Goal: Task Accomplishment & Management: Complete application form

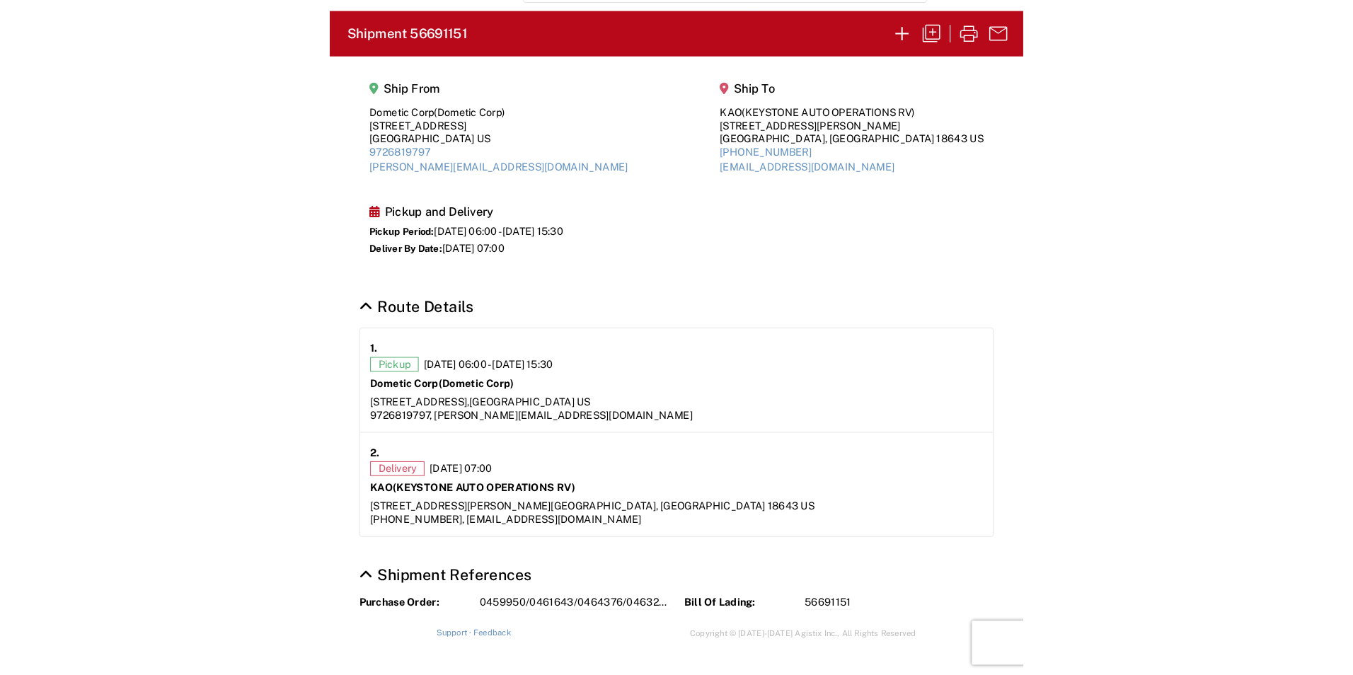
scroll to position [58, 0]
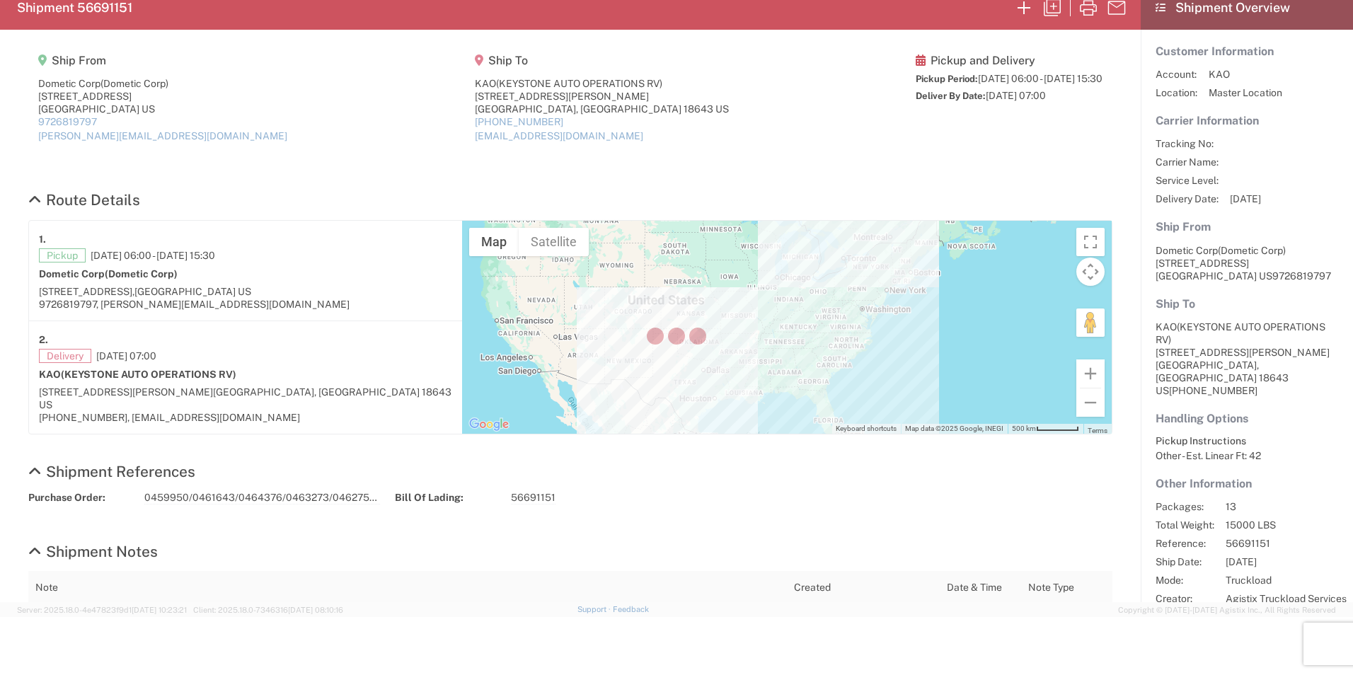
select select "FULL"
select select "US"
select select "LBS"
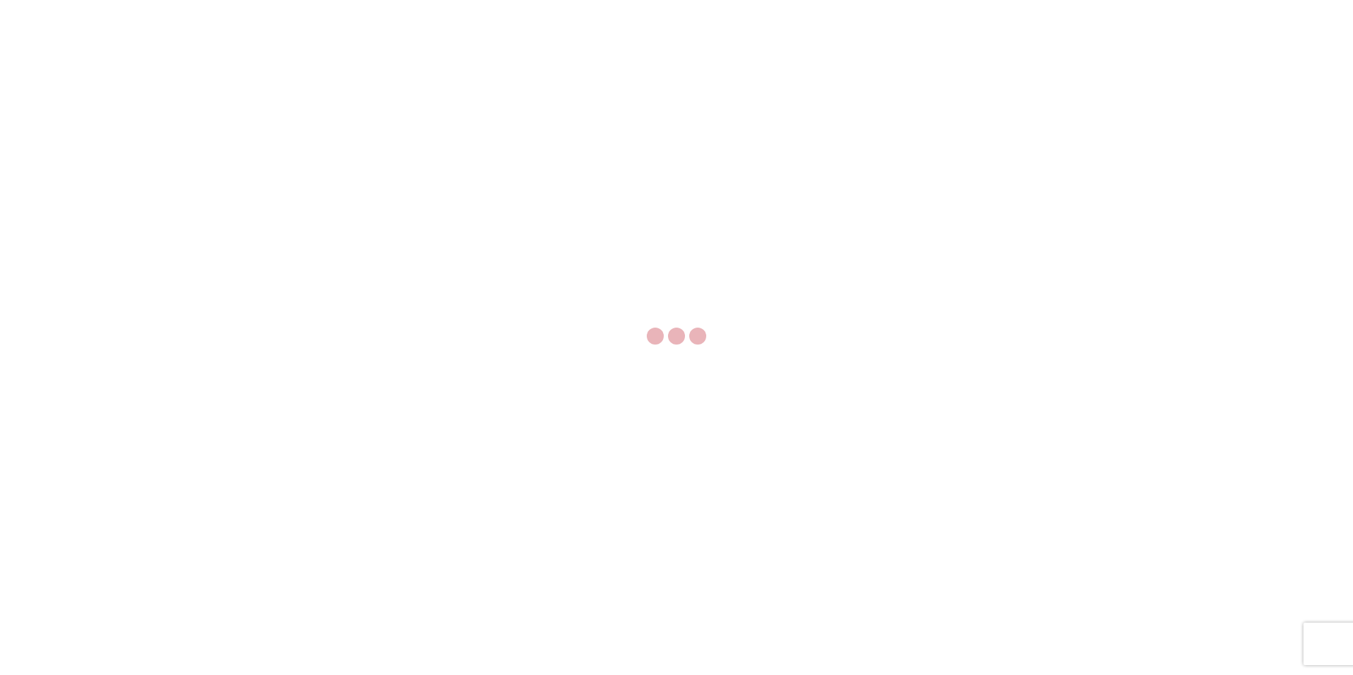
select select "FULL"
select select "LBS"
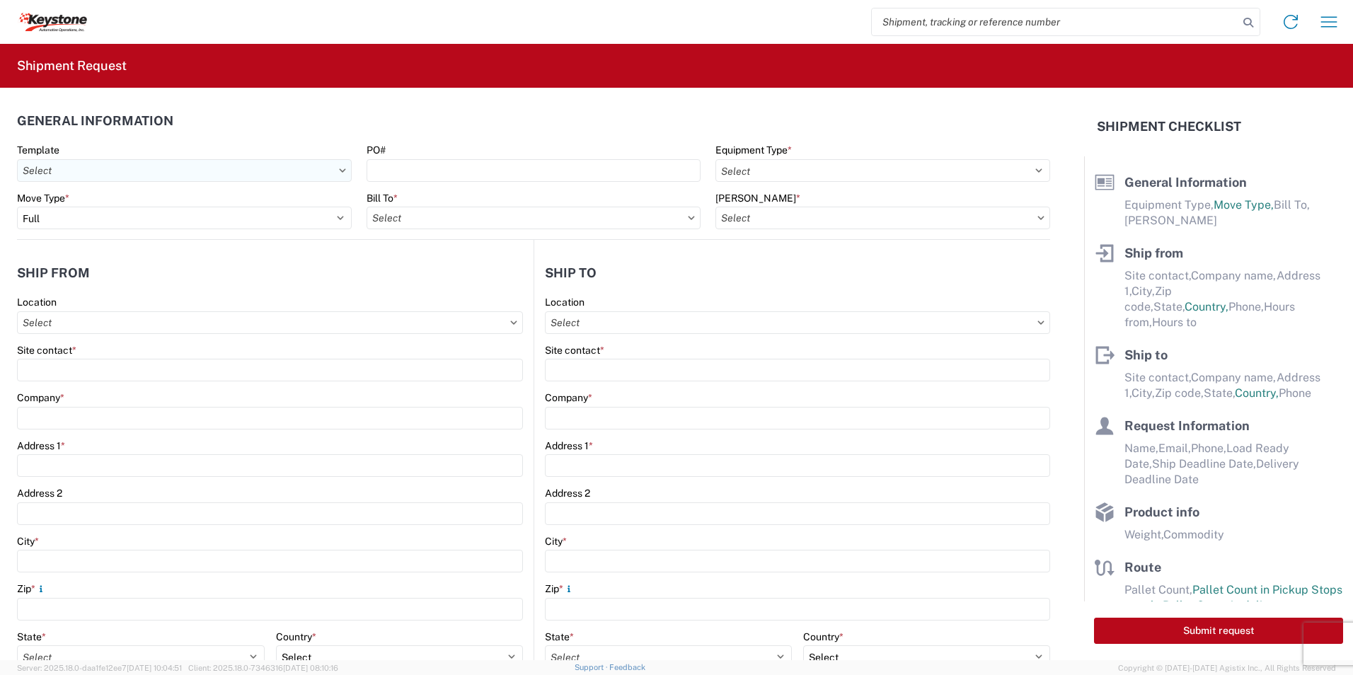
click at [165, 177] on input "Template" at bounding box center [184, 170] width 335 height 23
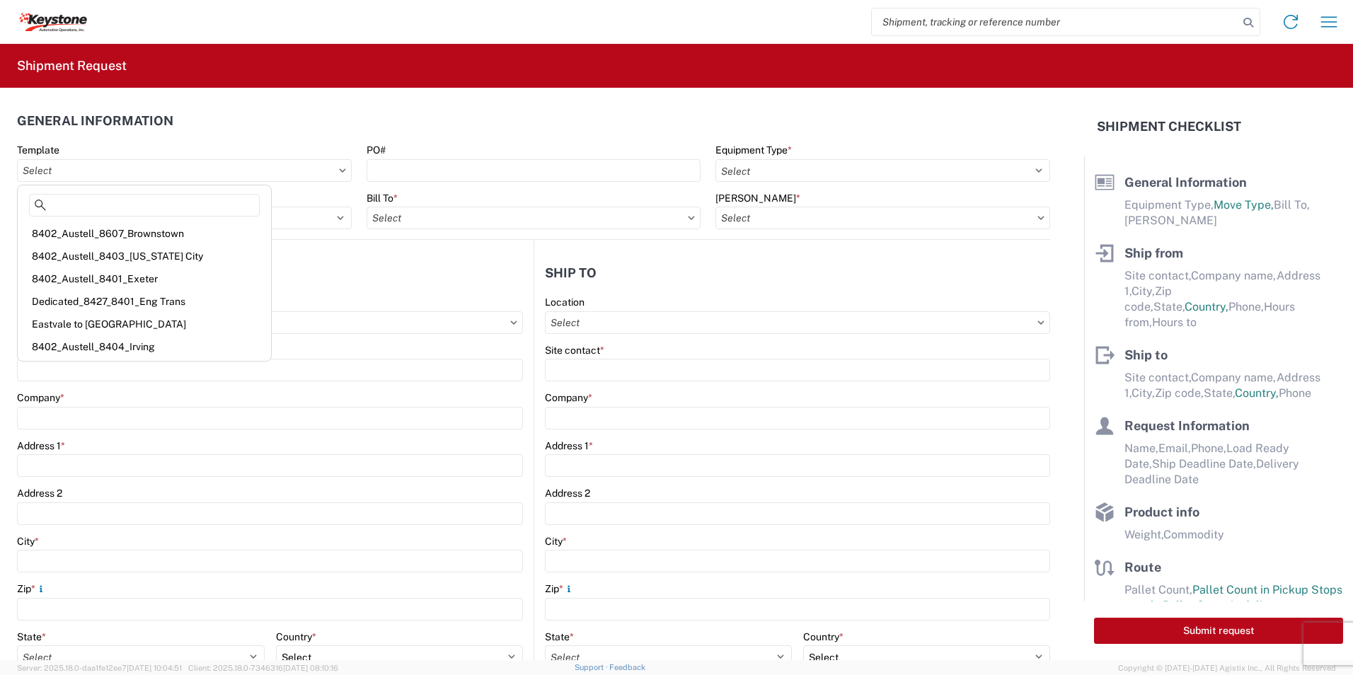
click at [223, 154] on div "Template" at bounding box center [184, 150] width 335 height 13
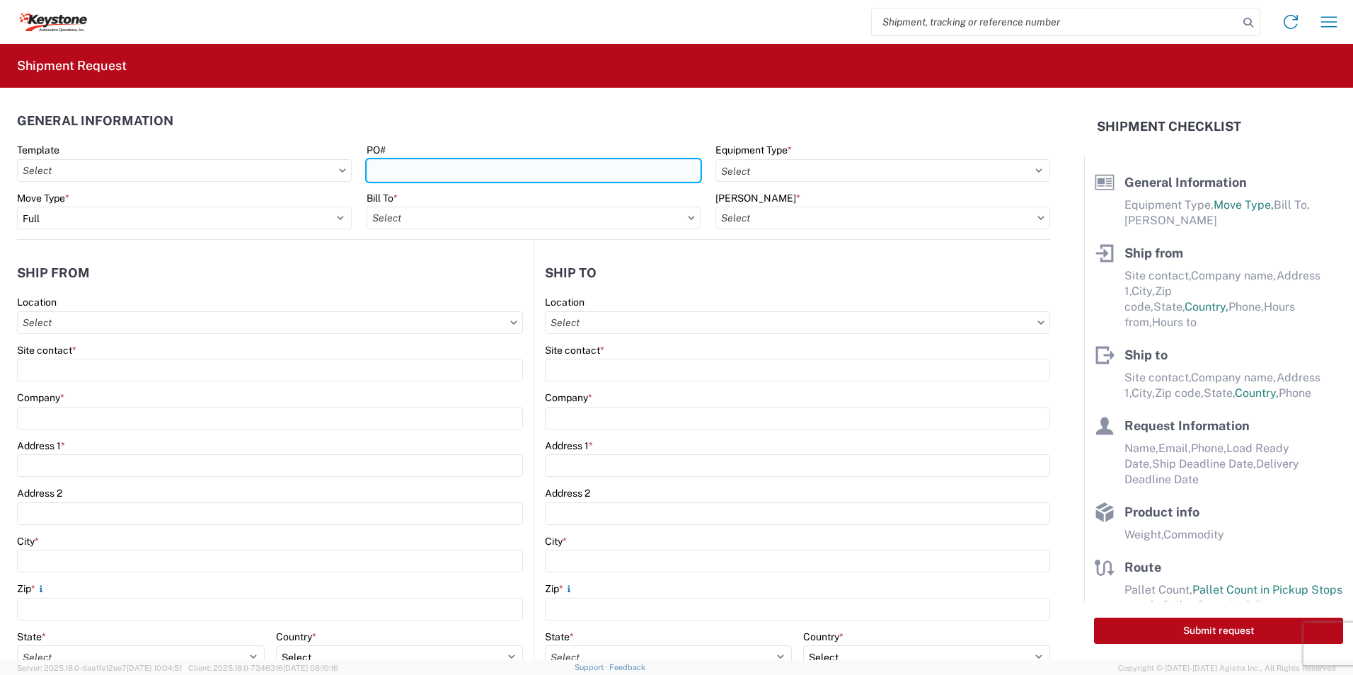
click at [475, 178] on input "PO#" at bounding box center [534, 170] width 335 height 23
drag, startPoint x: 378, startPoint y: 174, endPoint x: 394, endPoint y: 176, distance: 16.3
click at [378, 174] on input "PO#" at bounding box center [534, 170] width 335 height 23
paste input "5180894"
click at [419, 172] on input "5180894" at bounding box center [534, 170] width 335 height 23
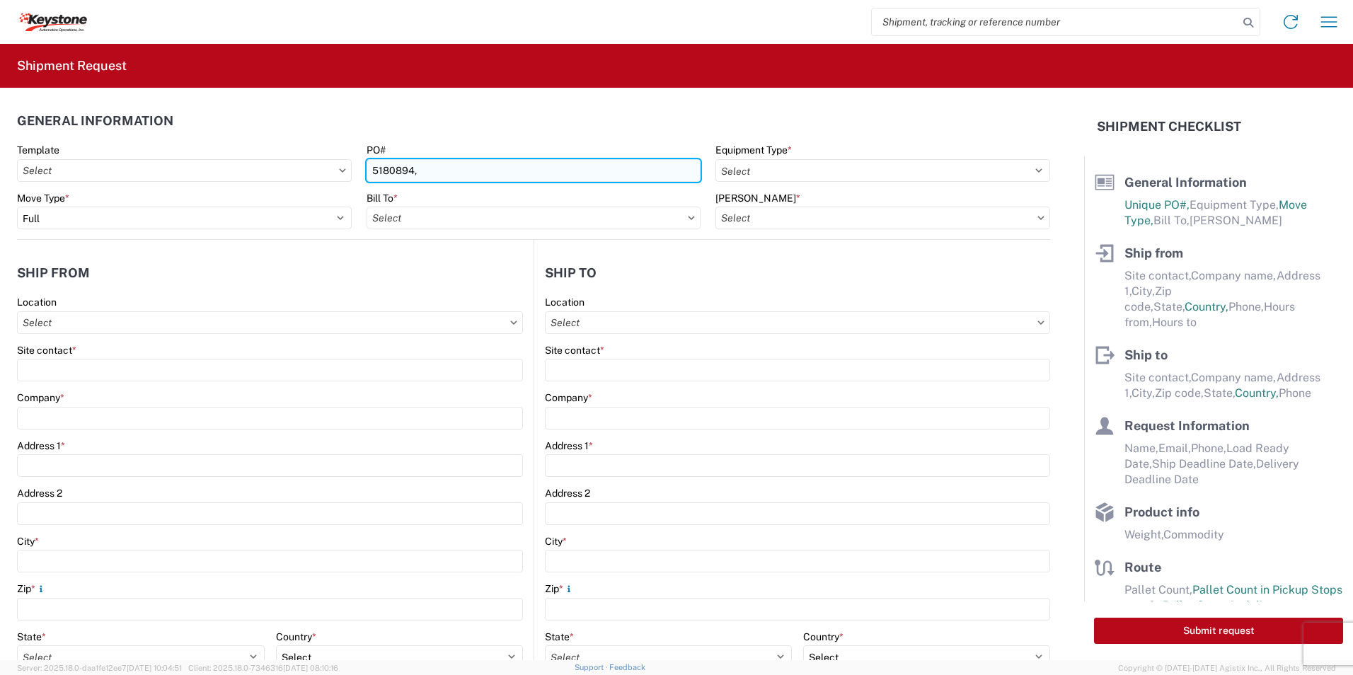
paste input "5180469"
click at [468, 168] on input "5180894,5180469" at bounding box center [534, 170] width 335 height 23
paste input "5179573"
click at [502, 174] on input "5180894,5180469,5179573" at bounding box center [534, 170] width 335 height 23
paste input "5178391"
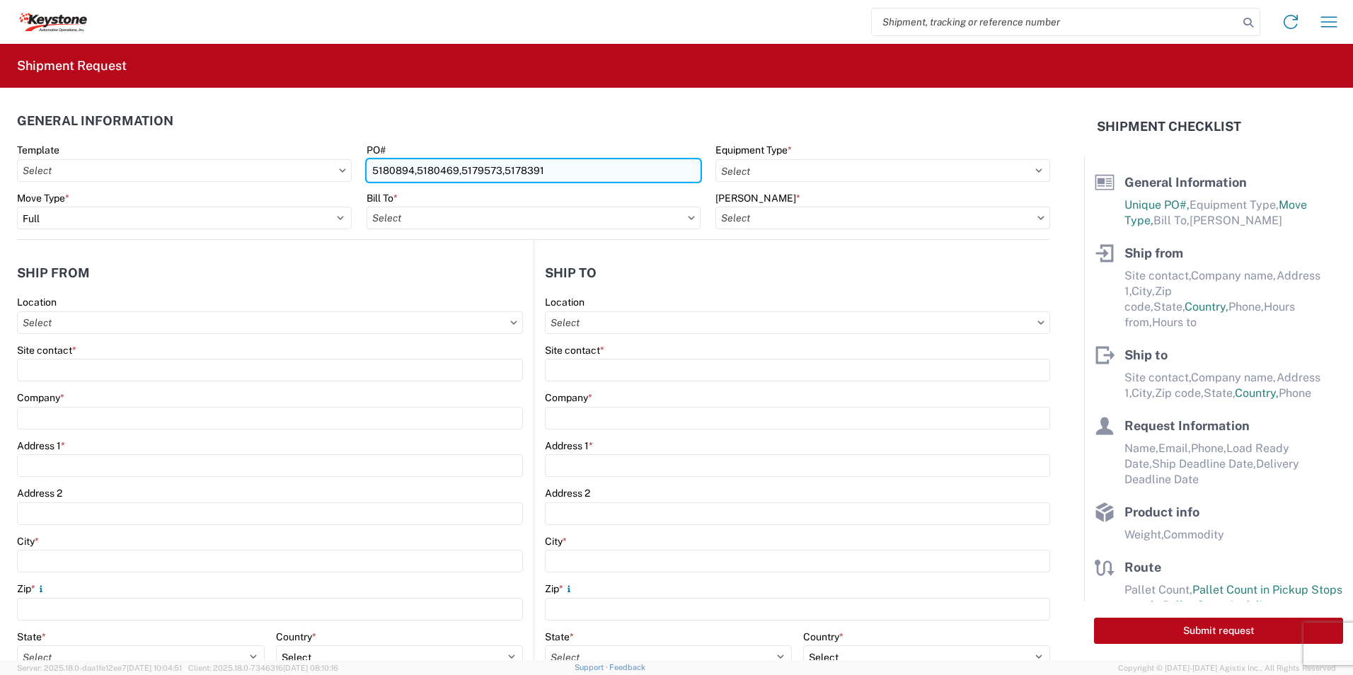
click at [563, 164] on input "5180894,5180469,5179573,5178391" at bounding box center [534, 170] width 335 height 23
paste input "5180894"
type input "5180894,5180469,5179573,5178391,5180894"
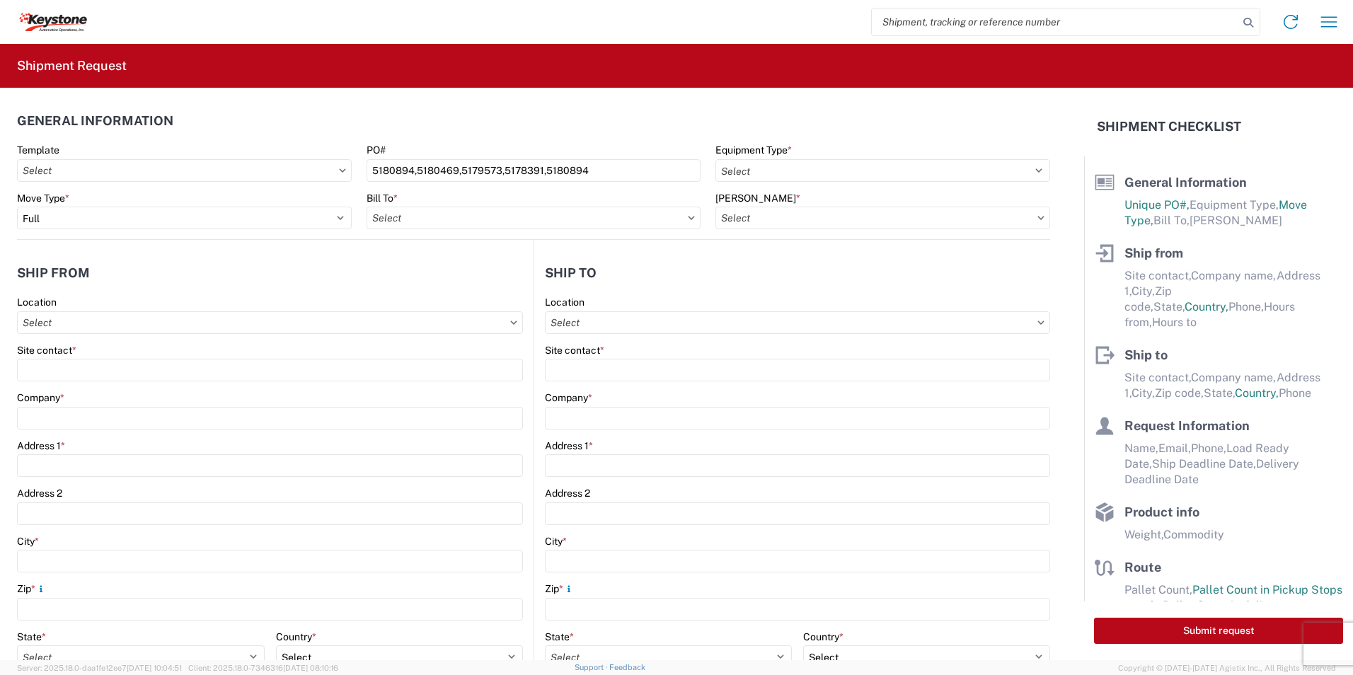
click at [494, 201] on div "Bill To *" at bounding box center [534, 198] width 335 height 13
click at [420, 225] on input "Bill To *" at bounding box center [534, 218] width 335 height 23
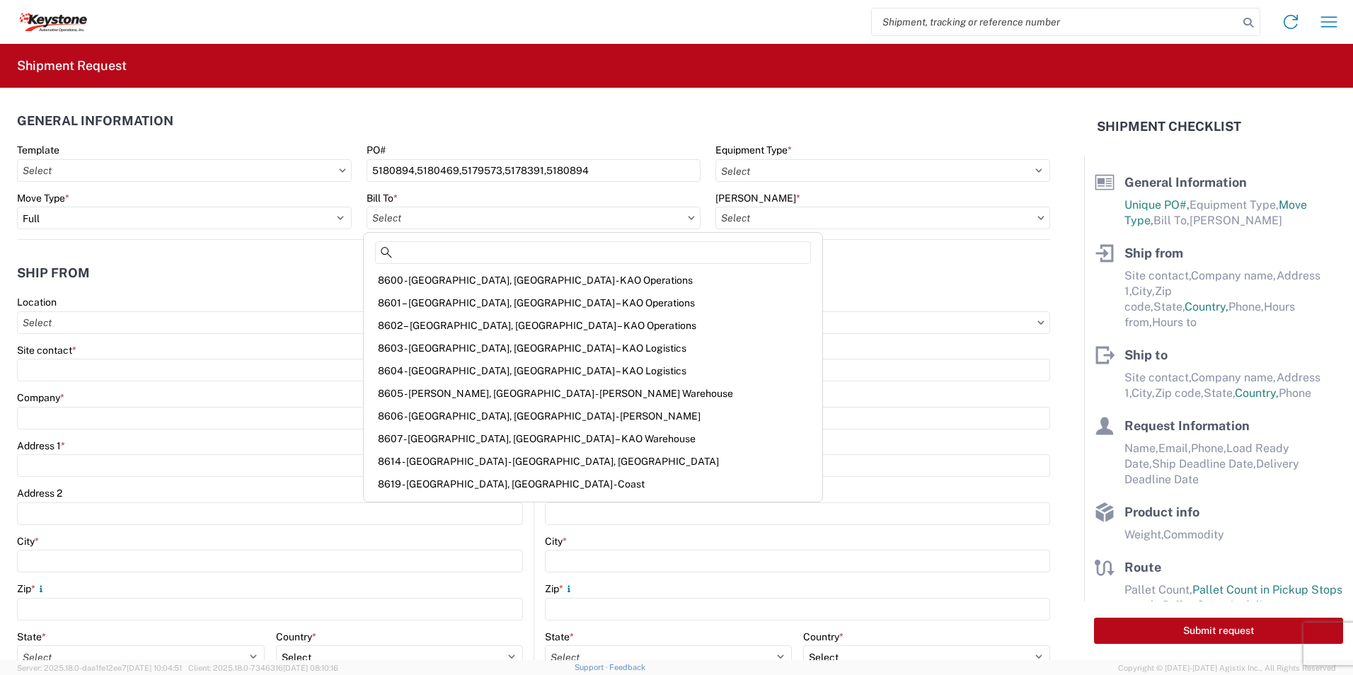
scroll to position [1770, 0]
click at [487, 369] on div "8605 - [PERSON_NAME], [GEOGRAPHIC_DATA] - [PERSON_NAME] Warehouse" at bounding box center [593, 368] width 453 height 23
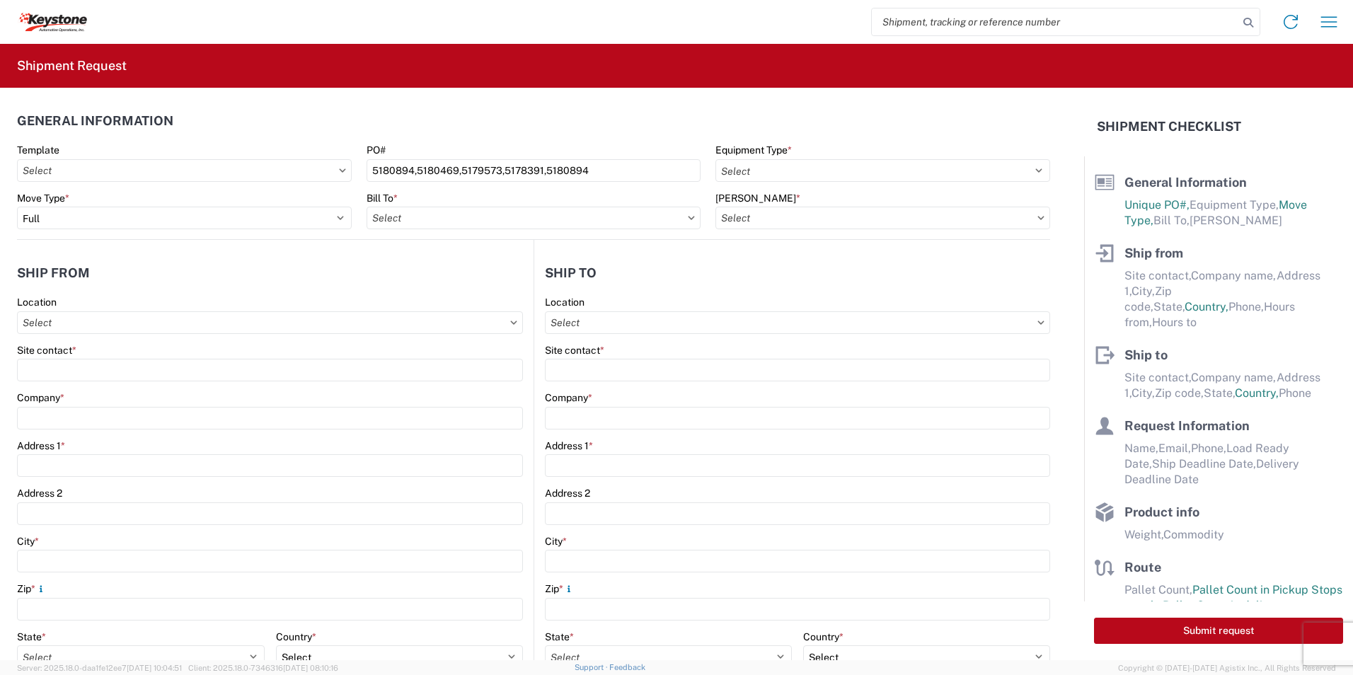
type input "8605 - [PERSON_NAME], [GEOGRAPHIC_DATA] - [PERSON_NAME] Warehouse"
click at [844, 222] on input "[PERSON_NAME] *" at bounding box center [883, 218] width 335 height 23
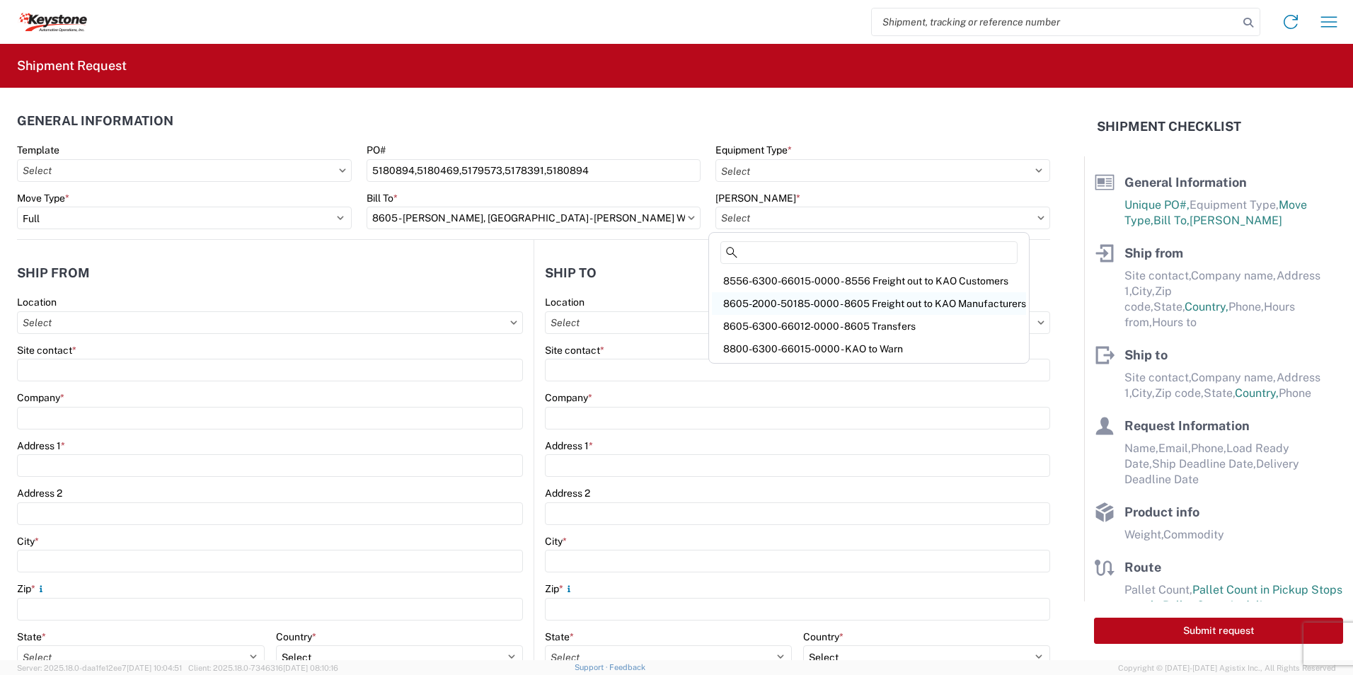
click at [1008, 302] on div "8605-2000-50185-0000 - 8605 Freight out to KAO Manufacturers" at bounding box center [869, 303] width 314 height 23
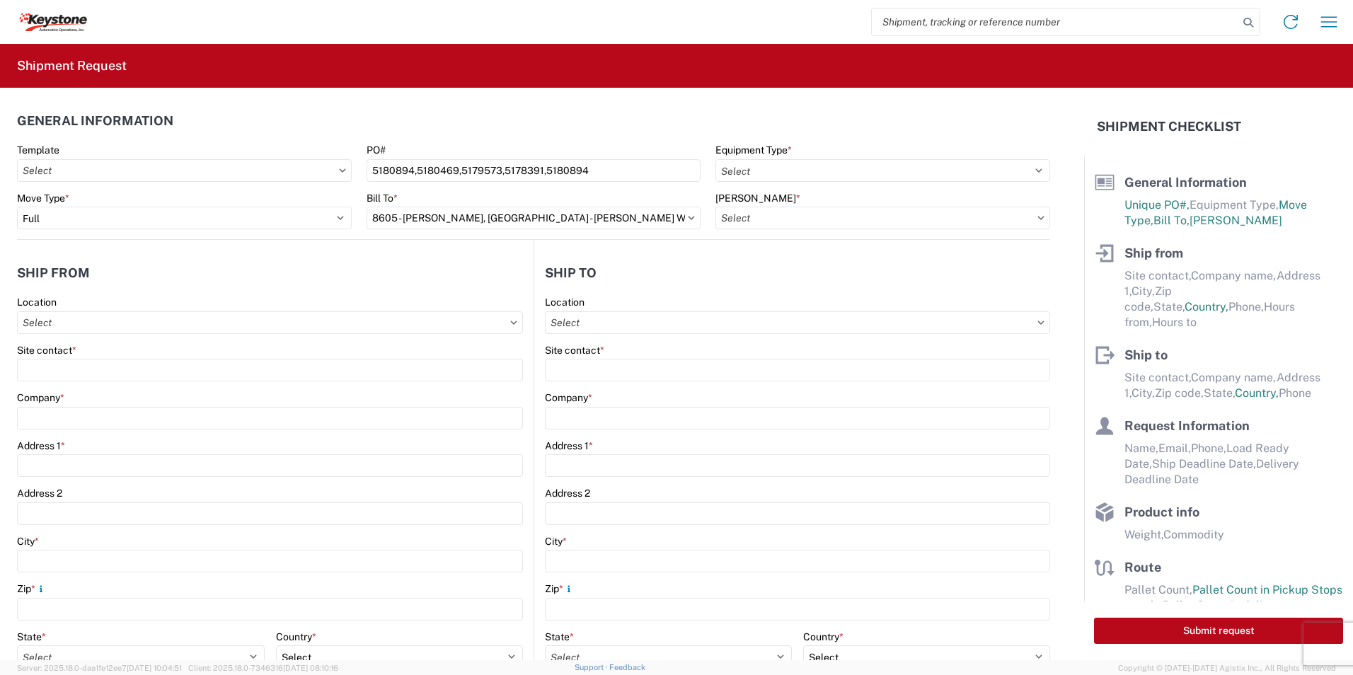
type input "8605-2000-50185-0000 - 8605 Freight out to KAO Manufacturers"
click at [523, 322] on input "Location" at bounding box center [270, 322] width 506 height 23
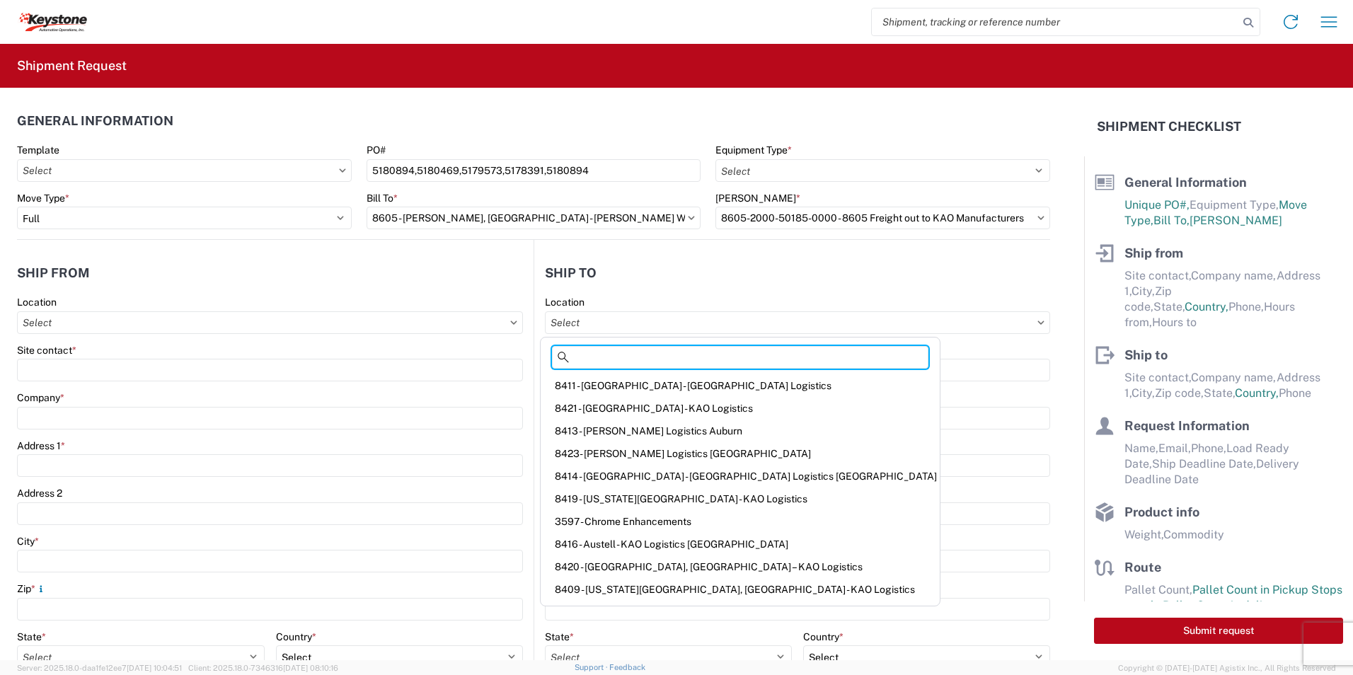
scroll to position [224, 0]
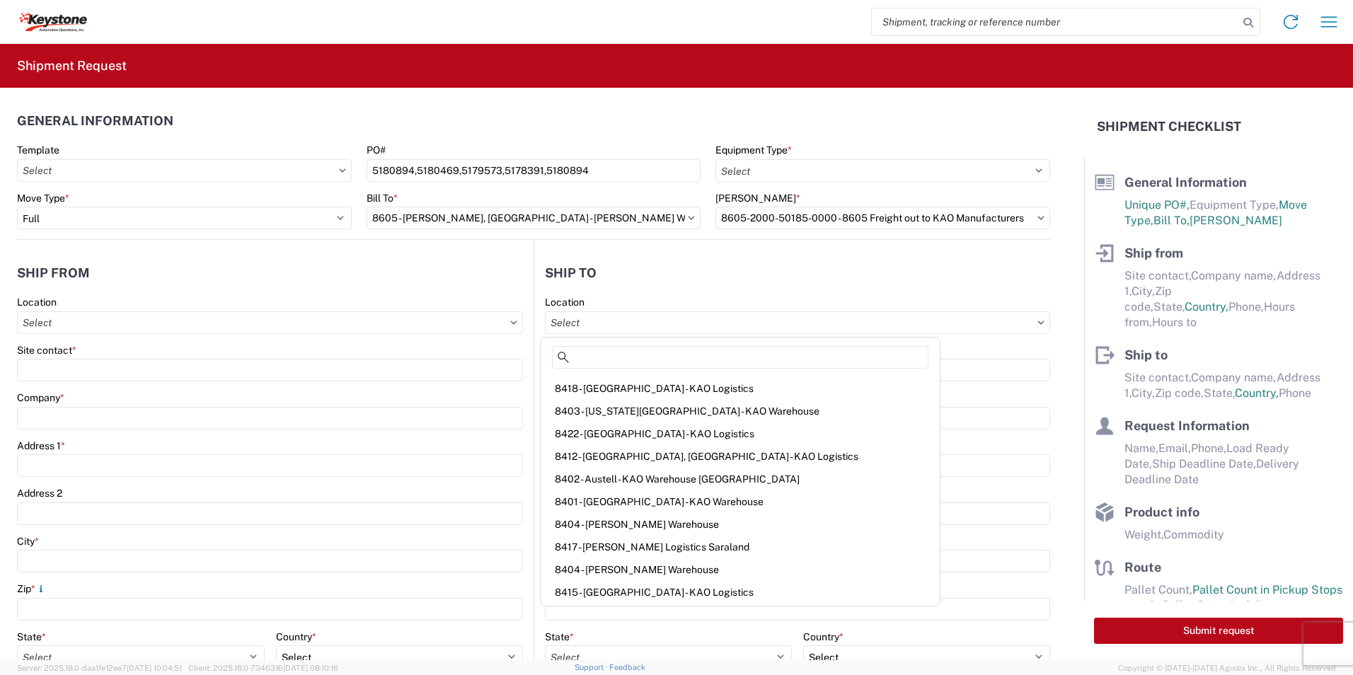
click at [823, 285] on header "Ship to" at bounding box center [792, 273] width 516 height 32
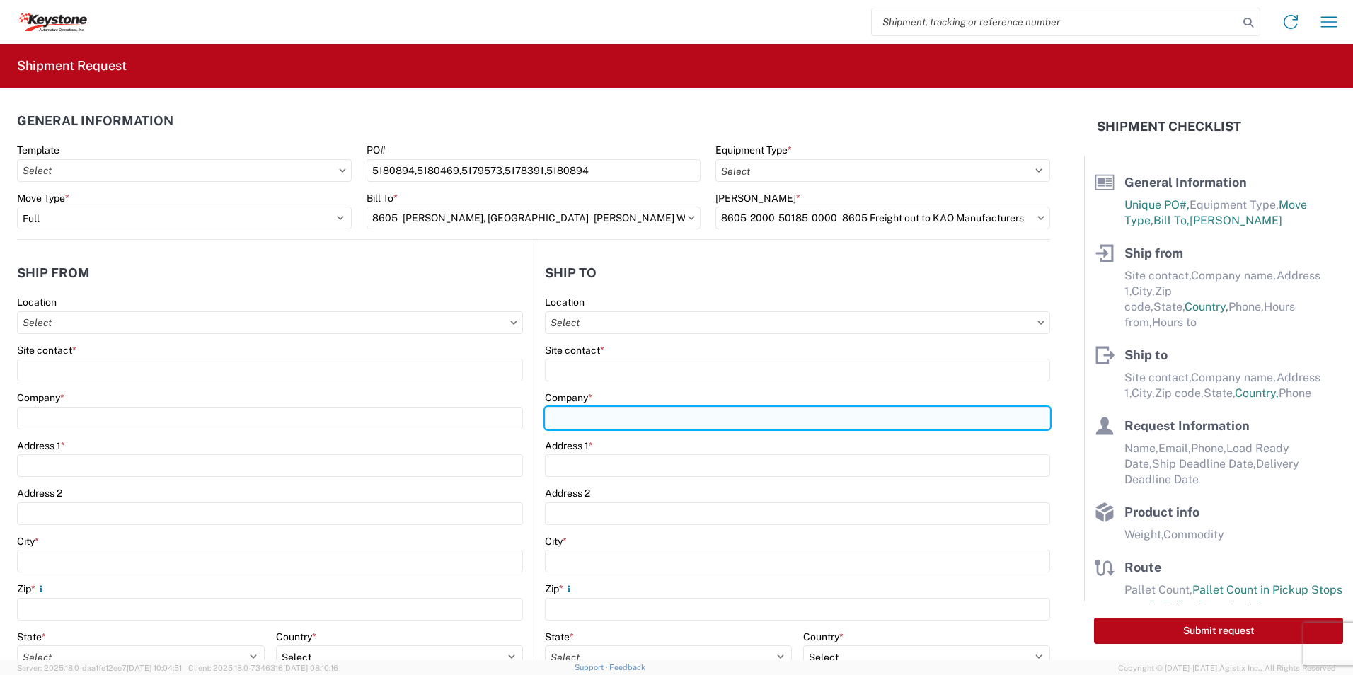
click at [523, 422] on input "Company *" at bounding box center [270, 418] width 506 height 23
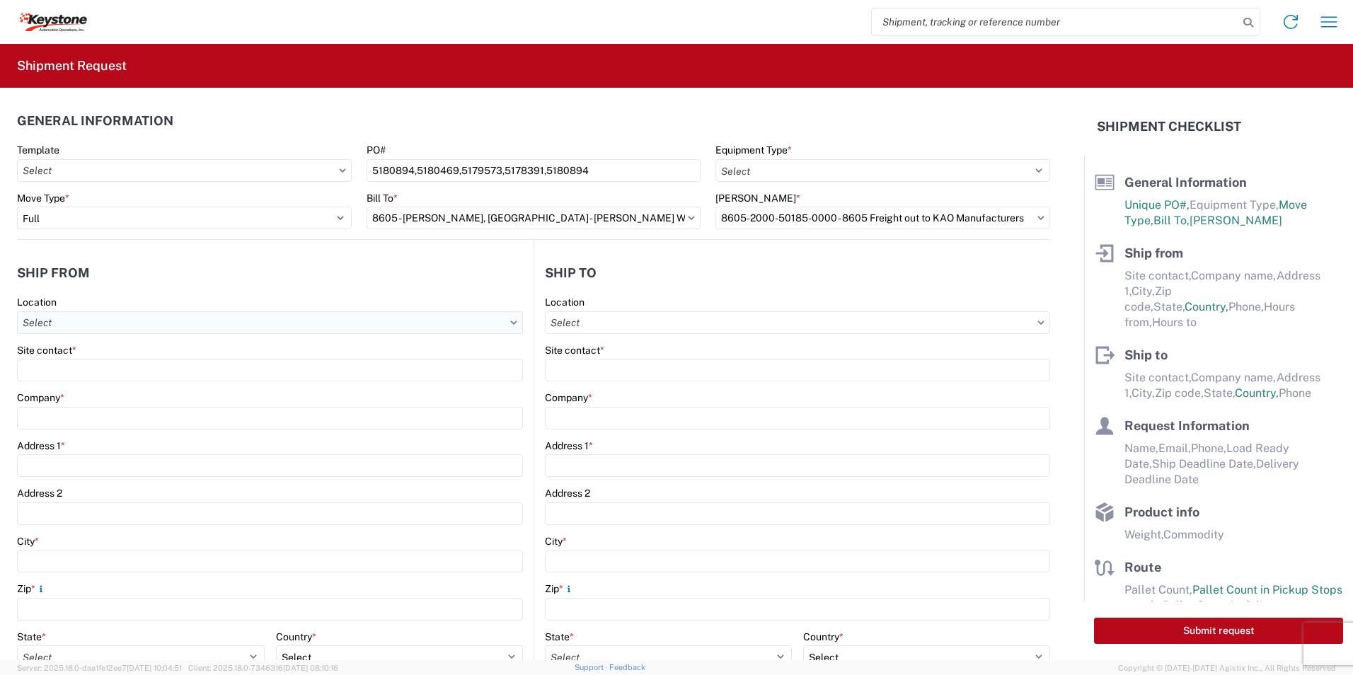
click at [38, 321] on input "Location" at bounding box center [270, 322] width 506 height 23
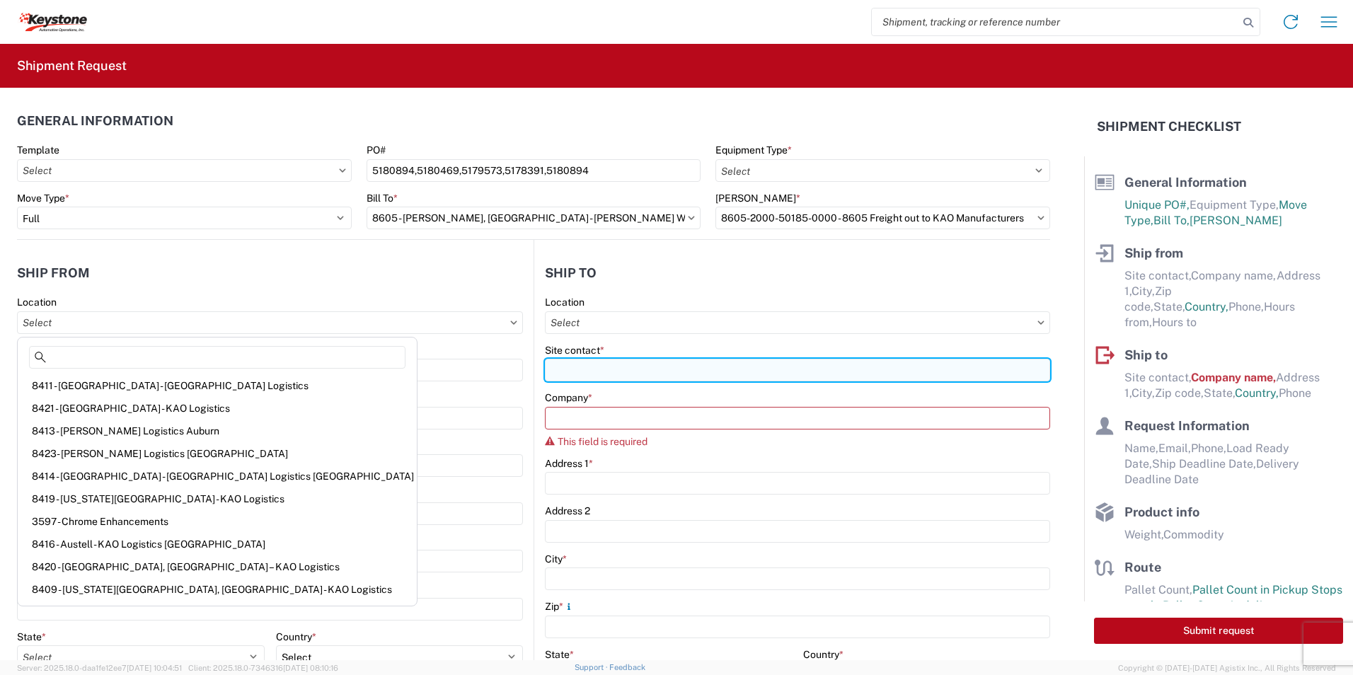
click at [658, 372] on input "Site contact *" at bounding box center [797, 370] width 505 height 23
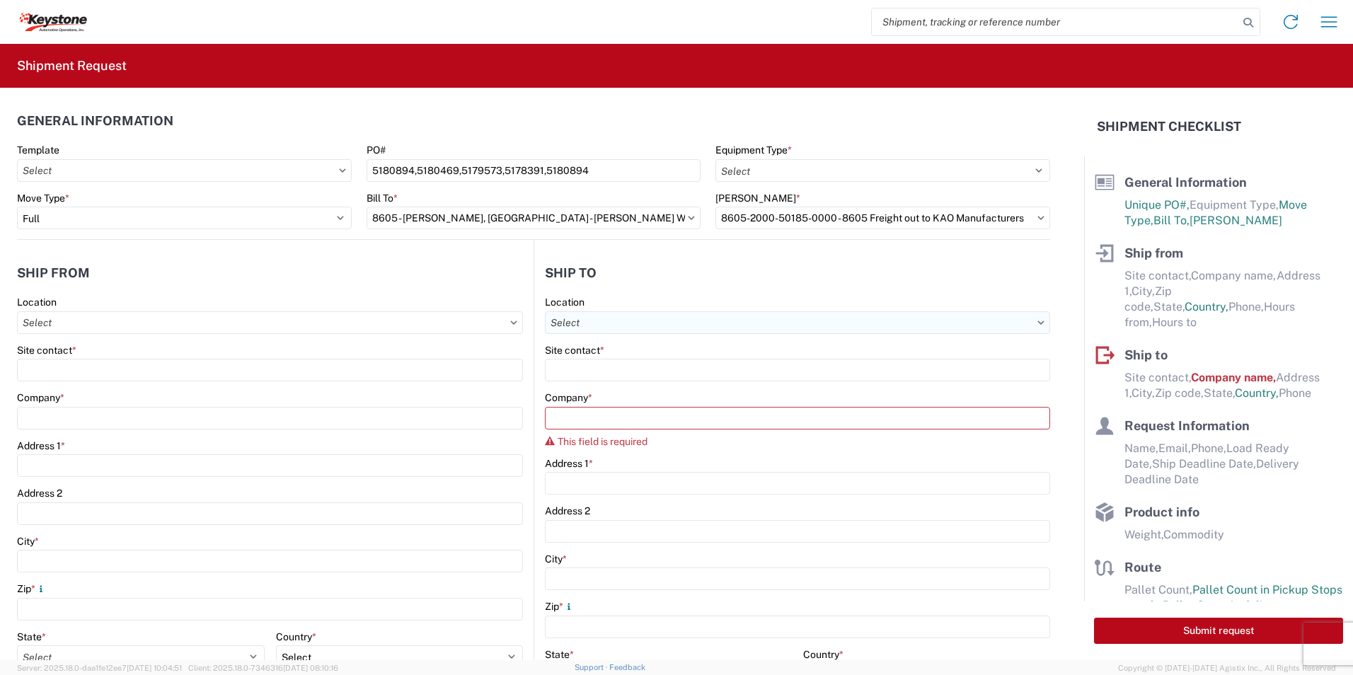
click at [935, 323] on input "Location" at bounding box center [797, 322] width 505 height 23
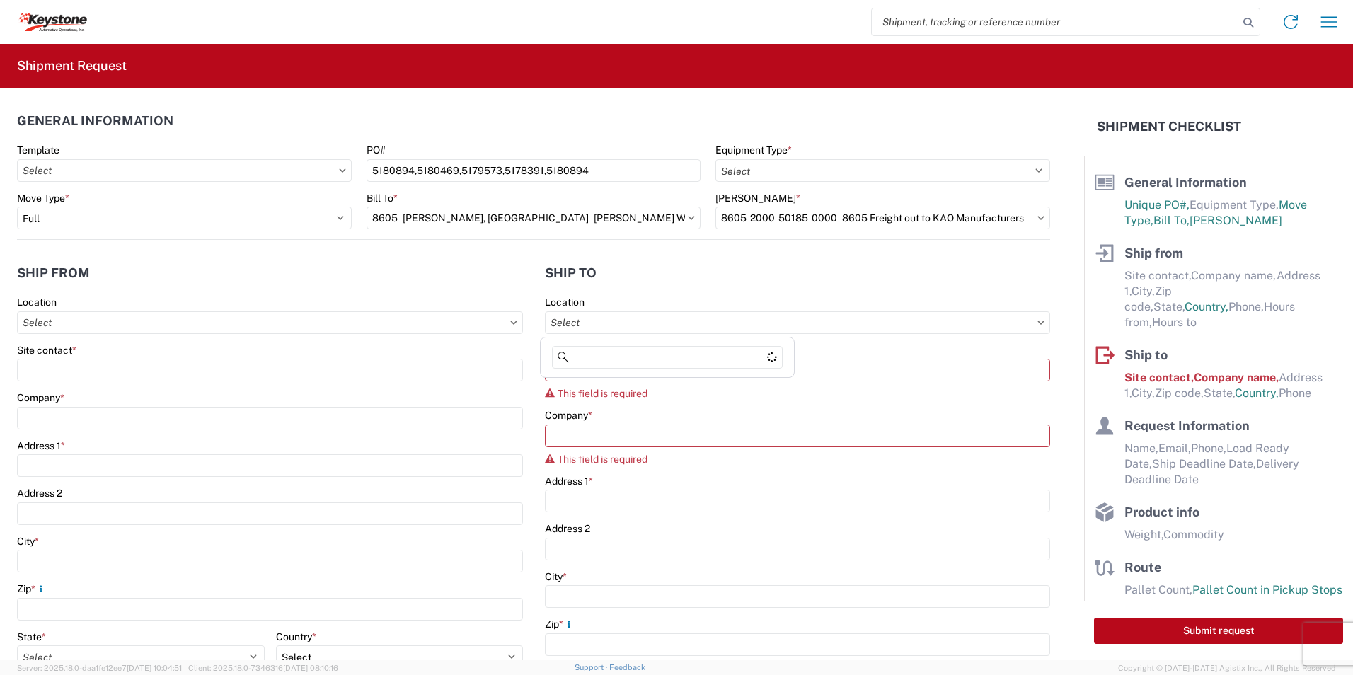
click at [939, 289] on agx-form-section "Ship to Location Site contact * This field is required Company * This field is …" at bounding box center [792, 573] width 516 height 633
click at [103, 323] on input "Location" at bounding box center [270, 322] width 506 height 23
type input "dometic"
drag, startPoint x: 103, startPoint y: 358, endPoint x: -3, endPoint y: 341, distance: 106.8
click at [0, 341] on html "Home Shipment request Shipment tracking Shipment Request General Information Te…" at bounding box center [676, 337] width 1353 height 675
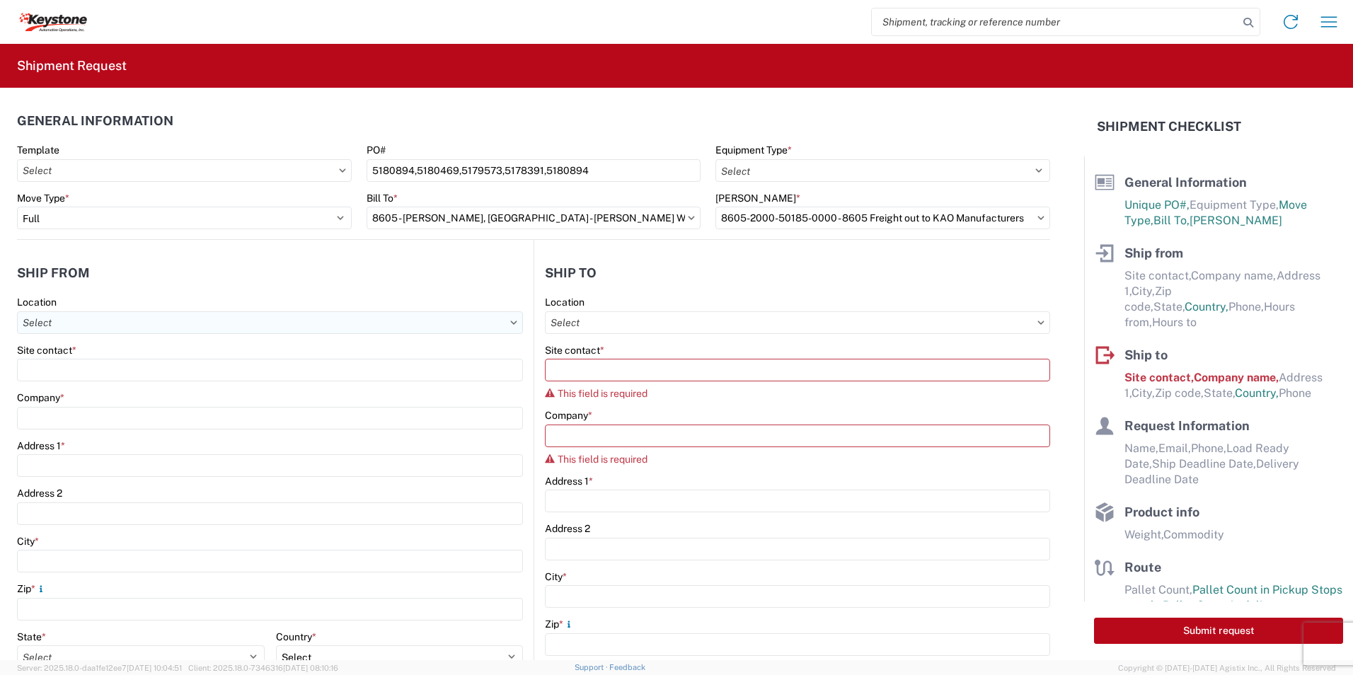
click at [62, 320] on input "Location" at bounding box center [270, 322] width 506 height 23
type input "Dometic Corp"
click at [434, 285] on header "Ship from" at bounding box center [275, 273] width 517 height 32
click at [67, 323] on input "Location" at bounding box center [270, 322] width 506 height 23
type input "Dometic Corp"
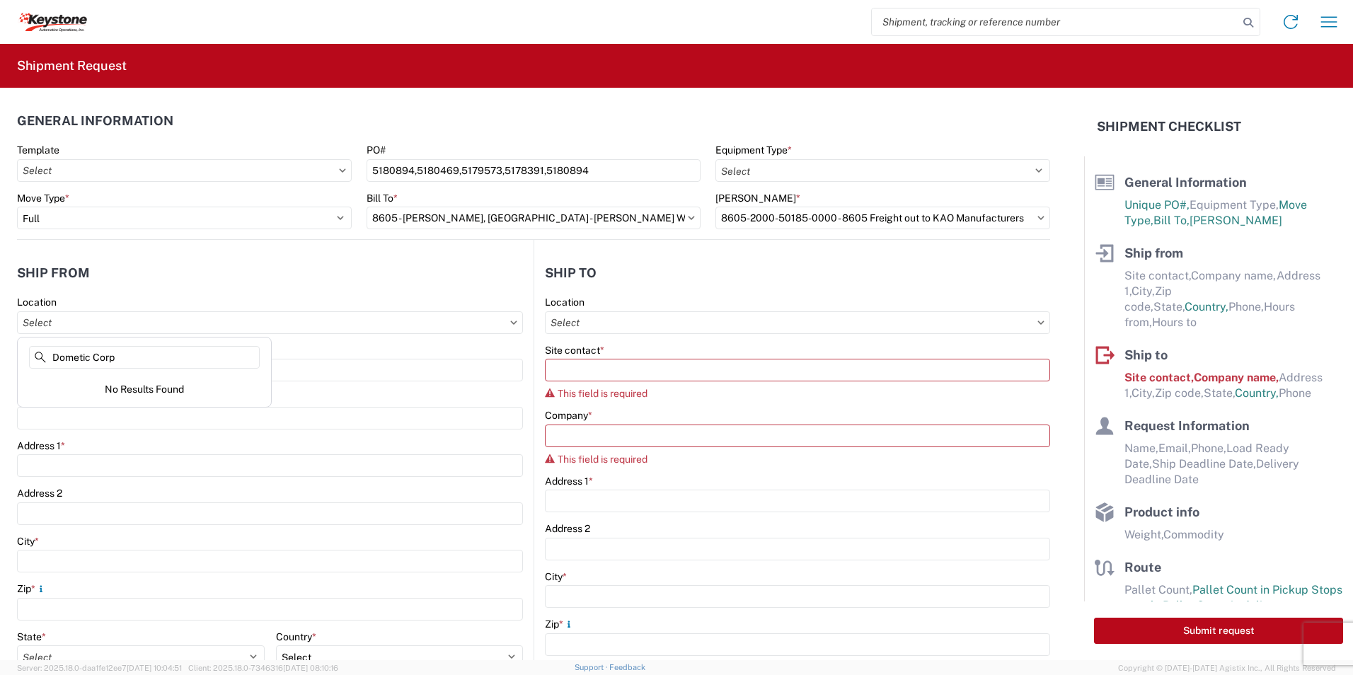
click at [354, 344] on div "Site contact *" at bounding box center [270, 350] width 506 height 13
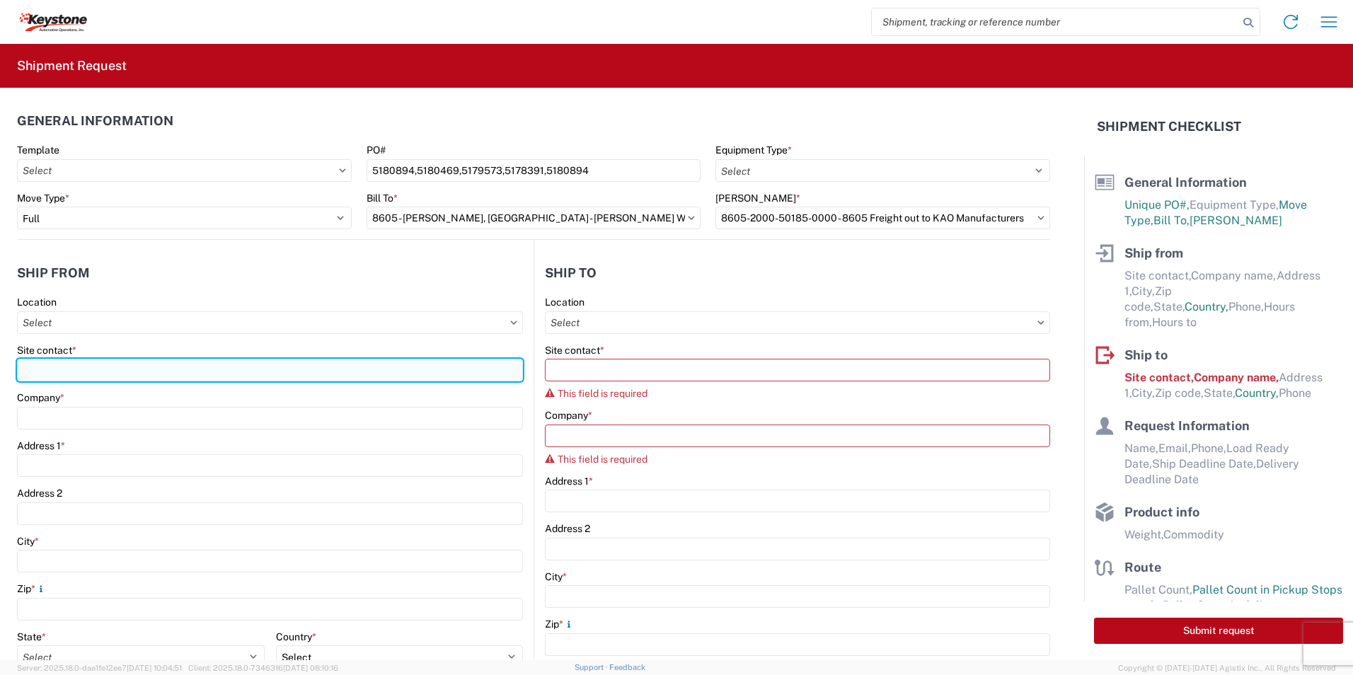
click at [156, 376] on input "Site contact *" at bounding box center [270, 370] width 506 height 23
paste input "Dometic Corp"
type input "Dometic Corp"
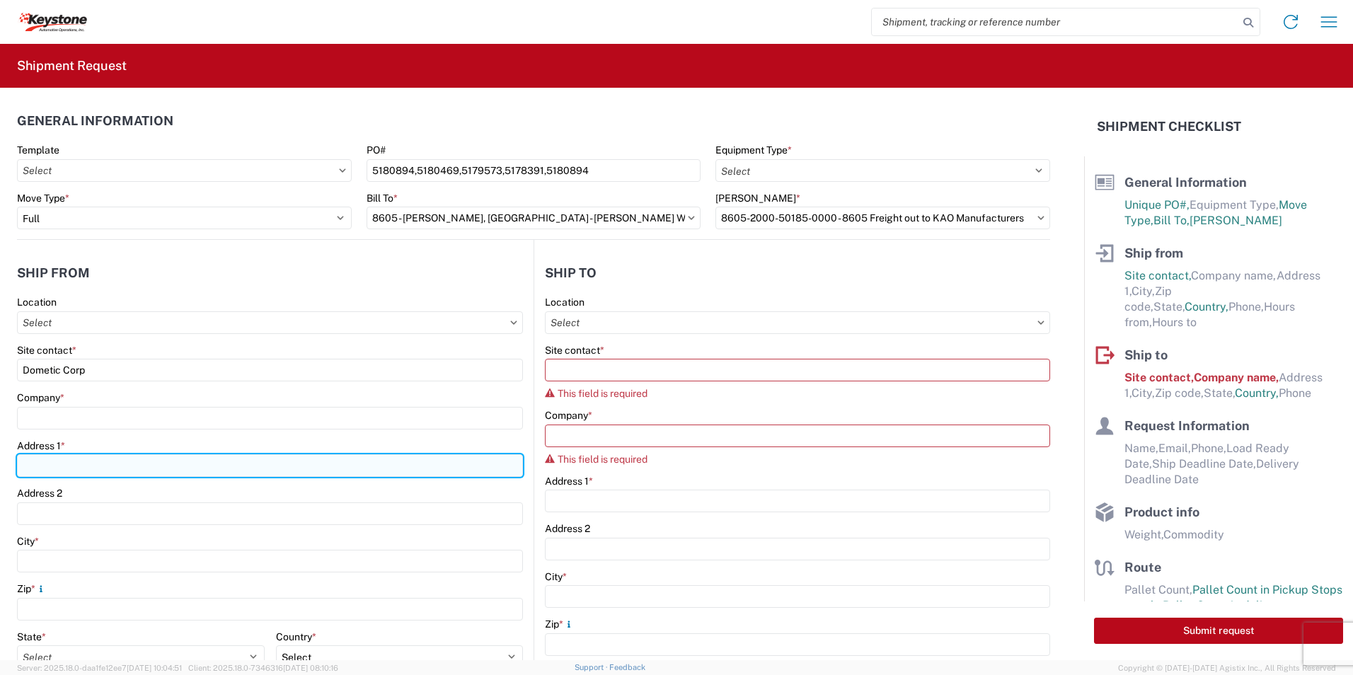
click at [197, 464] on input "Address 1 *" at bounding box center [270, 465] width 506 height 23
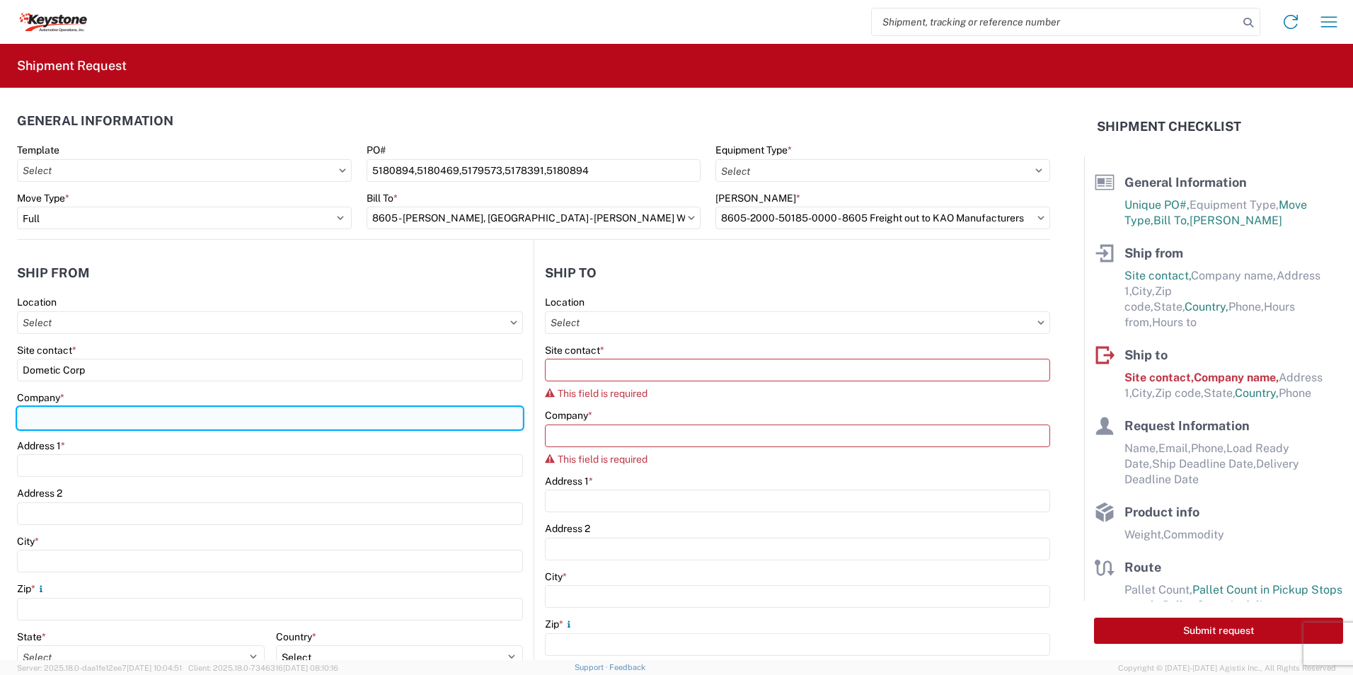
click at [60, 423] on input "Company *" at bounding box center [270, 418] width 506 height 23
paste input "Dometic Corp"
type input "Dometic Corp"
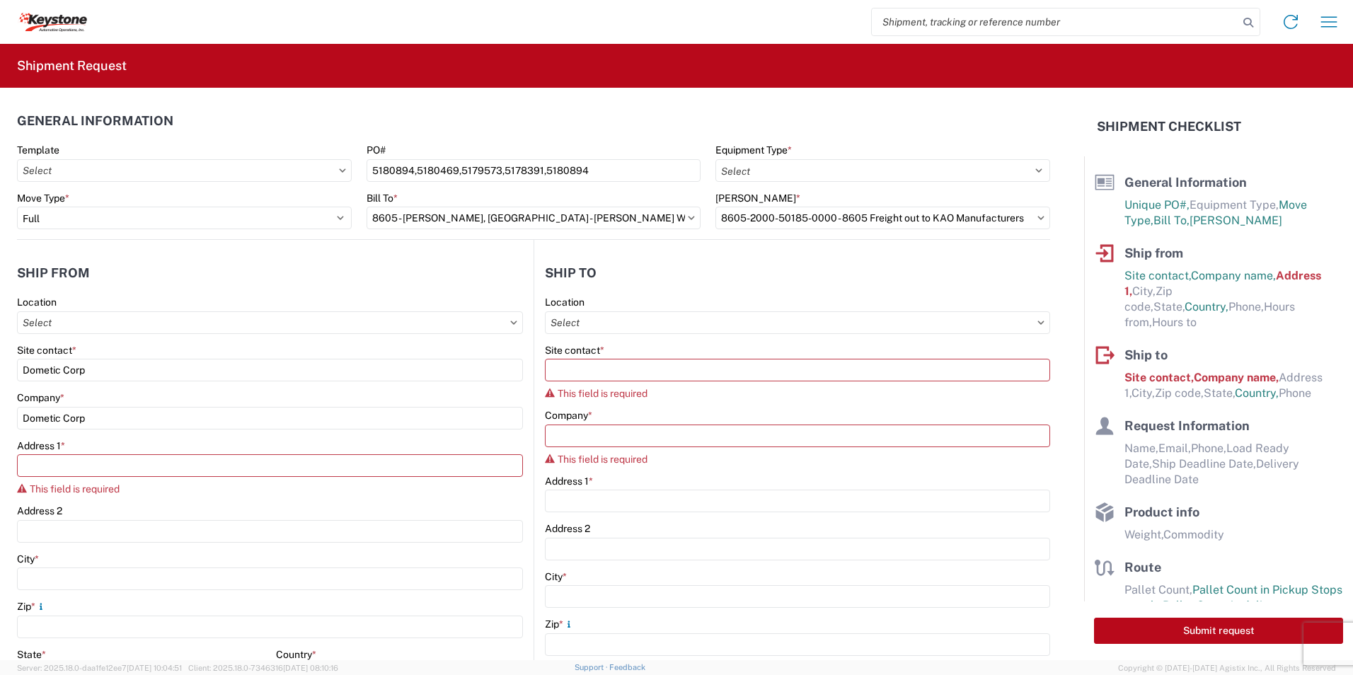
click at [333, 387] on agx-form-control-wrapper-v2 "Site contact * Dometic Corp" at bounding box center [270, 368] width 506 height 48
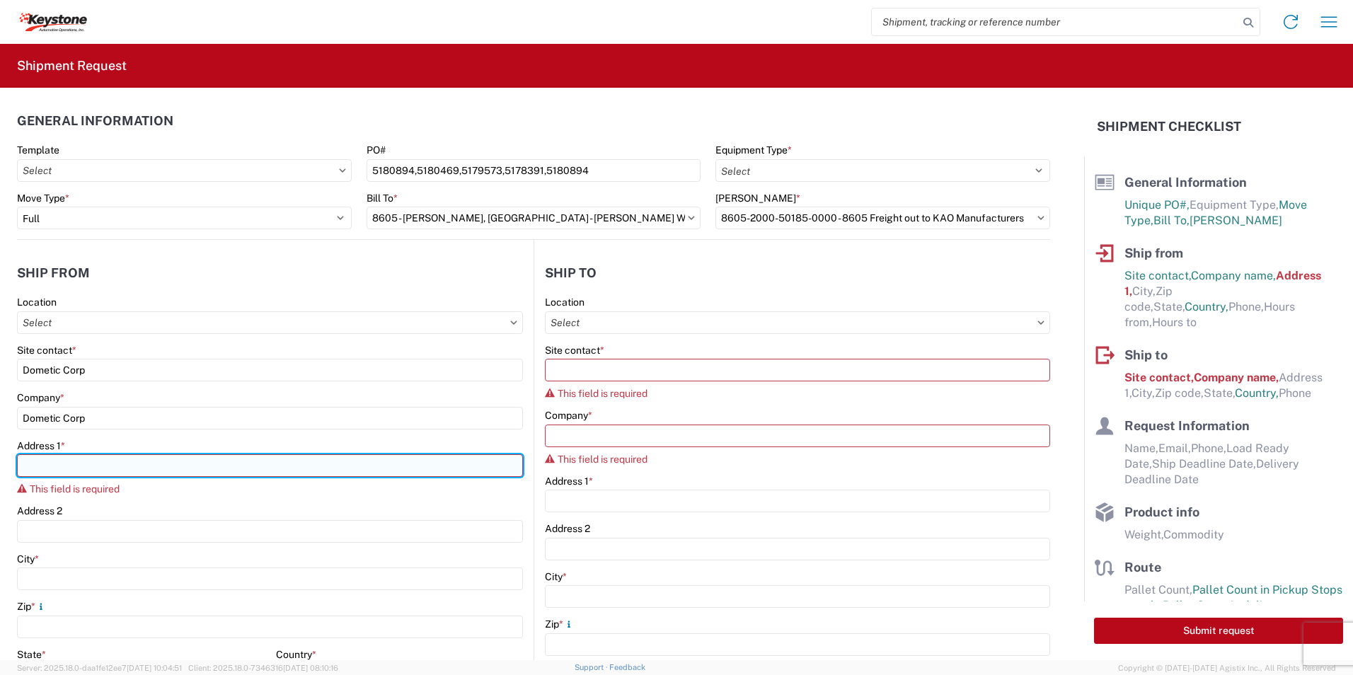
click at [122, 467] on input "Address 1 *" at bounding box center [270, 465] width 506 height 23
click at [81, 464] on input "Address 1 *" at bounding box center [270, 465] width 506 height 23
paste input "[STREET_ADDRESS]"
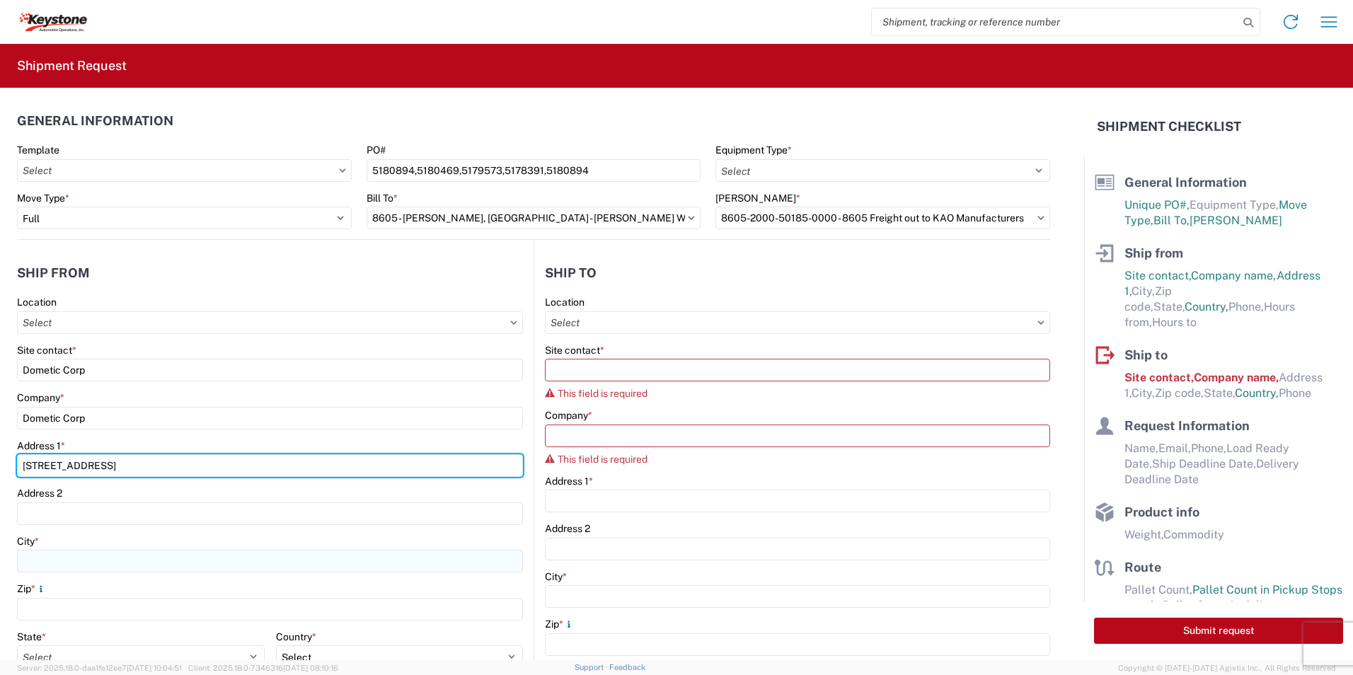
type input "[STREET_ADDRESS]"
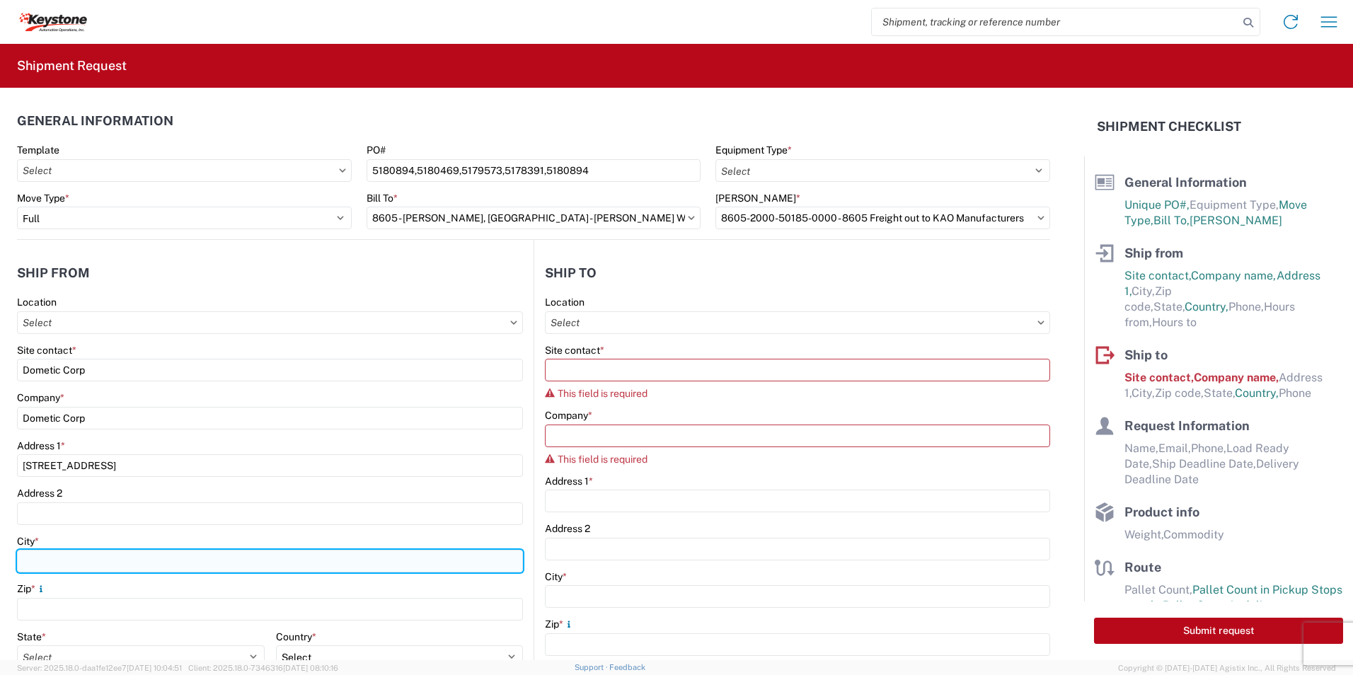
drag, startPoint x: 63, startPoint y: 559, endPoint x: 116, endPoint y: 558, distance: 53.1
click at [64, 559] on input "City *" at bounding box center [270, 561] width 506 height 23
click at [76, 562] on input "City *" at bounding box center [270, 561] width 506 height 23
paste input "[GEOGRAPHIC_DATA]"
type input "[GEOGRAPHIC_DATA]"
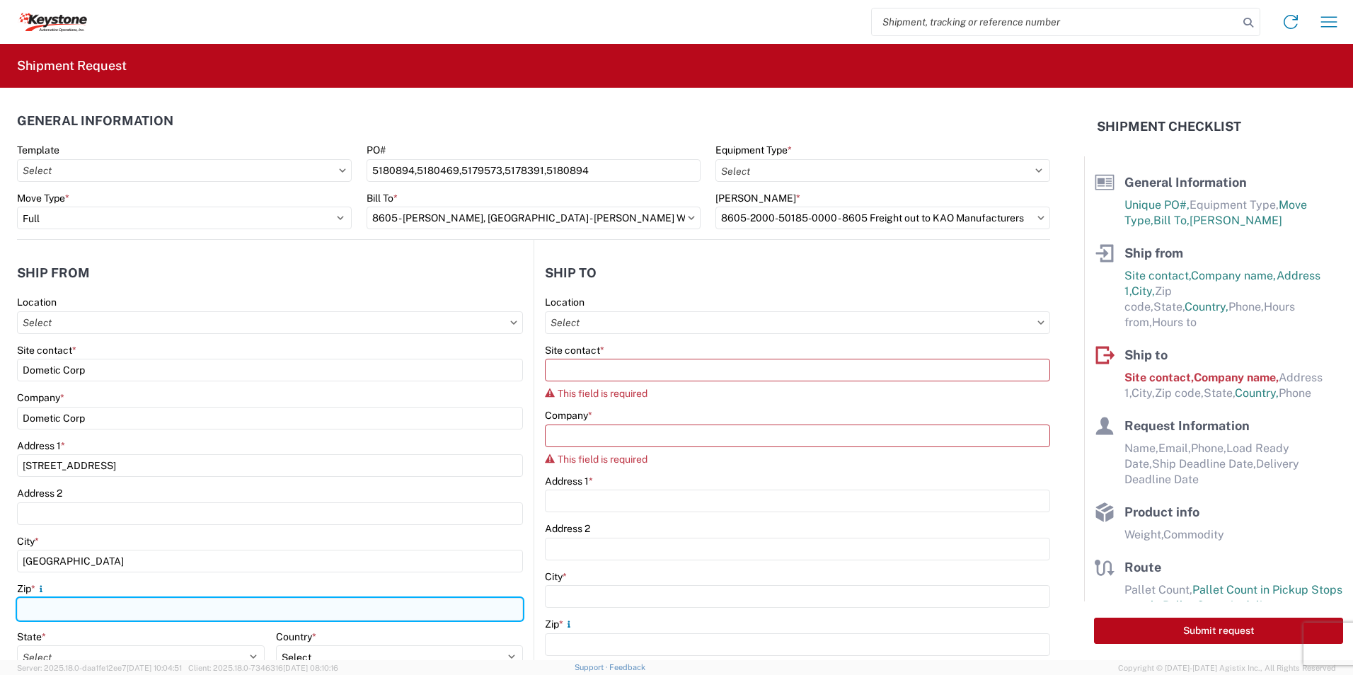
click at [173, 604] on input "Zip *" at bounding box center [270, 609] width 506 height 23
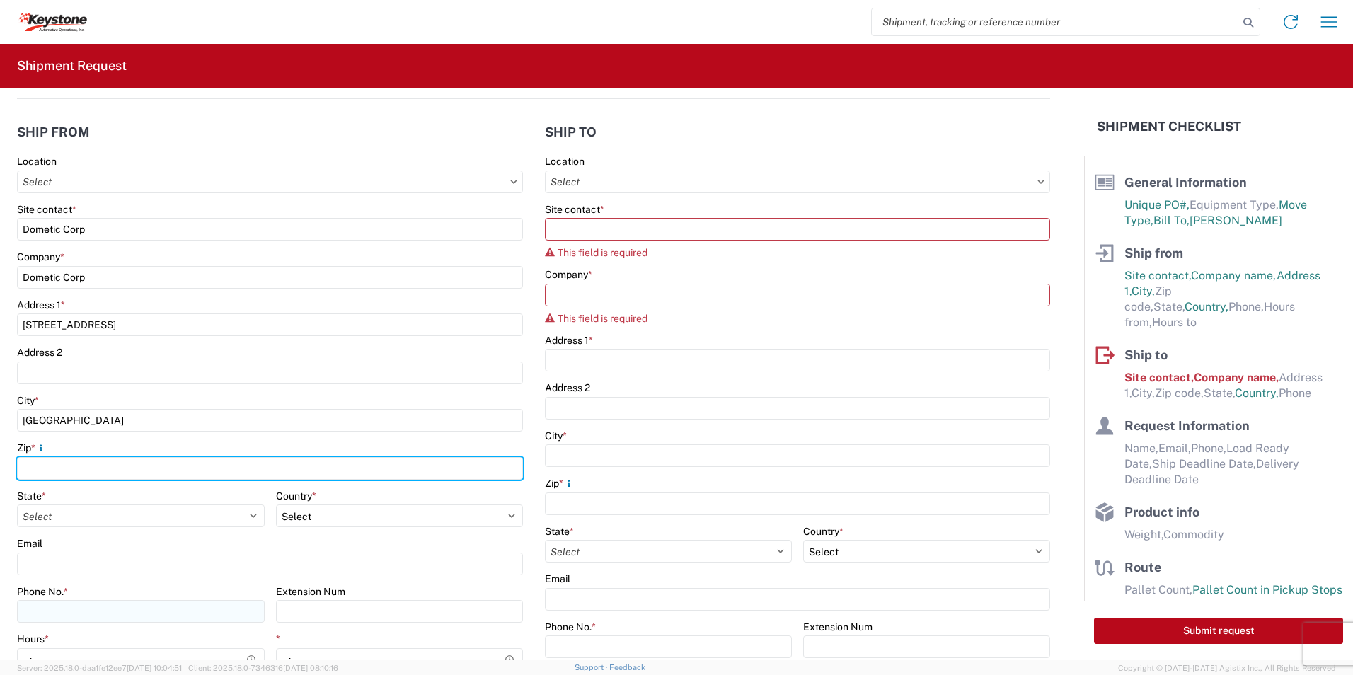
scroll to position [142, 0]
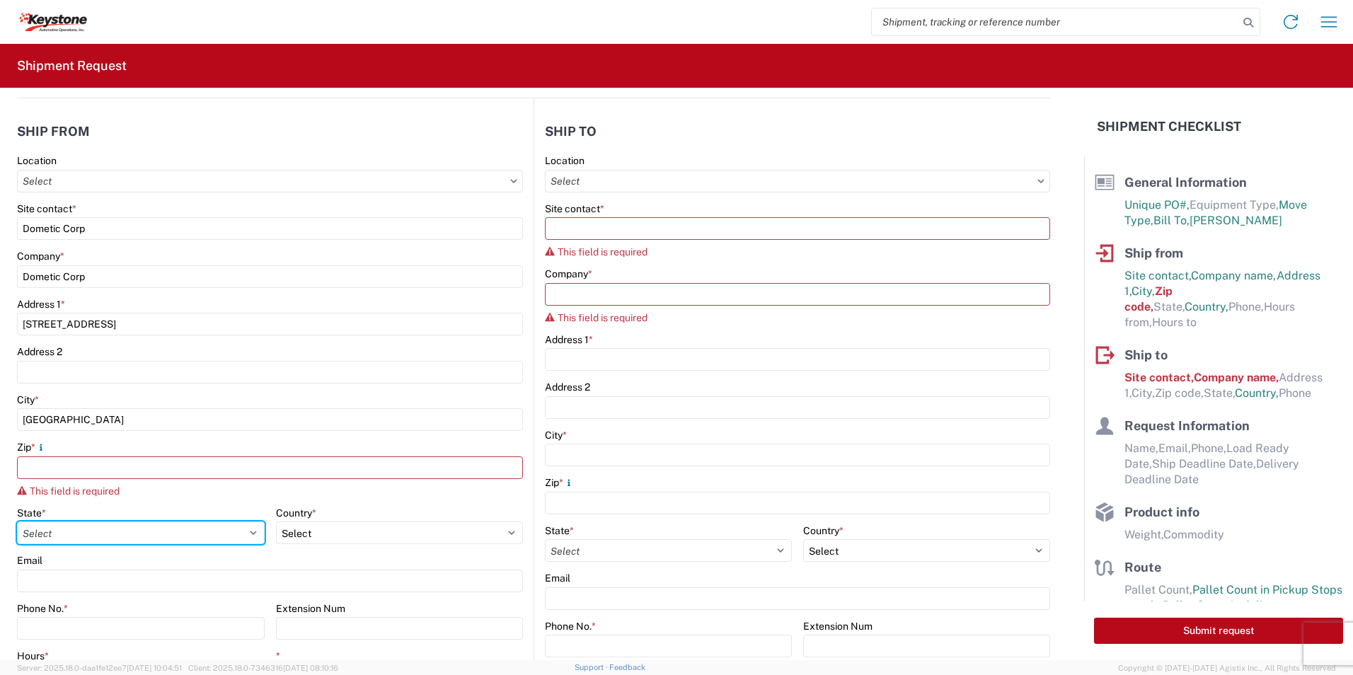
click at [249, 515] on div "State * Select [US_STATE] [US_STATE] [US_STATE] [US_STATE] Armed Forces America…" at bounding box center [141, 526] width 248 height 38
select select "[GEOGRAPHIC_DATA]"
click at [17, 522] on select "Select [US_STATE] [US_STATE] [US_STATE] [US_STATE] Armed Forces Americas Armed …" at bounding box center [141, 533] width 248 height 23
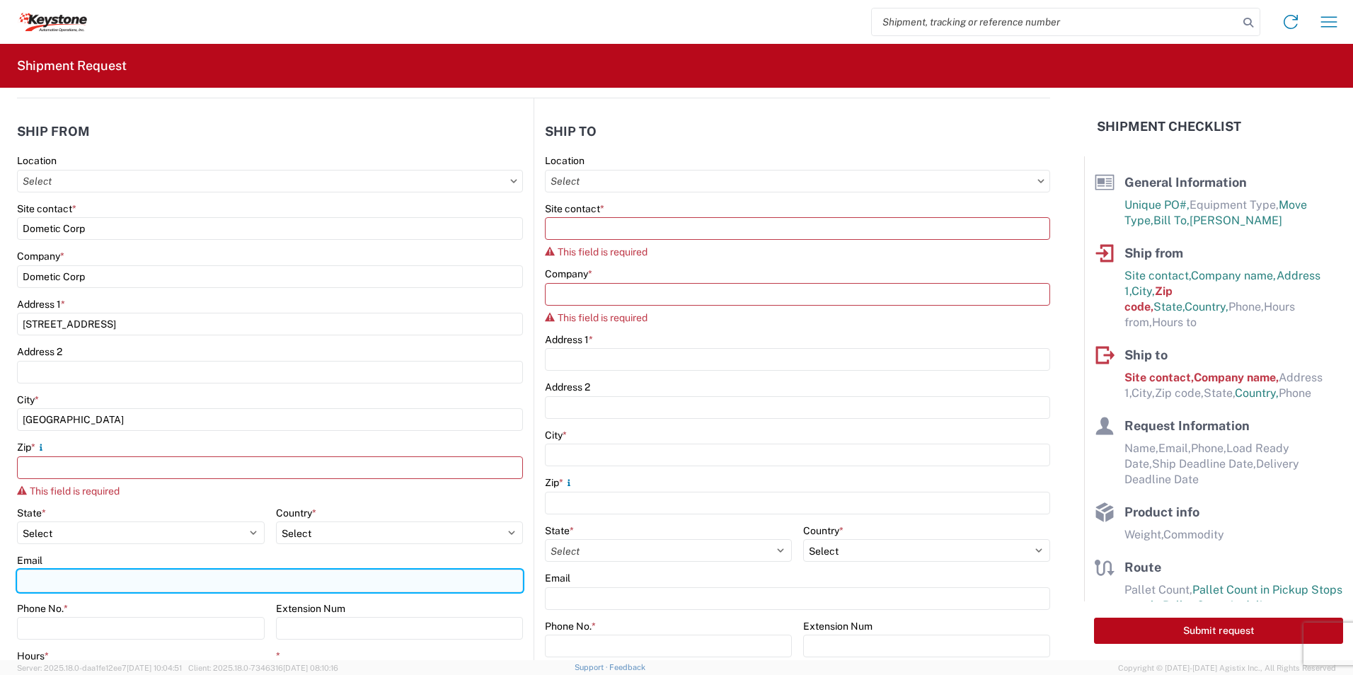
click at [132, 570] on input "Email" at bounding box center [270, 581] width 506 height 23
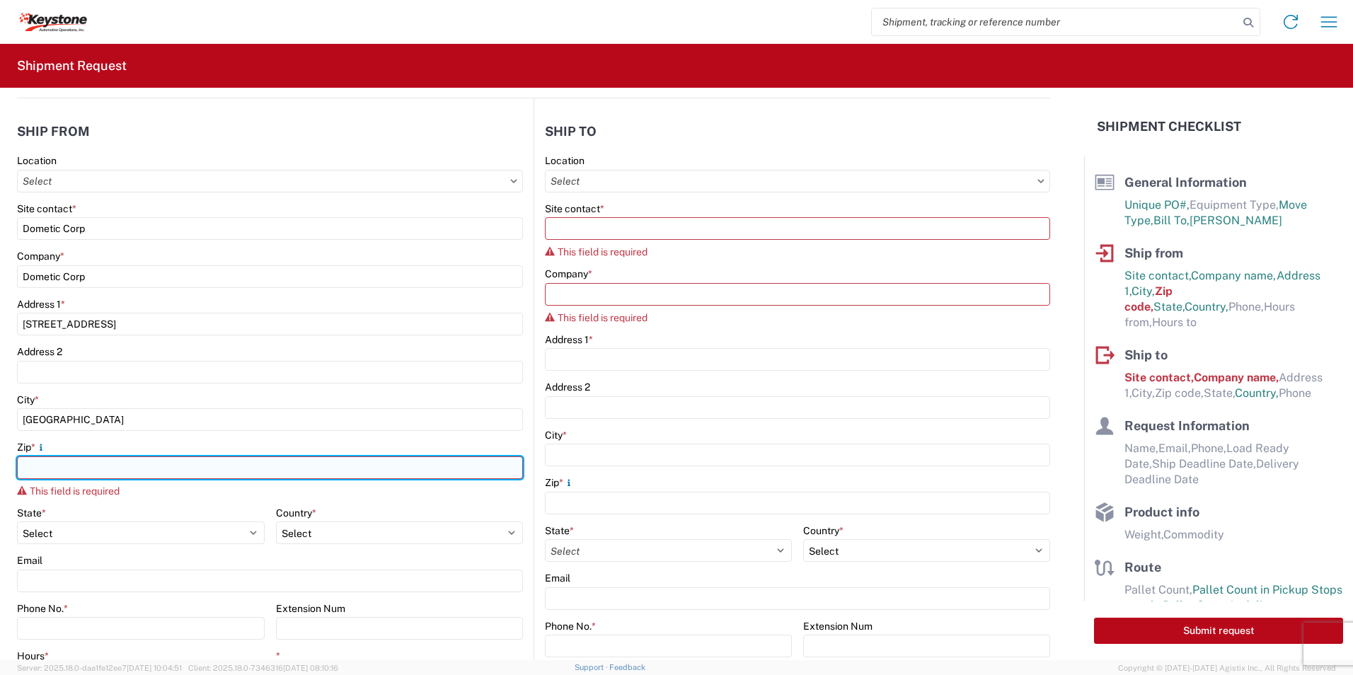
click at [113, 470] on input "Zip *" at bounding box center [270, 468] width 506 height 23
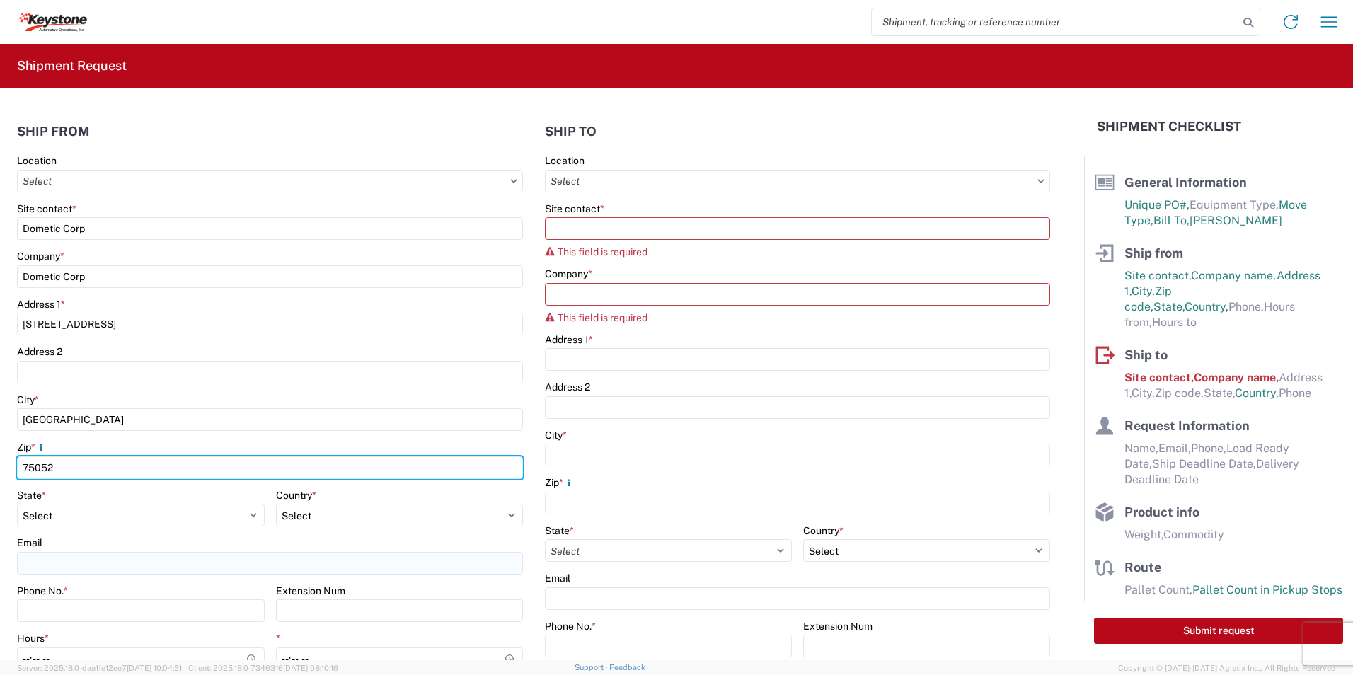
type input "75052"
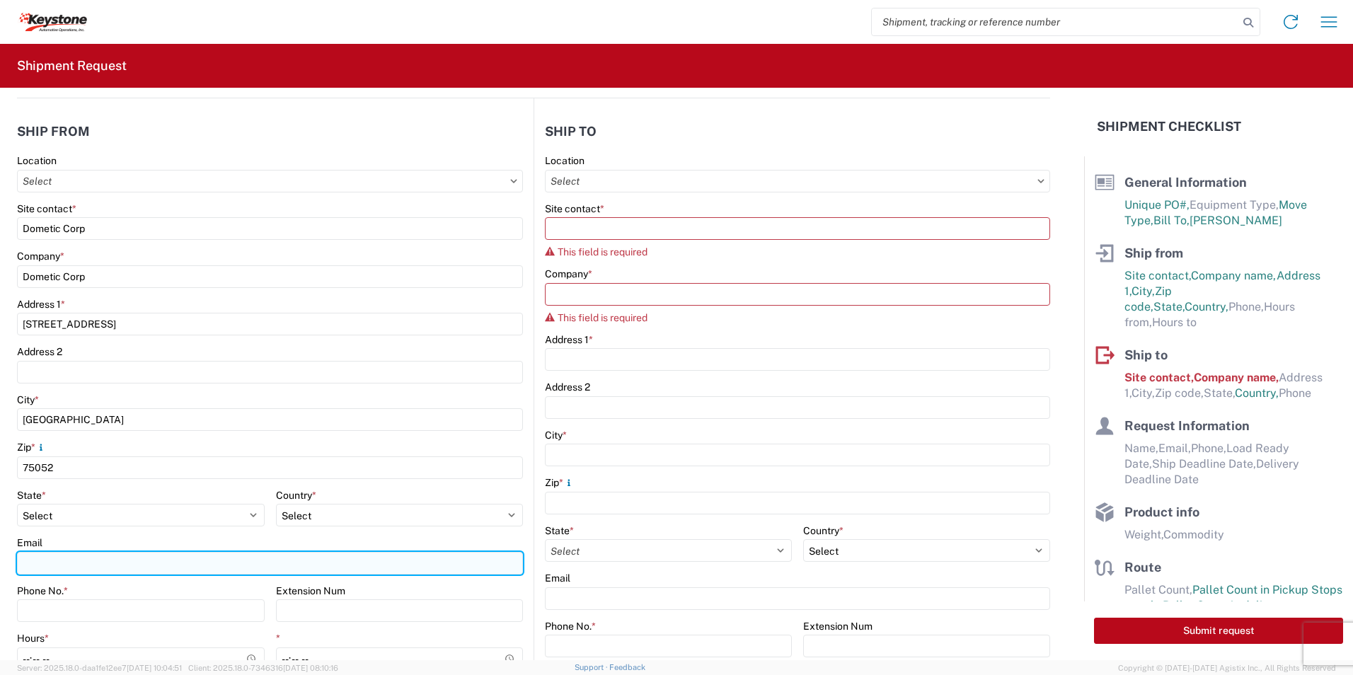
click at [72, 561] on input "Email" at bounding box center [270, 563] width 506 height 23
click at [210, 566] on input "[PERSON_NAME][EMAIL_ADDRESS][DOMAIN_NAME]" at bounding box center [270, 563] width 506 height 23
type input "[PERSON_NAME][EMAIL_ADDRESS][DOMAIN_NAME]"
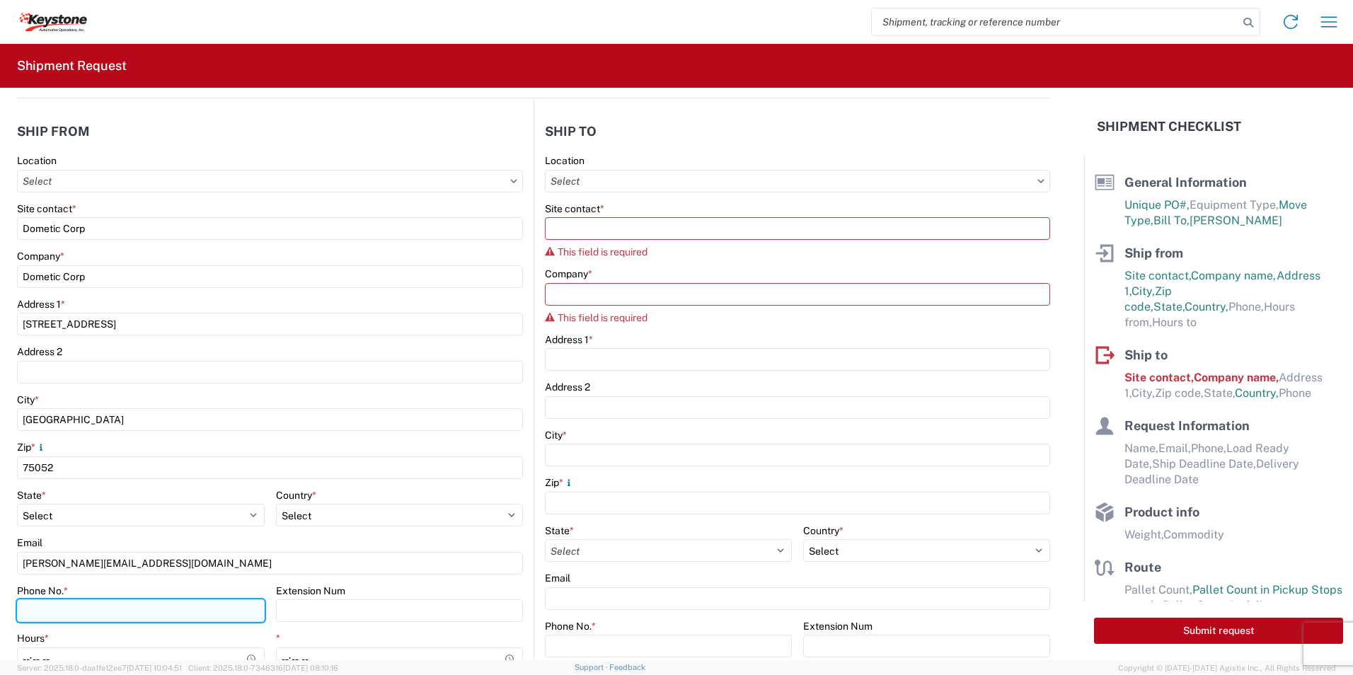
click at [67, 609] on input "Phone No. *" at bounding box center [141, 611] width 248 height 23
type input "9726819797"
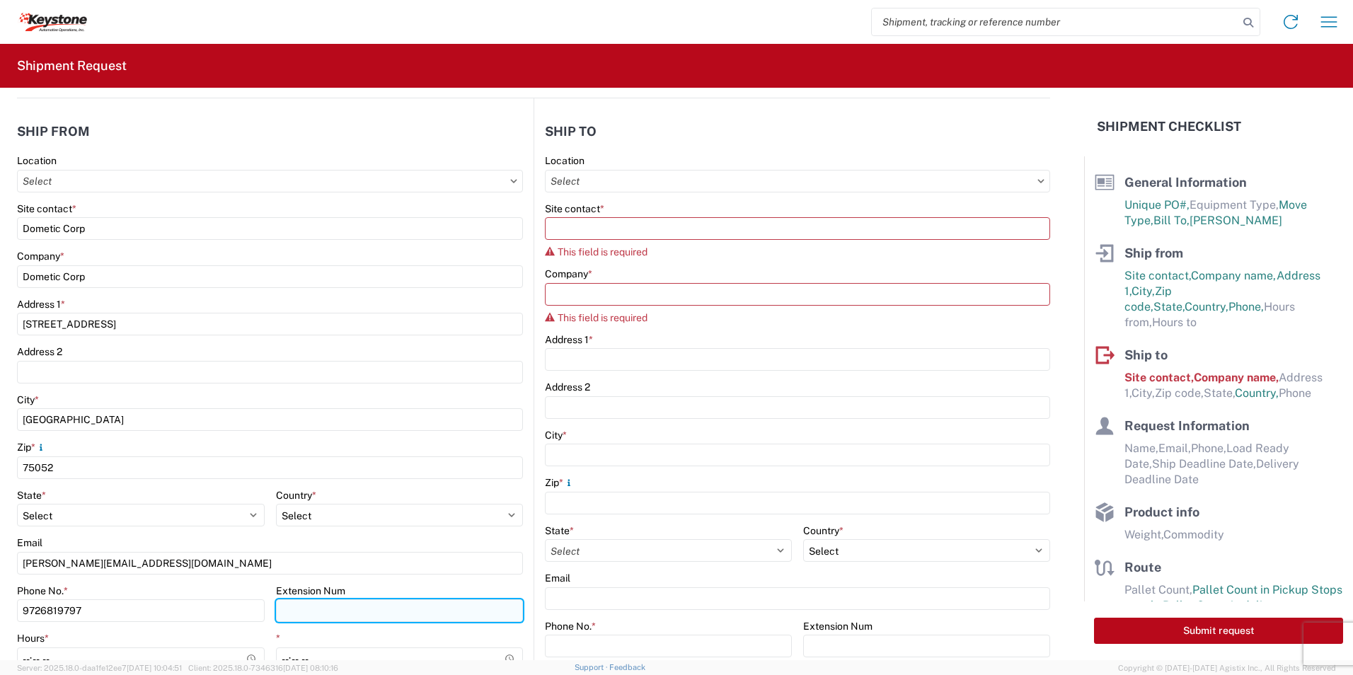
click at [316, 615] on input "Extension Num" at bounding box center [400, 611] width 248 height 23
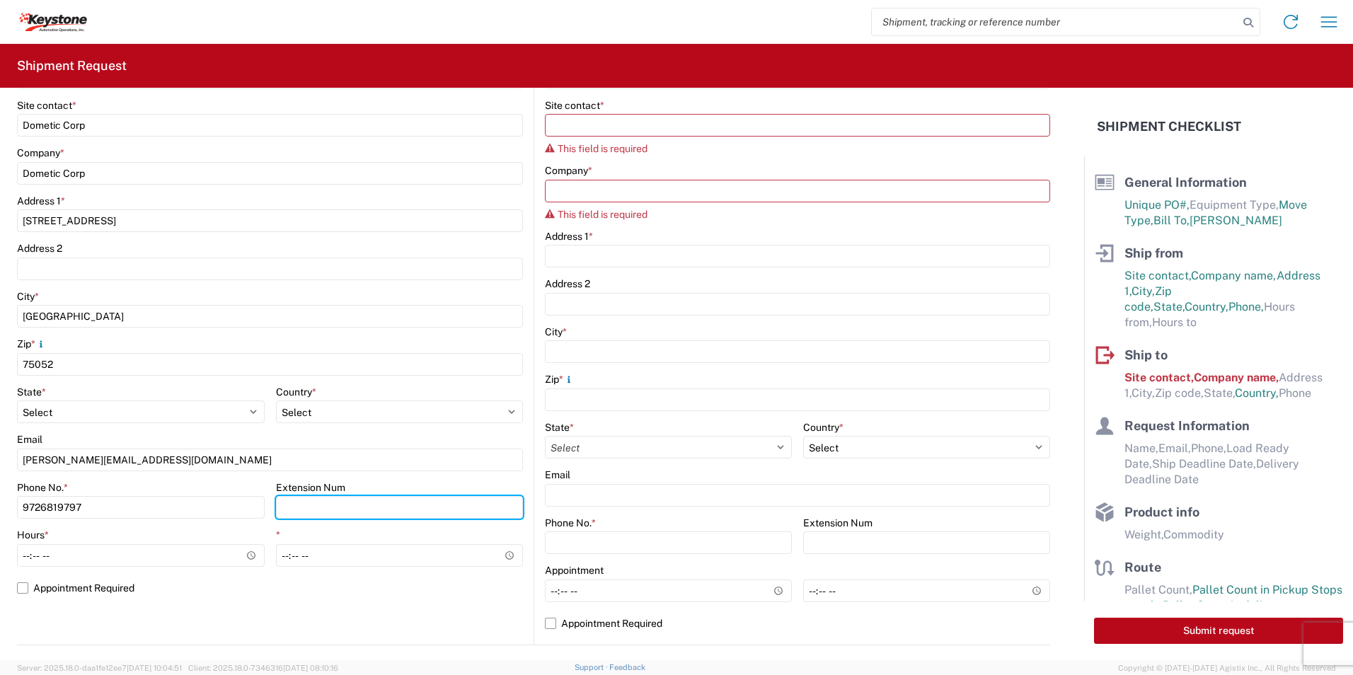
scroll to position [283, 0]
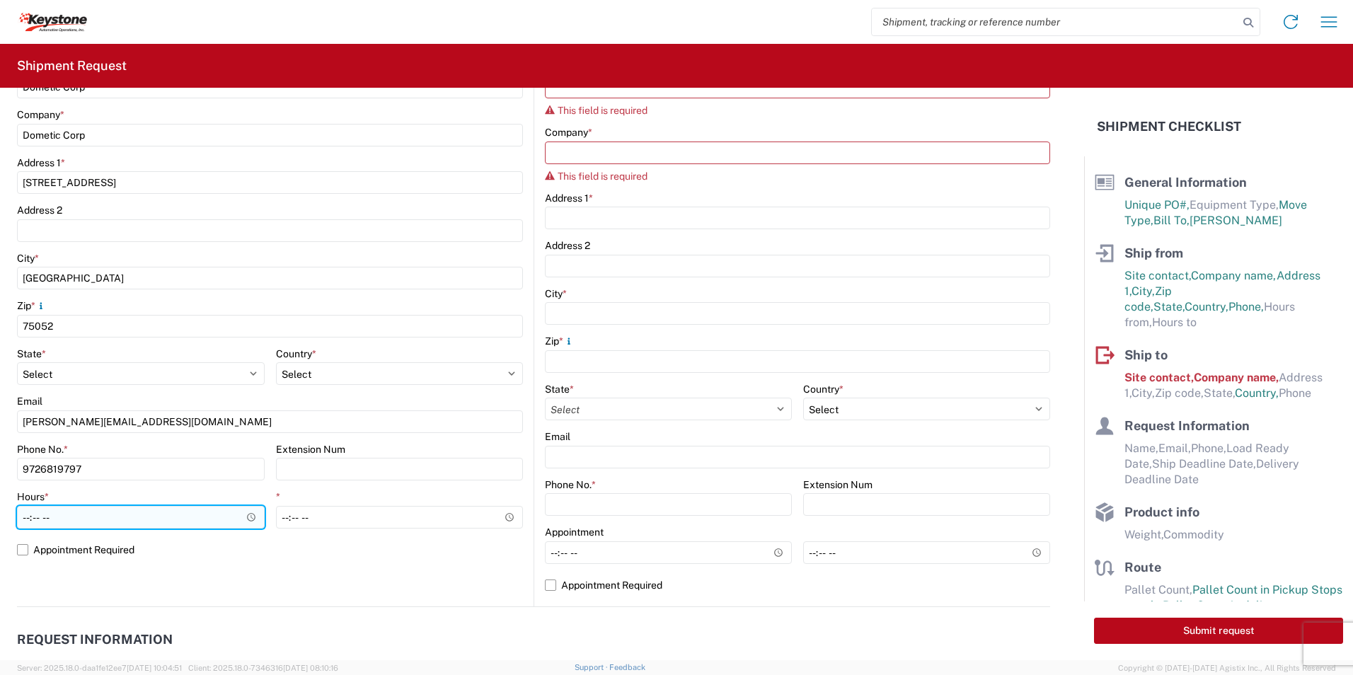
click at [72, 517] on input "Hours *" at bounding box center [141, 517] width 248 height 23
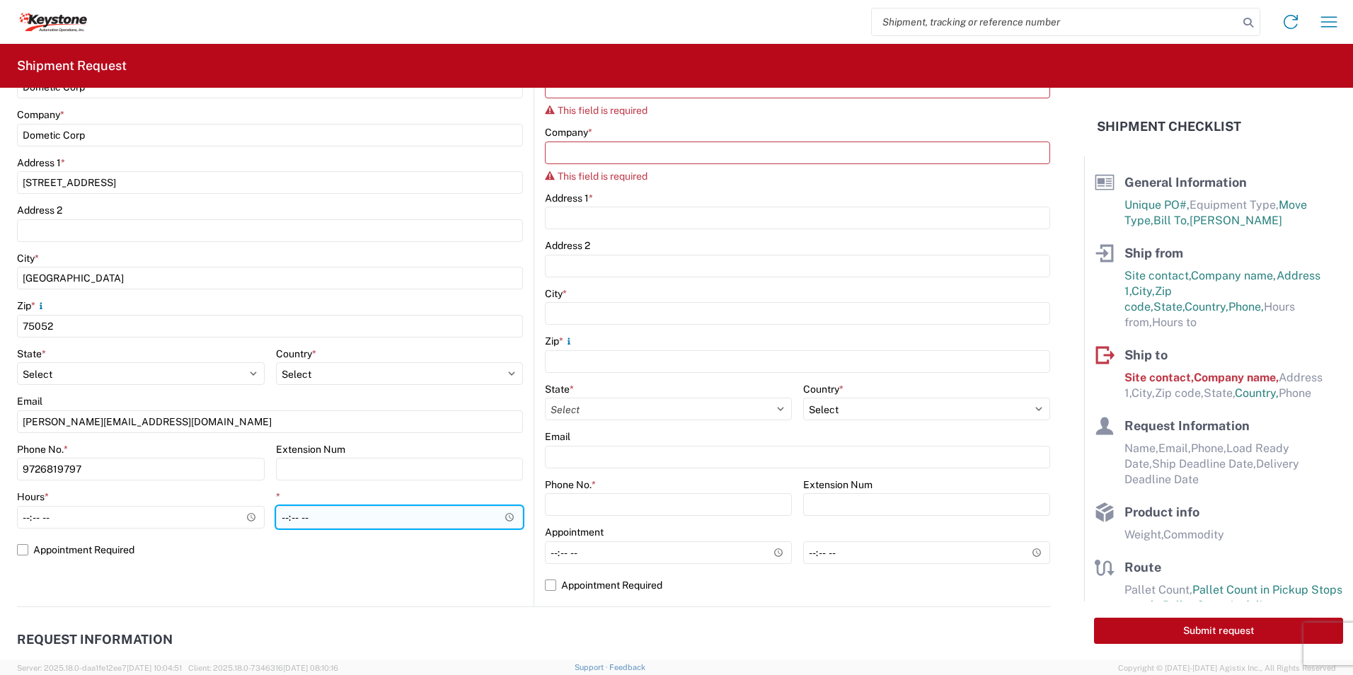
click at [382, 521] on div "*" at bounding box center [400, 510] width 248 height 38
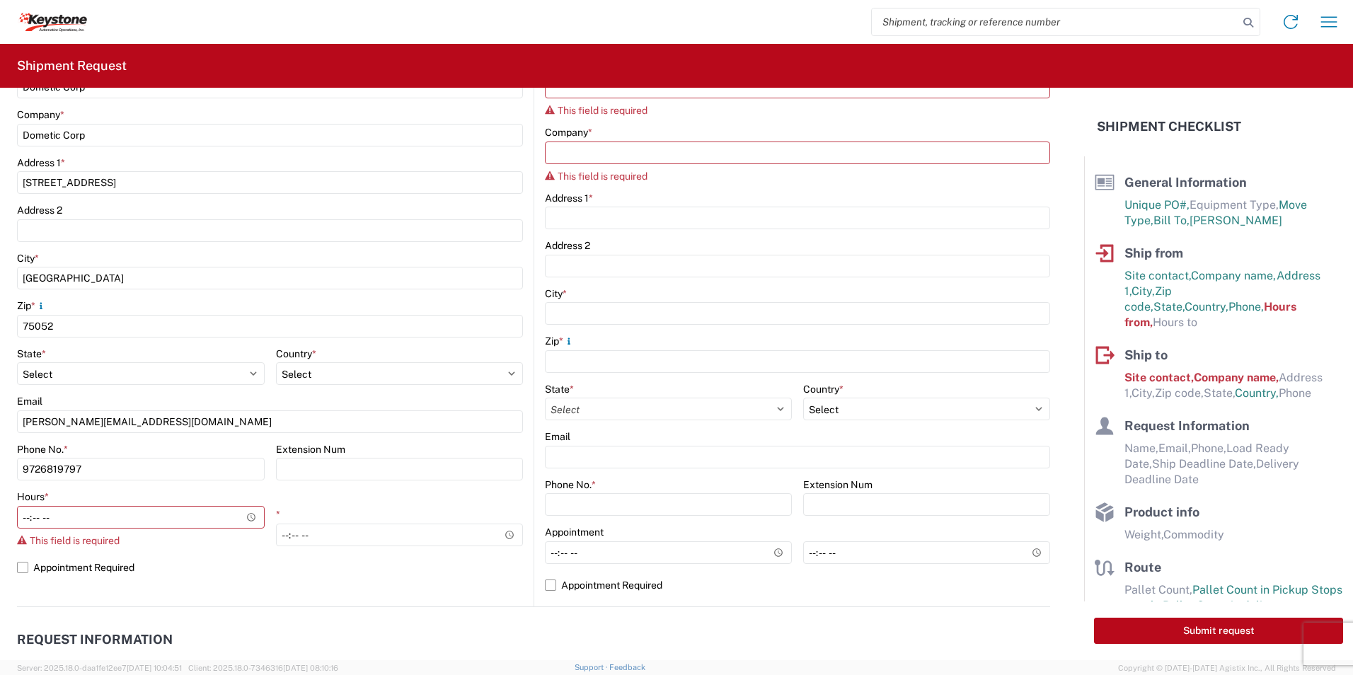
drag, startPoint x: 361, startPoint y: 593, endPoint x: 372, endPoint y: 591, distance: 10.8
click at [365, 592] on agx-form-section "Ship from Location Site contact * Dometic Corp Company * Dometic Corp Address […" at bounding box center [275, 290] width 517 height 633
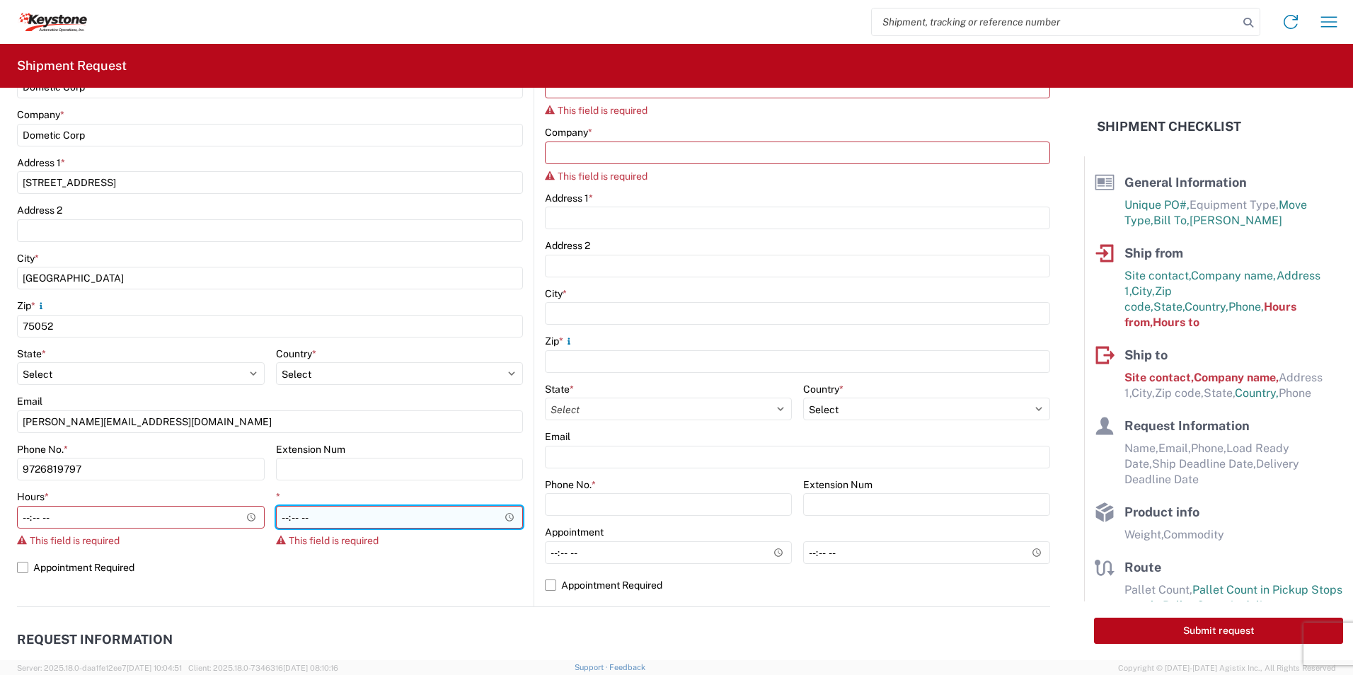
click at [332, 513] on input "*" at bounding box center [400, 517] width 248 height 23
click at [363, 518] on input "*" at bounding box center [400, 517] width 248 height 23
type input "15:30"
click at [306, 607] on agx-request-info "Request Information Name * Email * Merchant Phone * Load Ready Date * Ship Dead…" at bounding box center [533, 683] width 1033 height 152
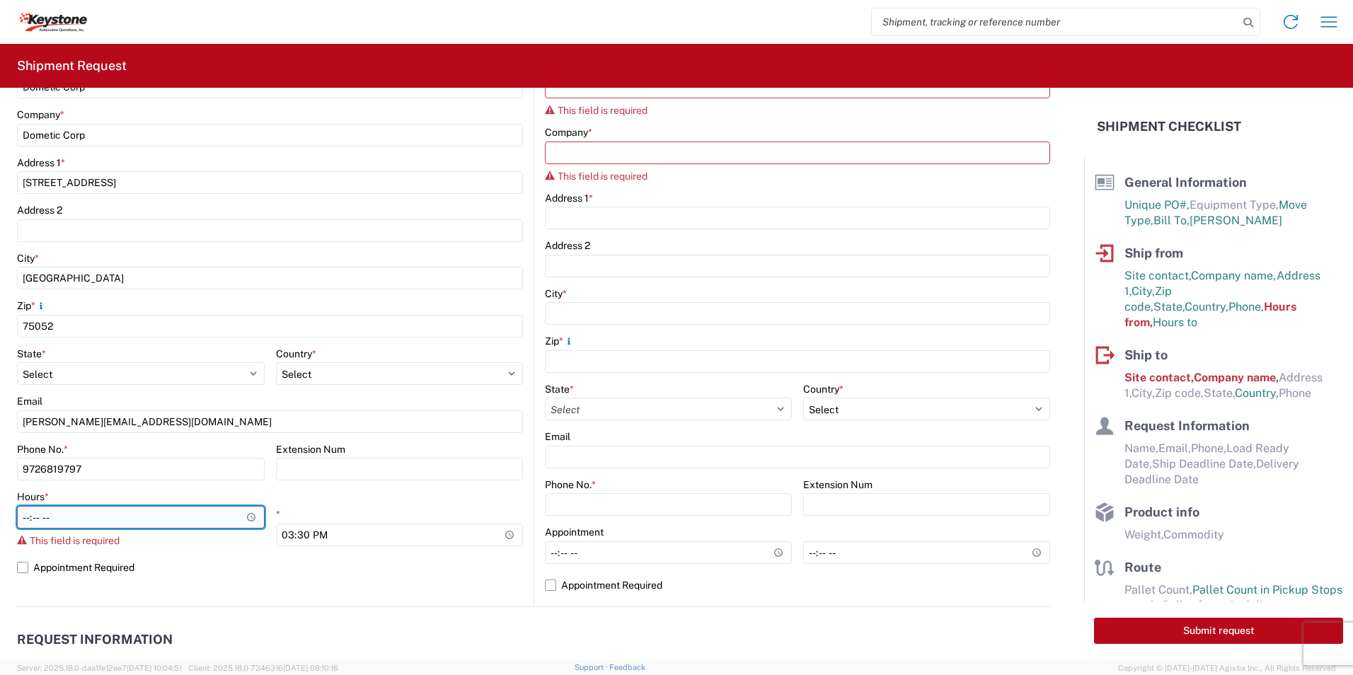
click at [53, 512] on input "Hours *" at bounding box center [141, 517] width 248 height 23
click at [81, 517] on input "Hours *" at bounding box center [141, 517] width 248 height 23
click at [144, 522] on input "Hours *" at bounding box center [141, 517] width 248 height 23
click at [207, 573] on label "Appointment Required" at bounding box center [270, 567] width 506 height 23
click at [0, 0] on input "Appointment Required" at bounding box center [0, 0] width 0 height 0
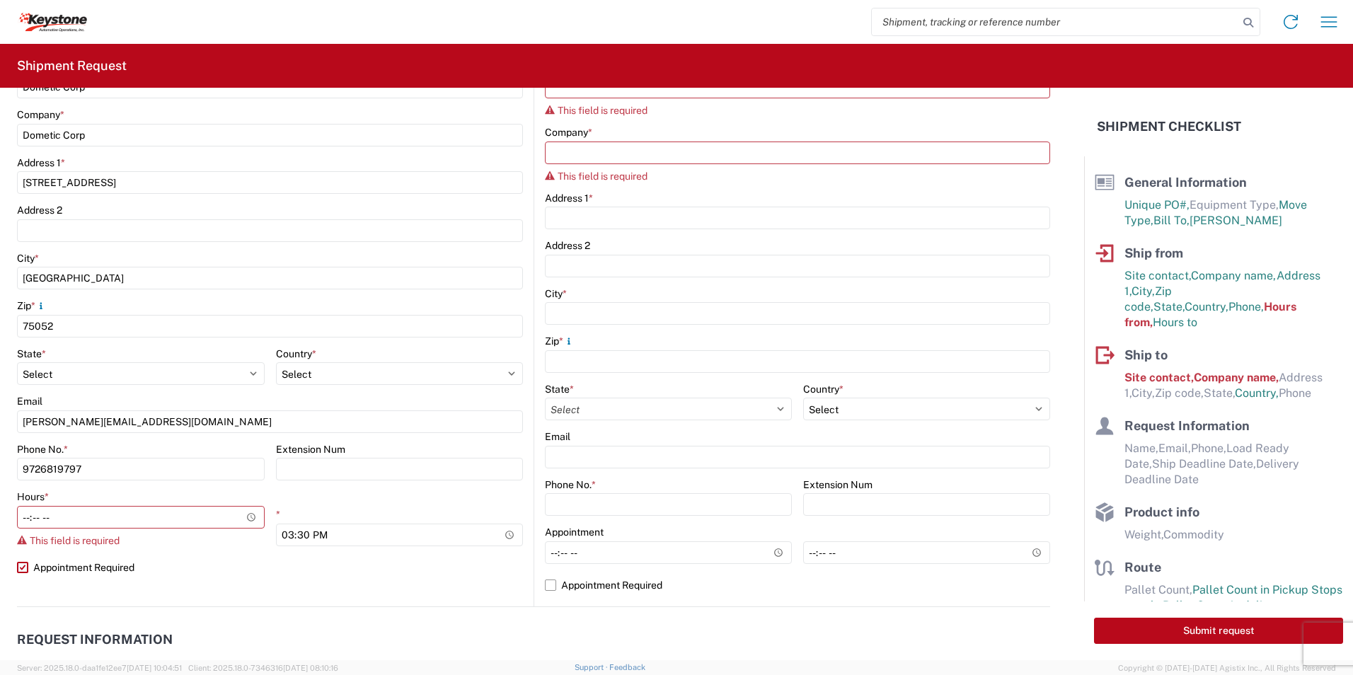
select select "US"
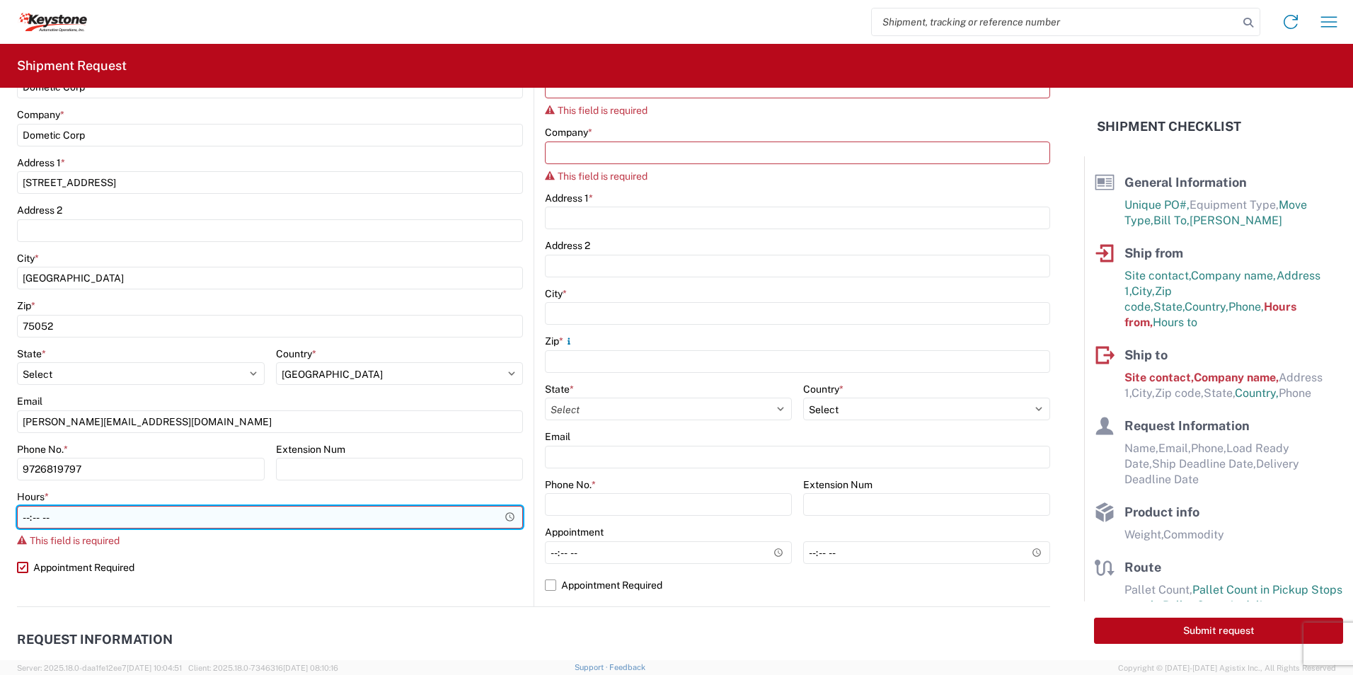
click at [98, 524] on input "Hours *" at bounding box center [270, 517] width 506 height 23
type input "06:00"
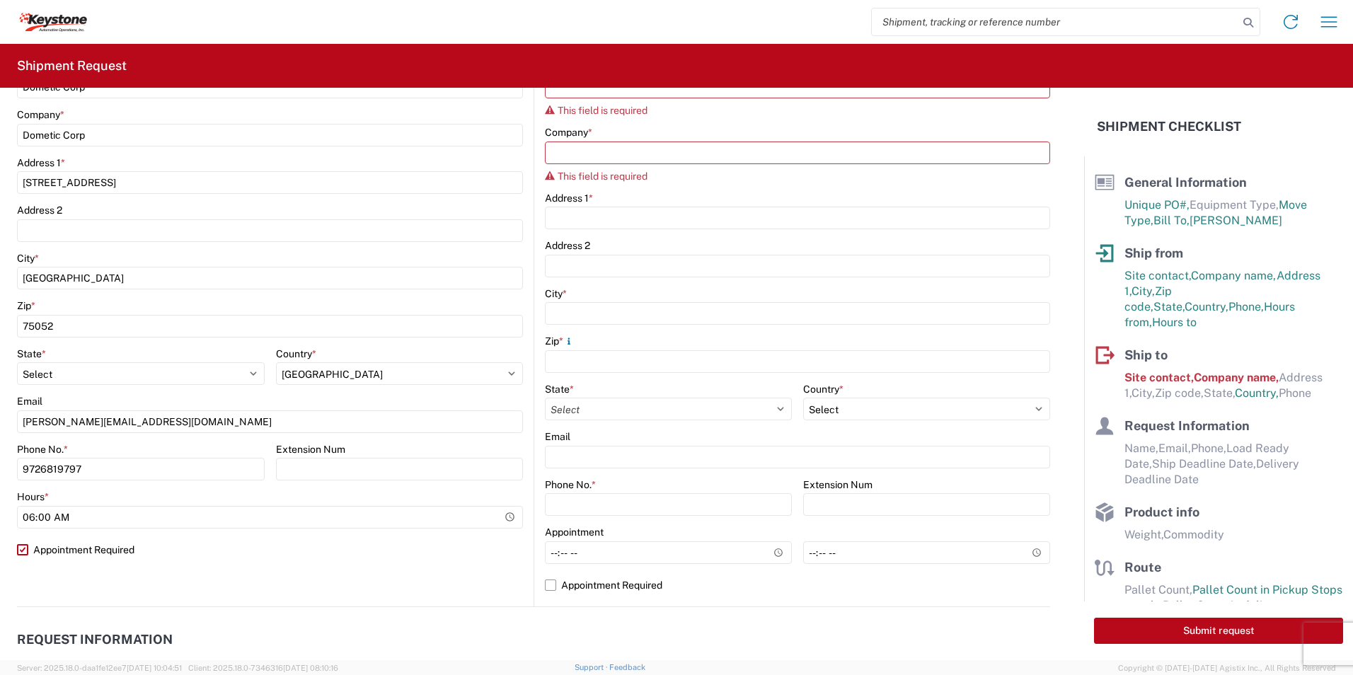
drag, startPoint x: 266, startPoint y: 585, endPoint x: 273, endPoint y: 584, distance: 7.2
click at [266, 585] on agx-form-section "Ship from Location Site contact * Dometic Corp Company * Dometic Corp Address […" at bounding box center [275, 290] width 517 height 633
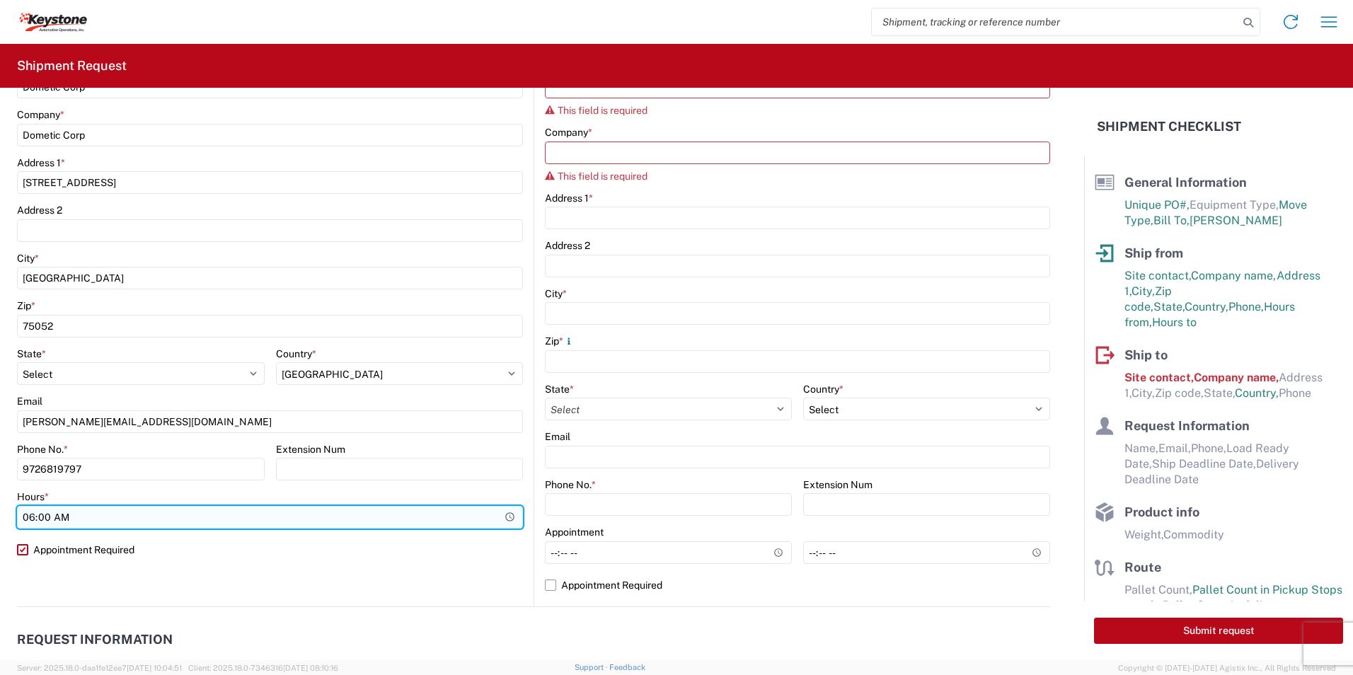
click at [357, 517] on input "06:00" at bounding box center [270, 517] width 506 height 23
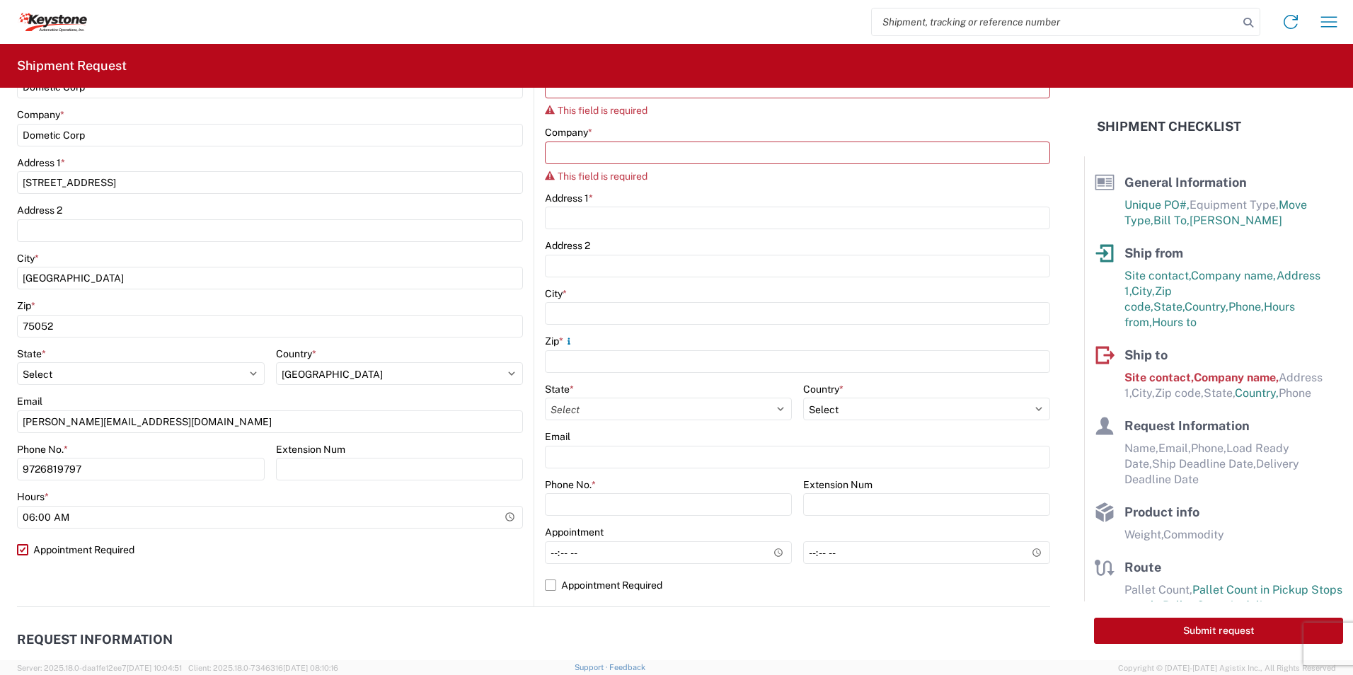
click at [241, 584] on agx-form-section "Ship from Location Site contact * Dometic Corp Company * Dometic Corp Address […" at bounding box center [275, 290] width 517 height 633
click at [26, 549] on label "Appointment Required" at bounding box center [270, 550] width 506 height 23
click at [21, 551] on label "Appointment Required" at bounding box center [270, 550] width 506 height 23
click at [0, 0] on input "Appointment Required" at bounding box center [0, 0] width 0 height 0
select select "US"
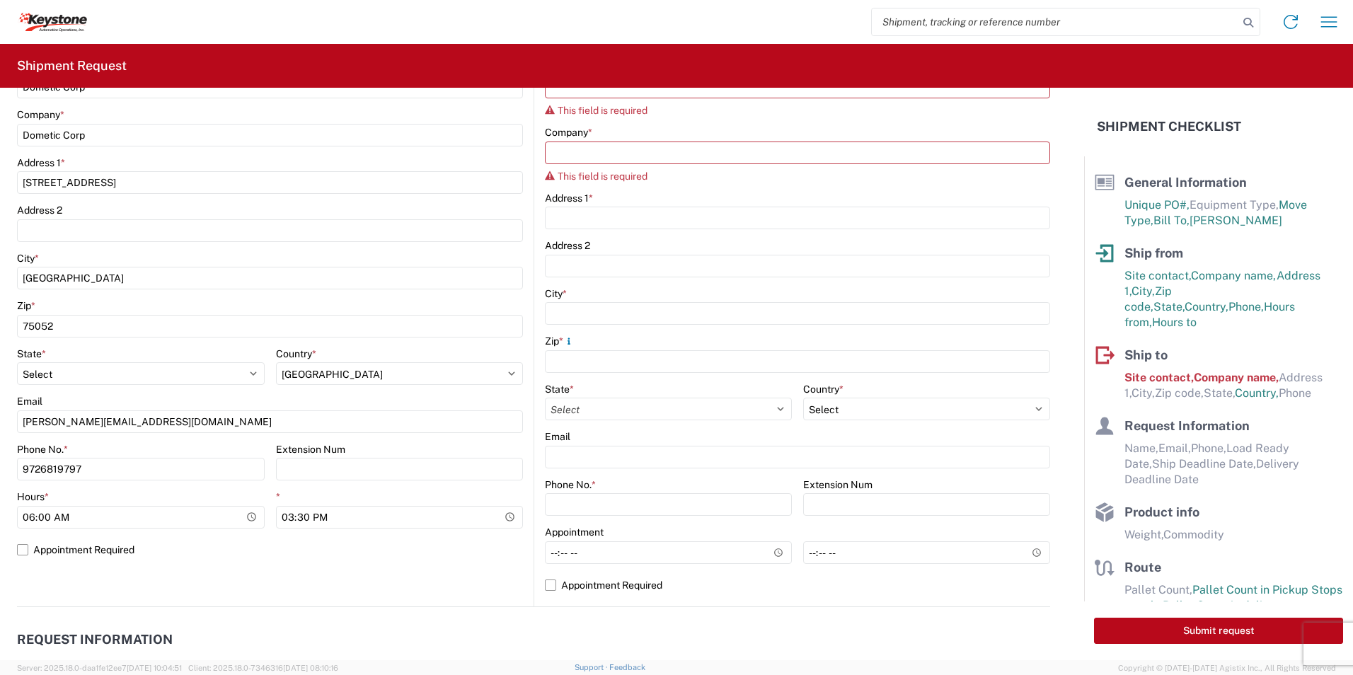
click at [277, 593] on agx-form-section "Ship from Location Site contact * Dometic Corp Company * Dometic Corp Address […" at bounding box center [275, 290] width 517 height 633
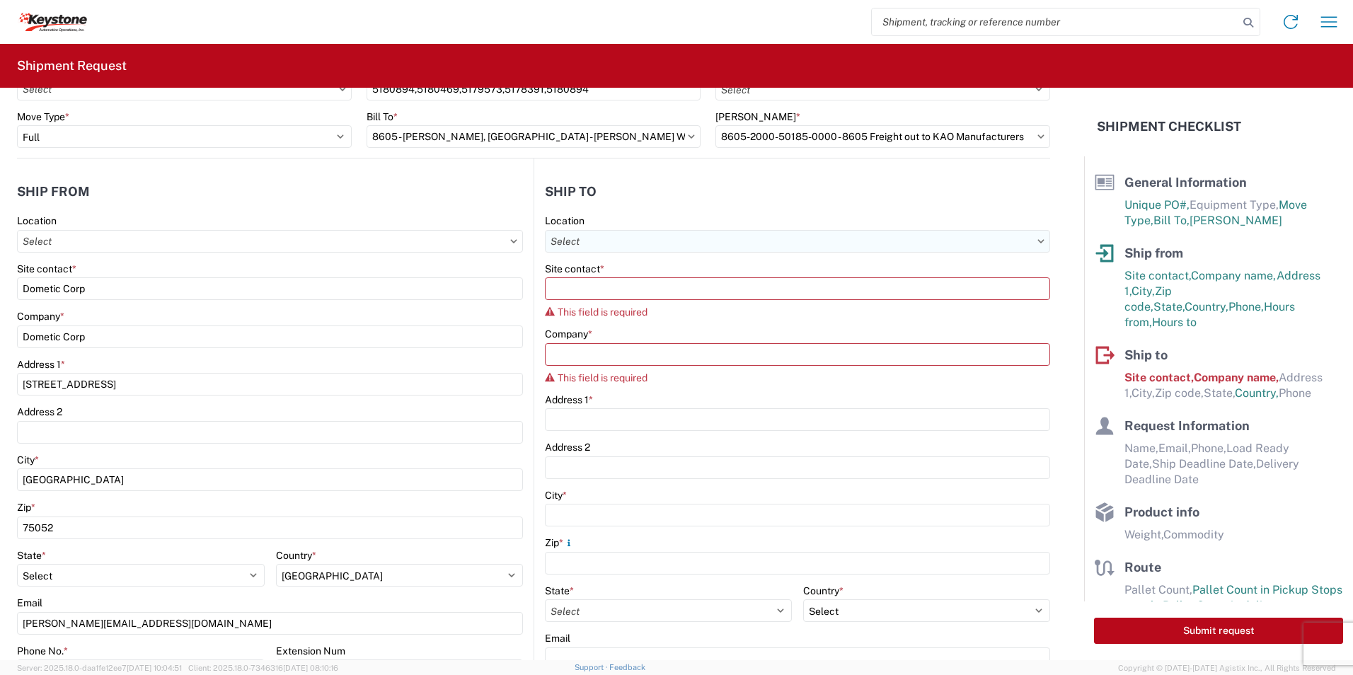
scroll to position [0, 0]
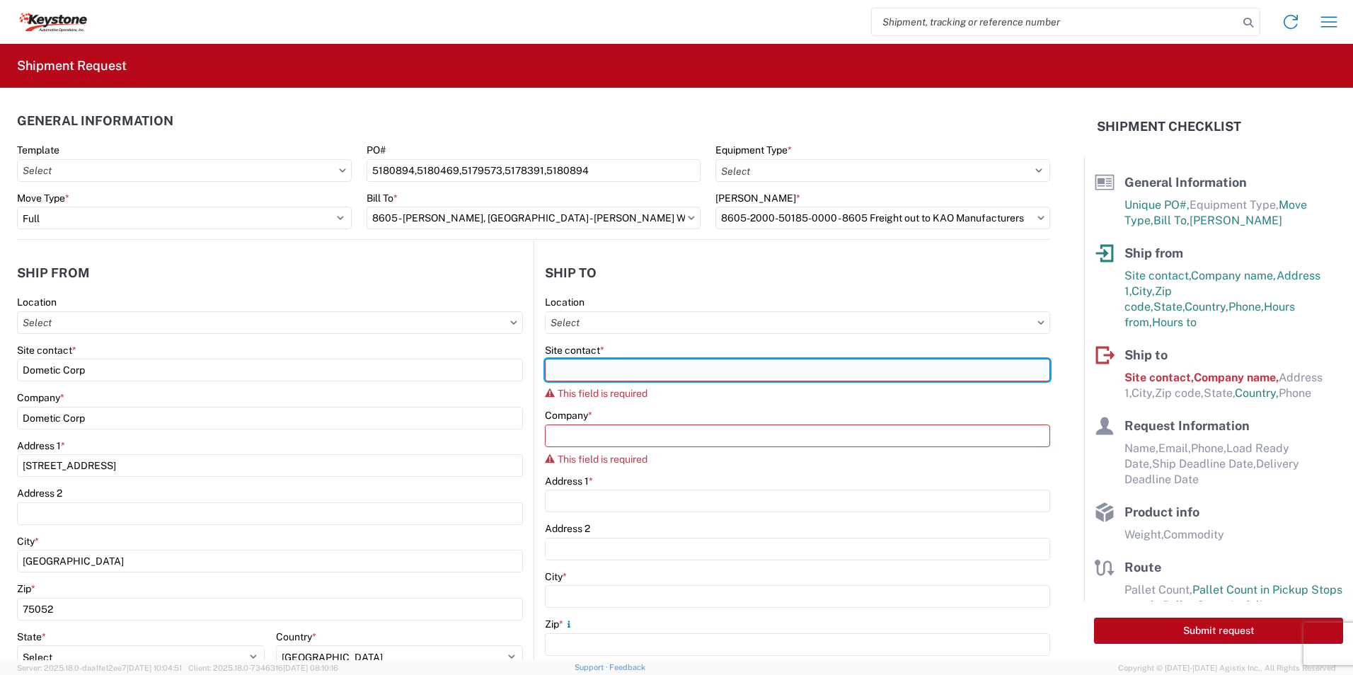
click at [658, 369] on input "Site contact *" at bounding box center [797, 370] width 505 height 23
click at [604, 377] on input "Site contact *" at bounding box center [797, 370] width 505 height 23
paste input "KEYSTONE AUTO OPERATIONS RV"
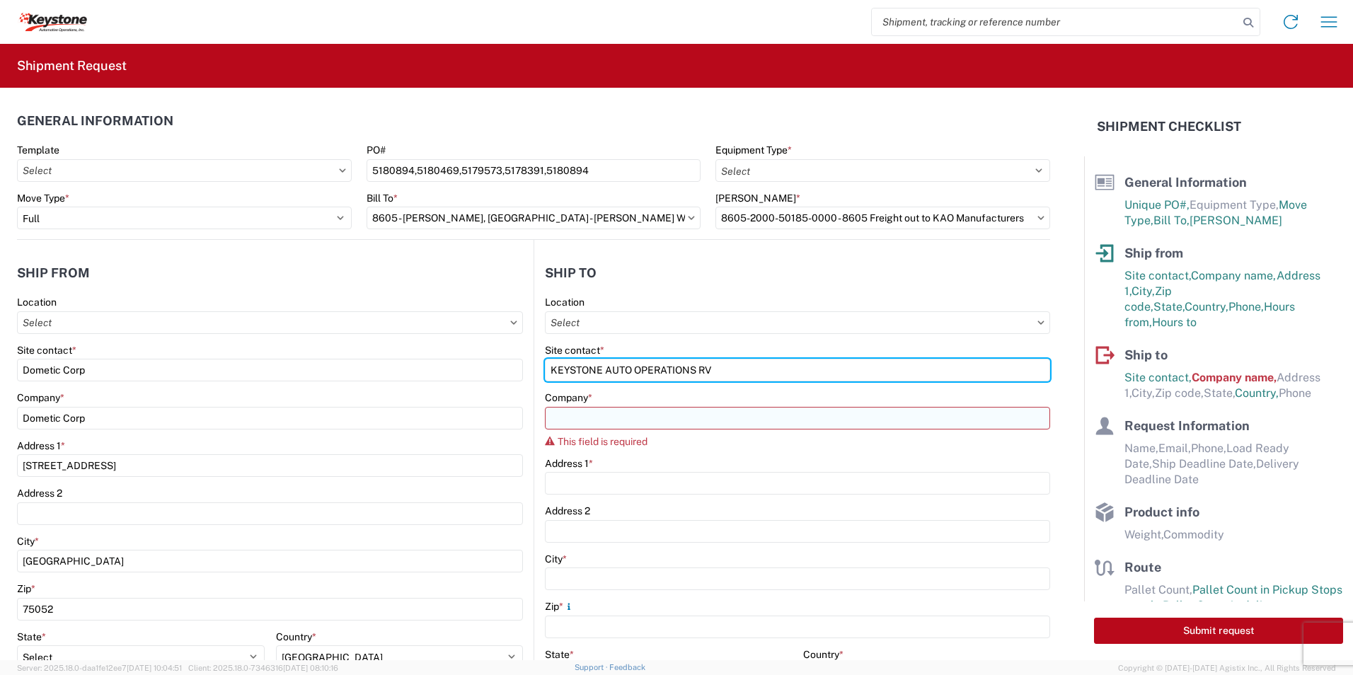
type input "KEYSTONE AUTO OPERATIONS RV"
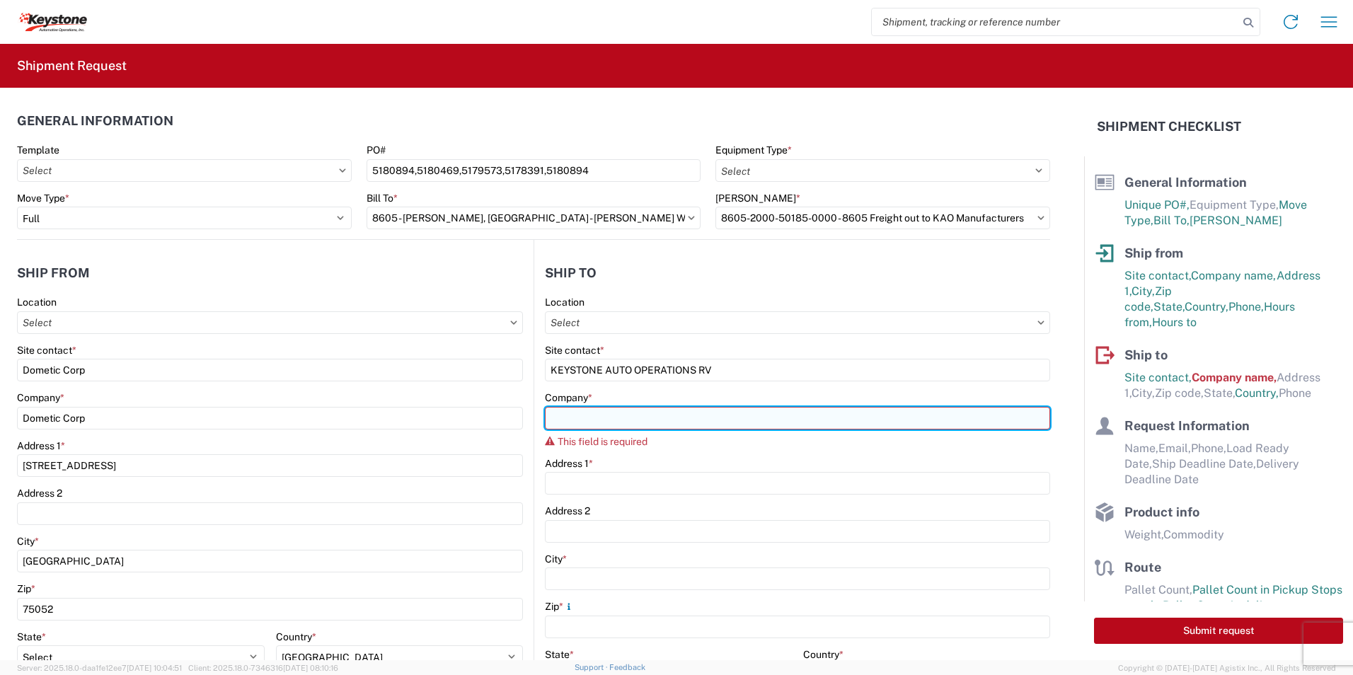
click at [603, 423] on input "Company *" at bounding box center [797, 418] width 505 height 23
click at [660, 418] on input "Company *" at bounding box center [797, 418] width 505 height 23
paste input "KEYSTONE AUTO OPERATIONS RV"
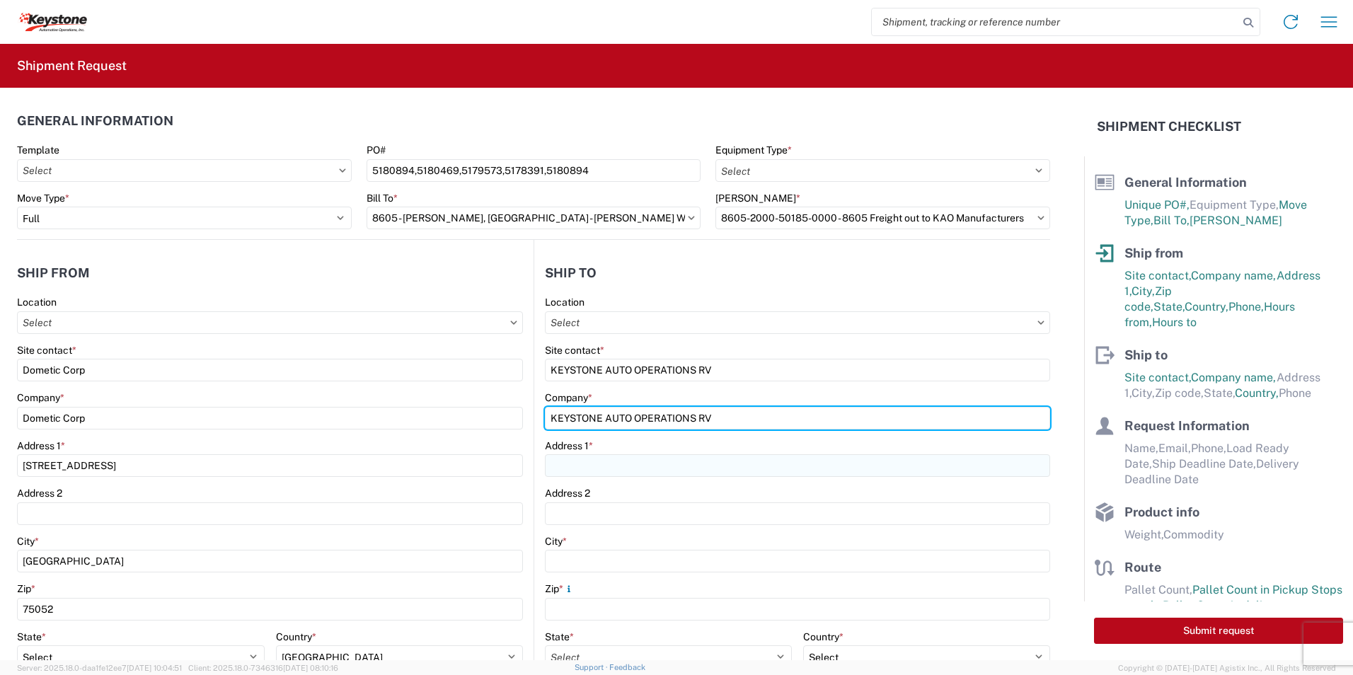
type input "KEYSTONE AUTO OPERATIONS RV"
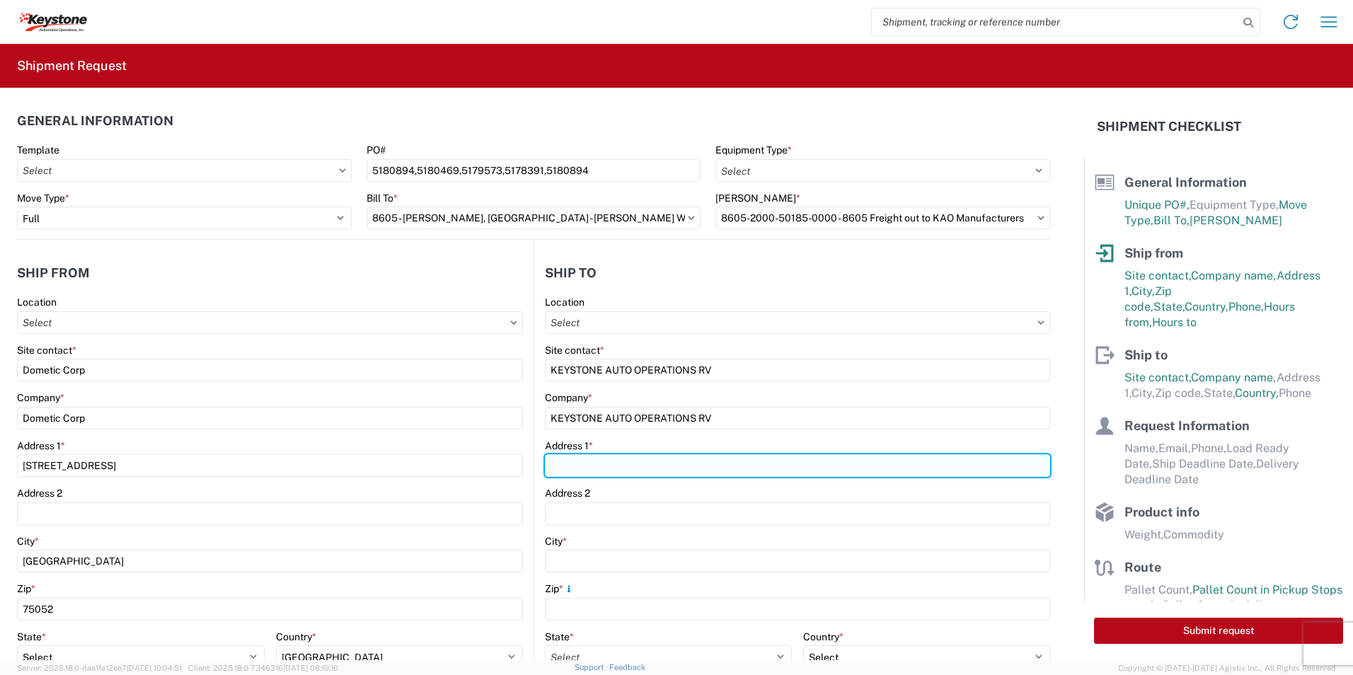
click at [605, 464] on input "Address 1 *" at bounding box center [797, 465] width 505 height 23
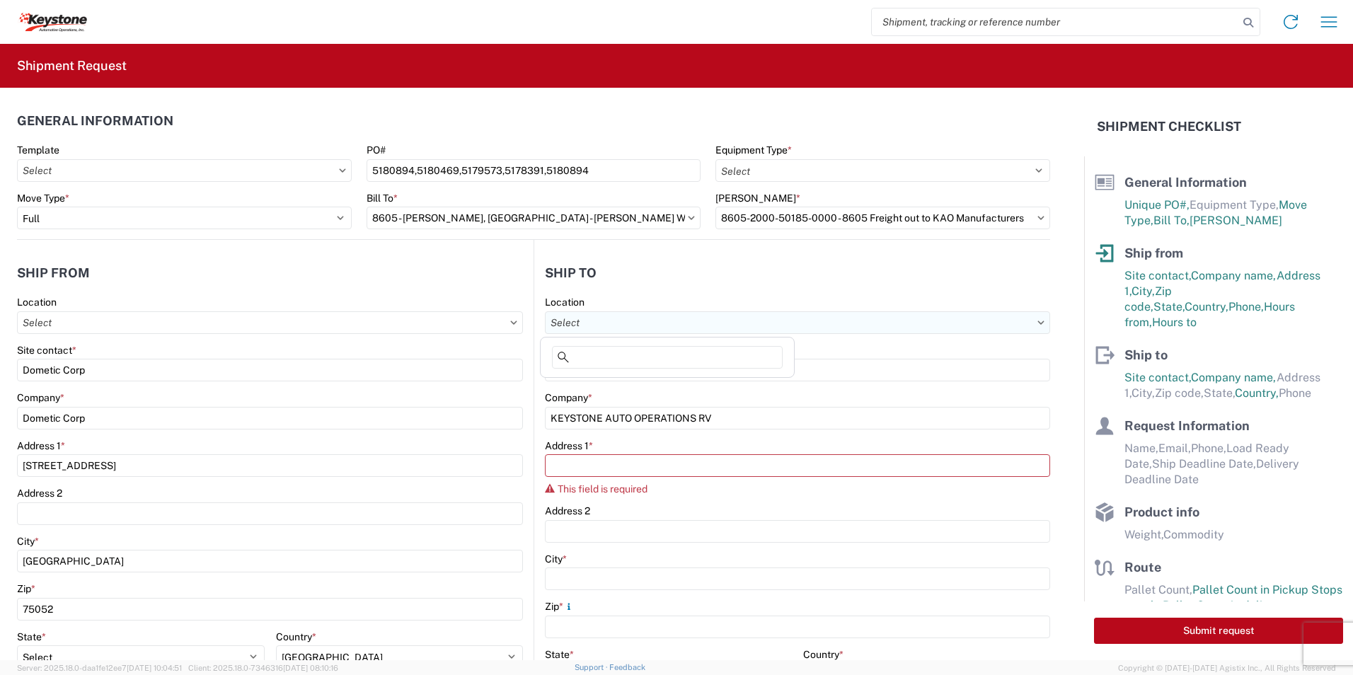
click at [629, 315] on input "Location" at bounding box center [797, 322] width 505 height 23
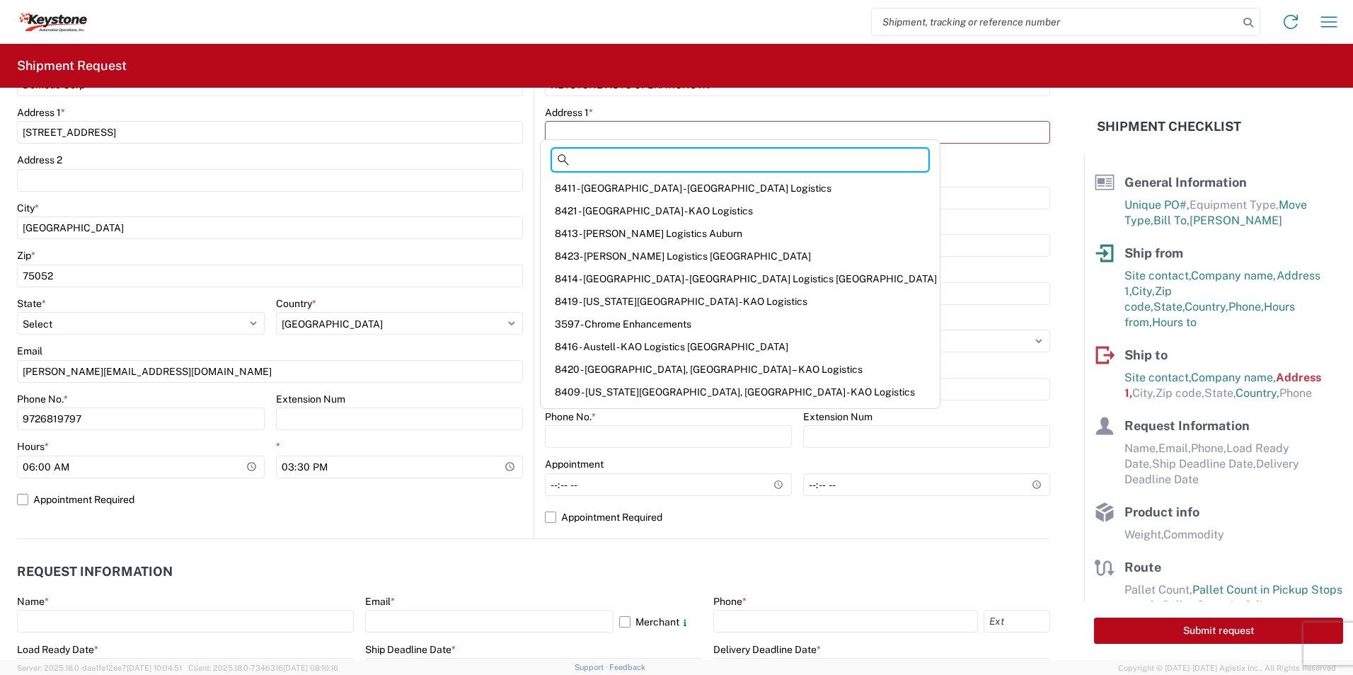
scroll to position [71, 0]
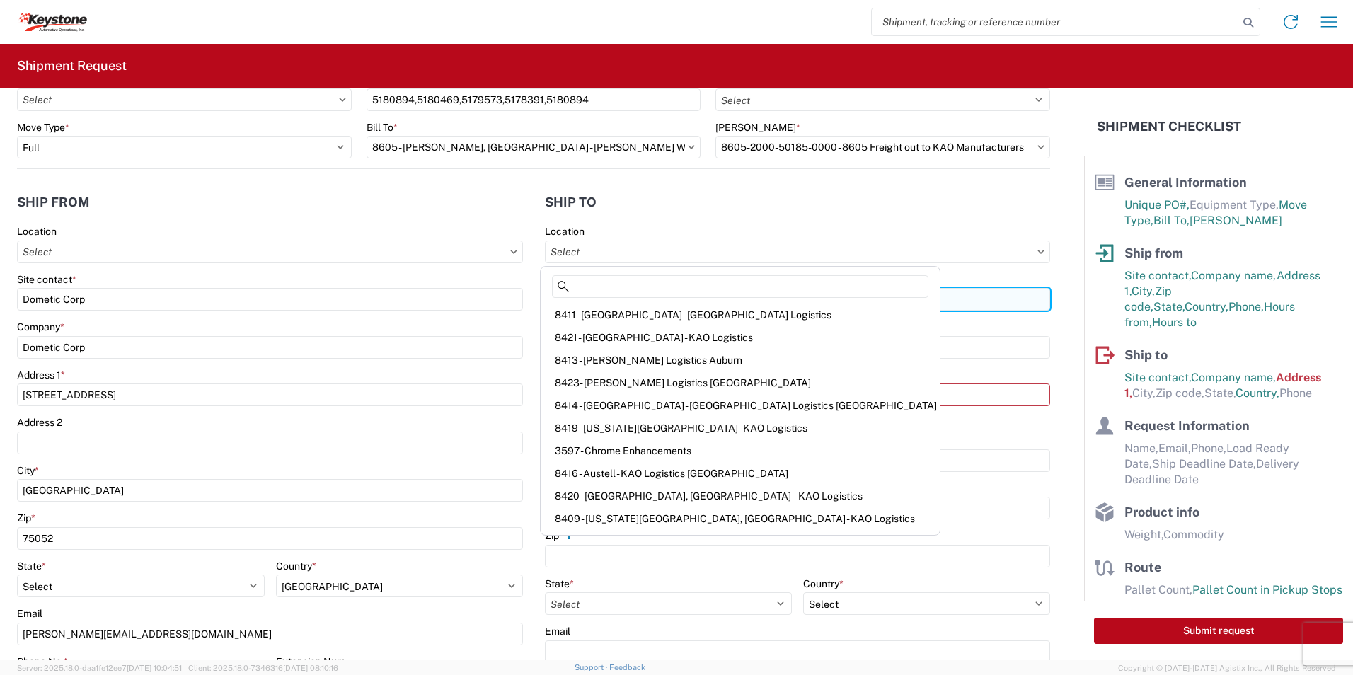
click at [841, 307] on input "KEYSTONE AUTO OPERATIONS RV" at bounding box center [797, 299] width 505 height 23
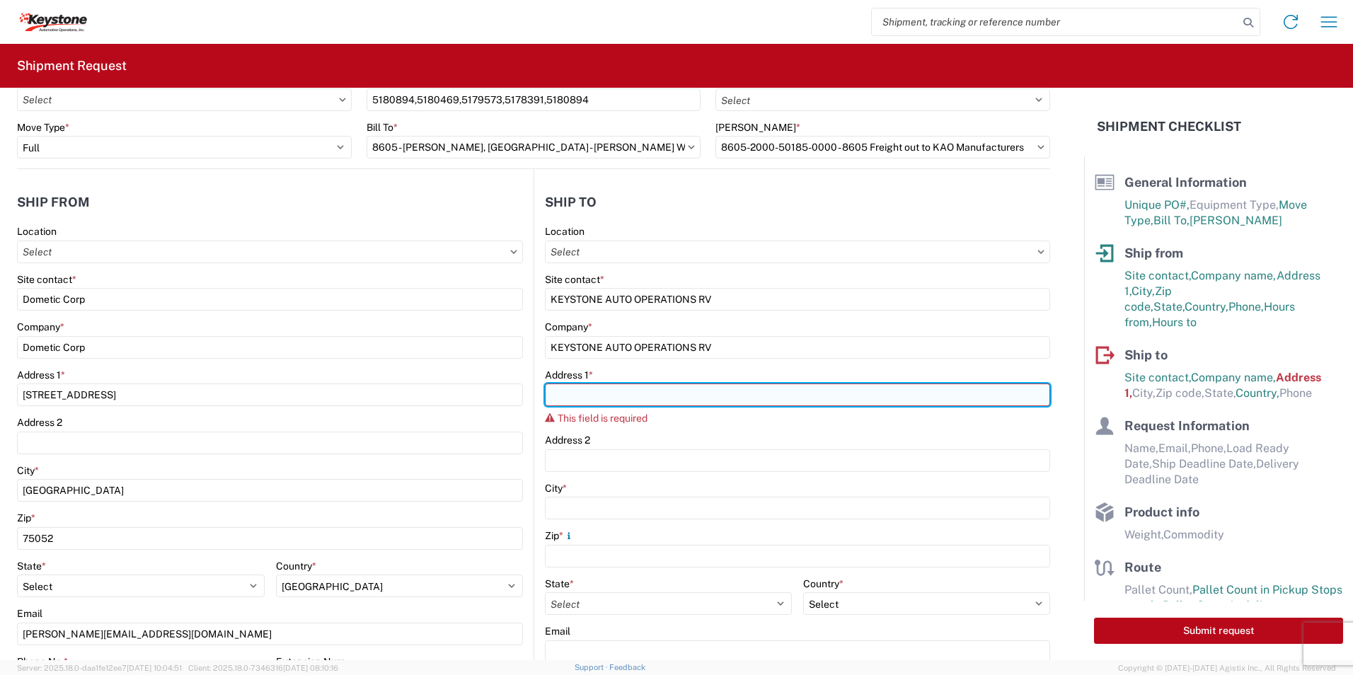
click at [621, 397] on input "Address 1 *" at bounding box center [797, 395] width 505 height 23
click at [595, 391] on input "Address 1 *" at bounding box center [797, 395] width 505 height 23
paste input "[STREET_ADDRESS][PERSON_NAME]"
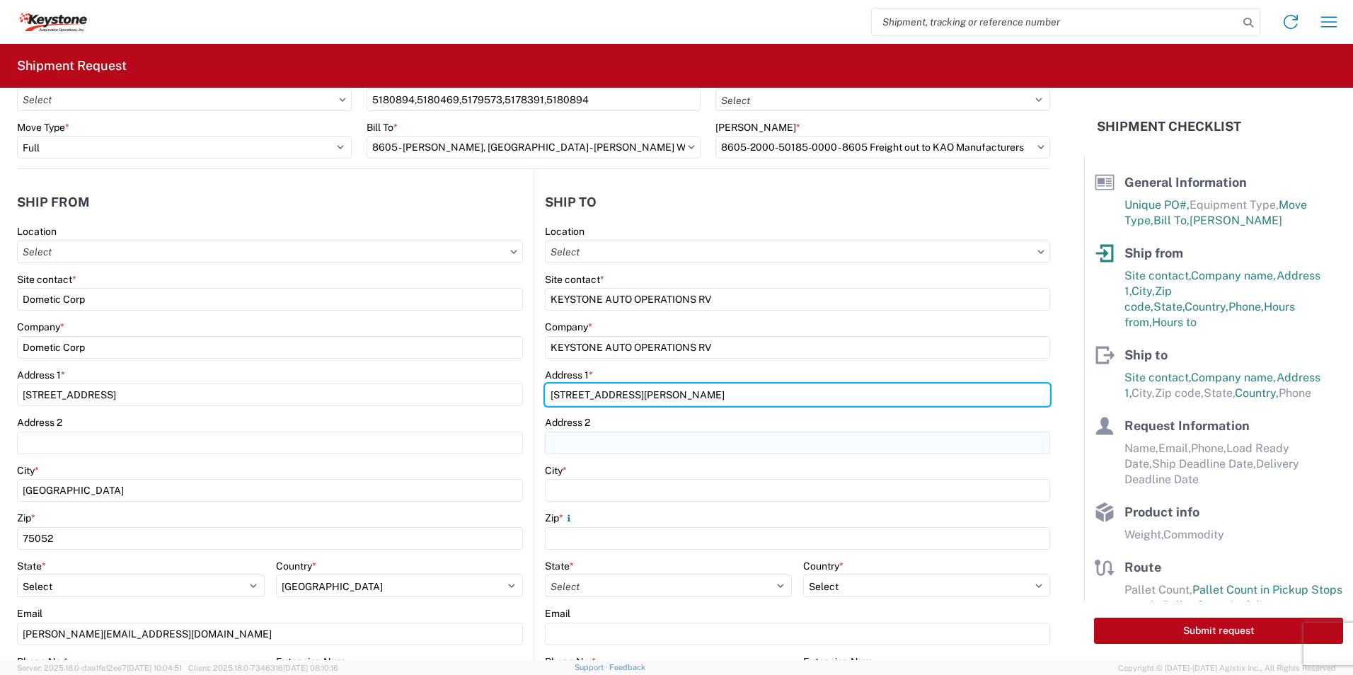
type input "[STREET_ADDRESS][PERSON_NAME]"
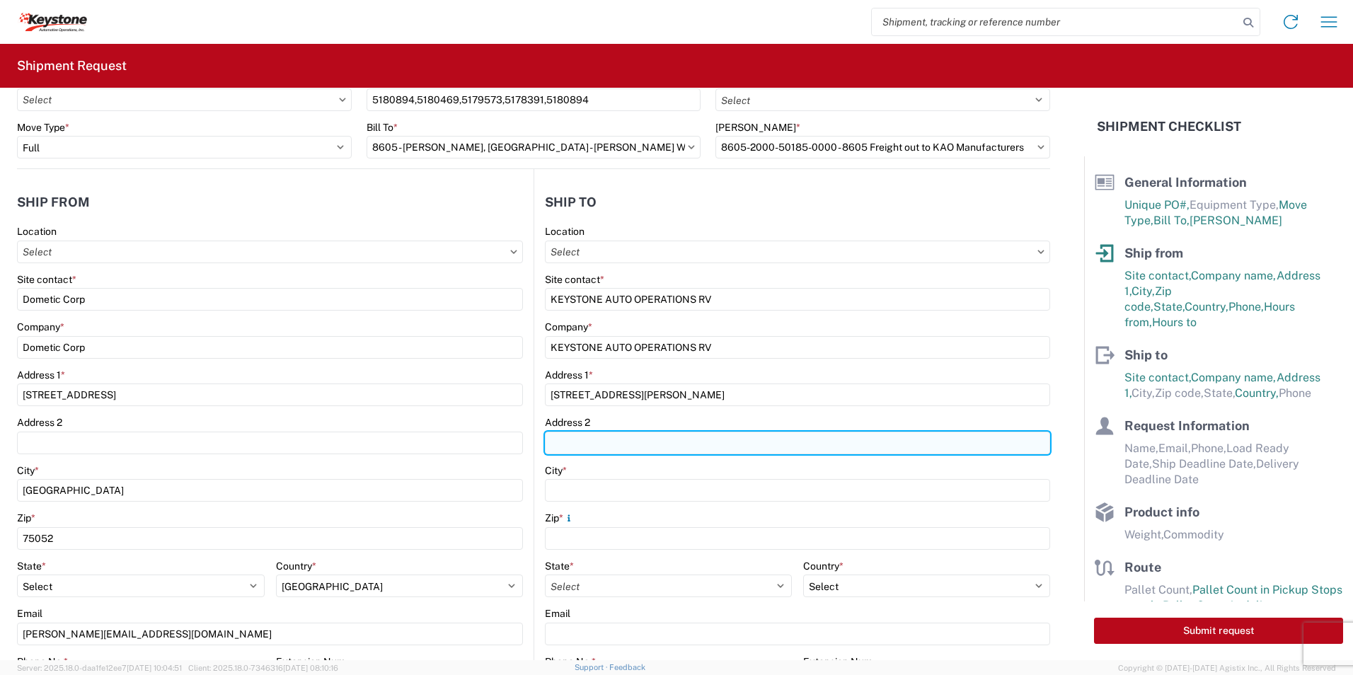
click at [611, 443] on input "Address 2" at bounding box center [797, 443] width 505 height 23
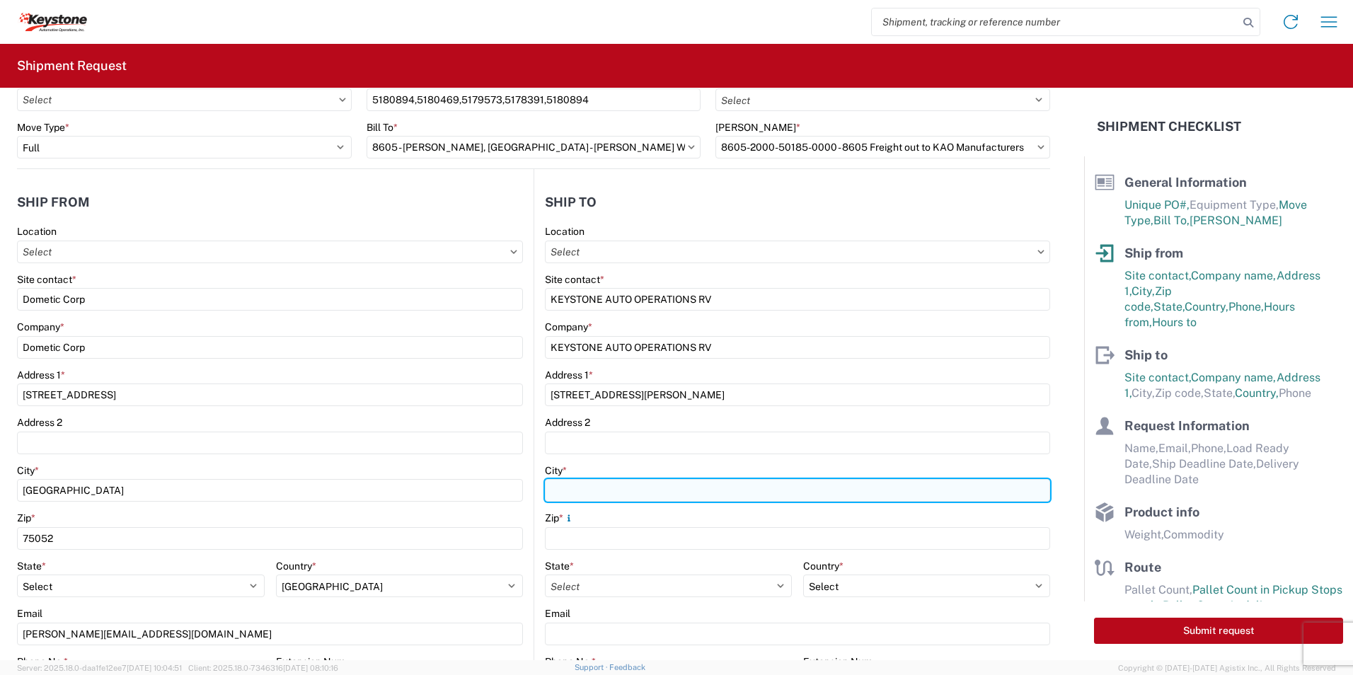
click at [599, 484] on input "City *" at bounding box center [797, 490] width 505 height 23
click at [593, 491] on input "City *" at bounding box center [797, 490] width 505 height 23
paste input "[PERSON_NAME]"
type input "[PERSON_NAME]"
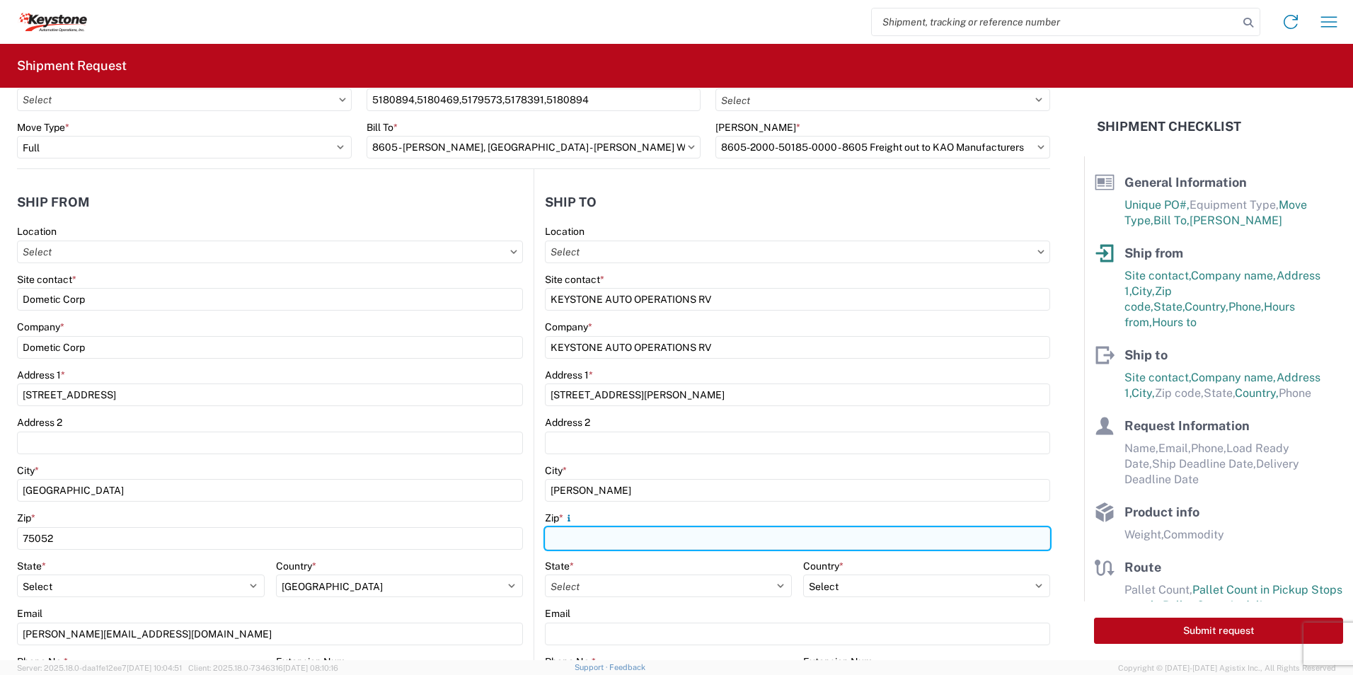
click at [616, 529] on input "Zip *" at bounding box center [797, 538] width 505 height 23
paste input "99004"
type input "99004"
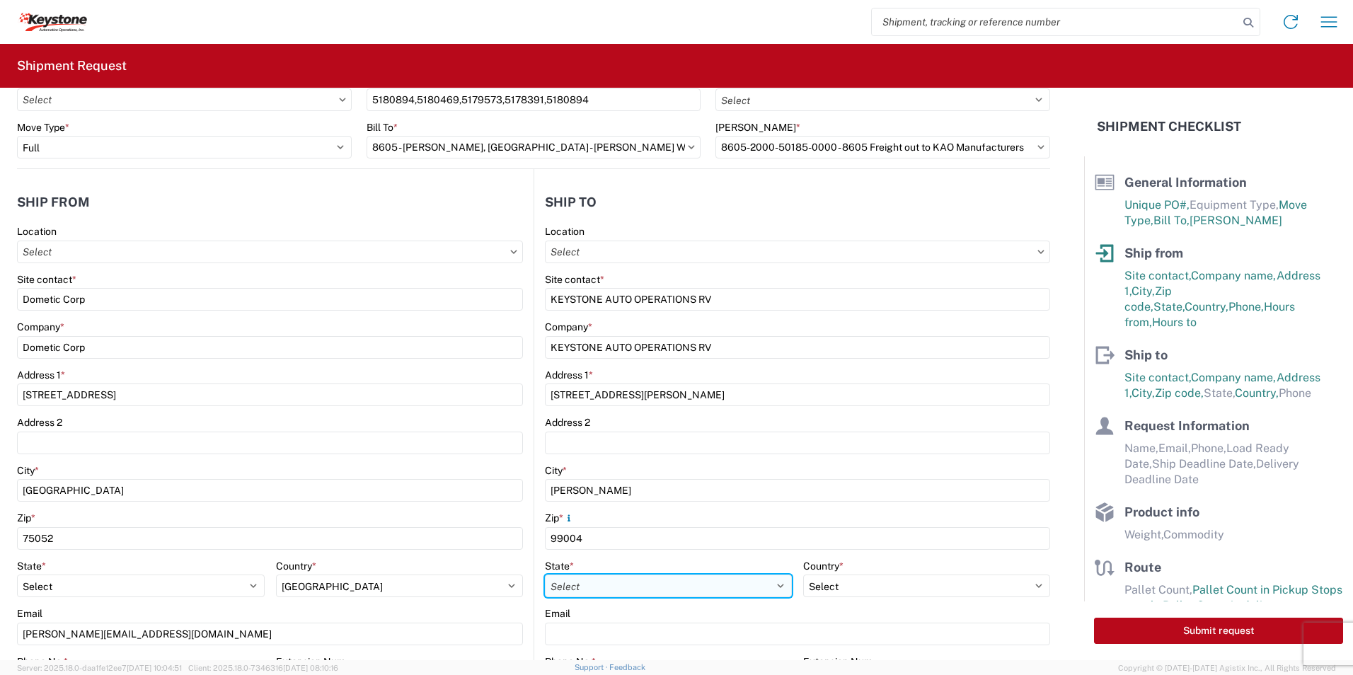
click at [626, 579] on select "Select [US_STATE] [US_STATE] [US_STATE] [US_STATE] Armed Forces Americas Armed …" at bounding box center [668, 586] width 247 height 23
select select "WY"
click at [545, 575] on select "Select [US_STATE] [US_STATE] [US_STATE] [US_STATE] Armed Forces Americas Armed …" at bounding box center [668, 586] width 247 height 23
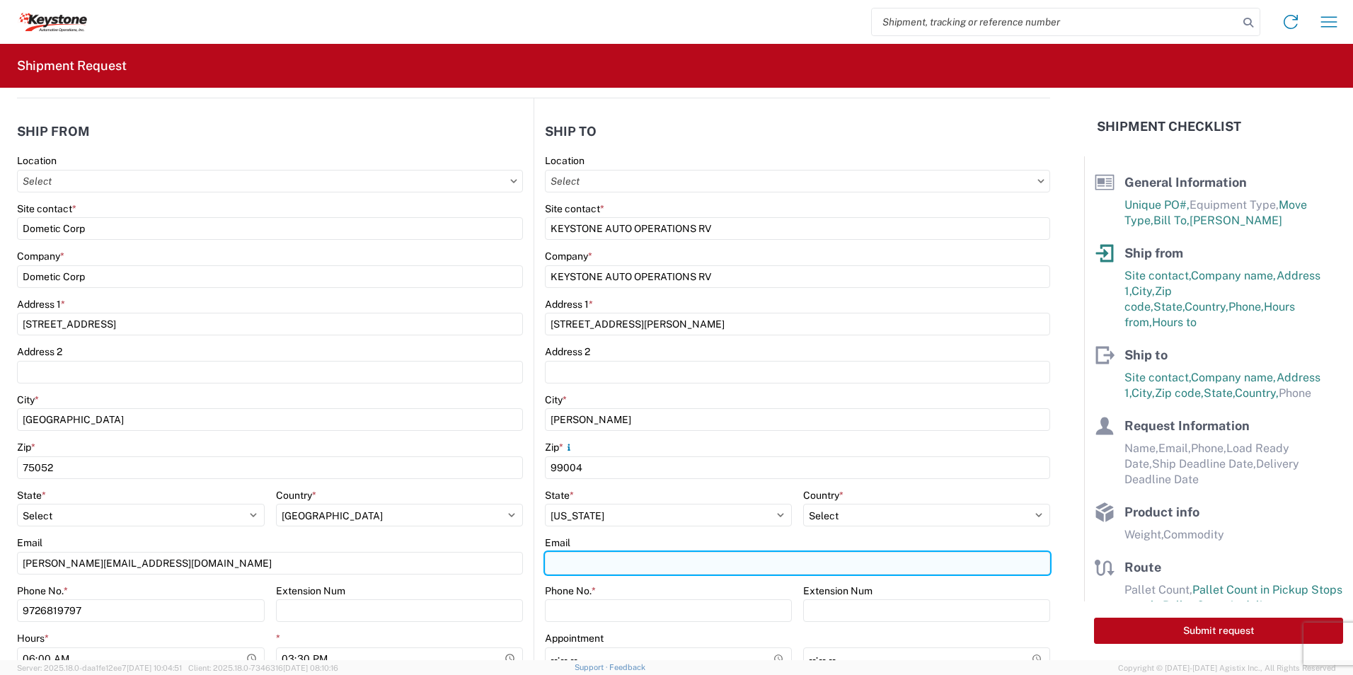
click at [579, 563] on input "Email" at bounding box center [797, 563] width 505 height 23
paste input "[EMAIL_ADDRESS][DOMAIN_NAME]"
type input "[EMAIL_ADDRESS][DOMAIN_NAME]"
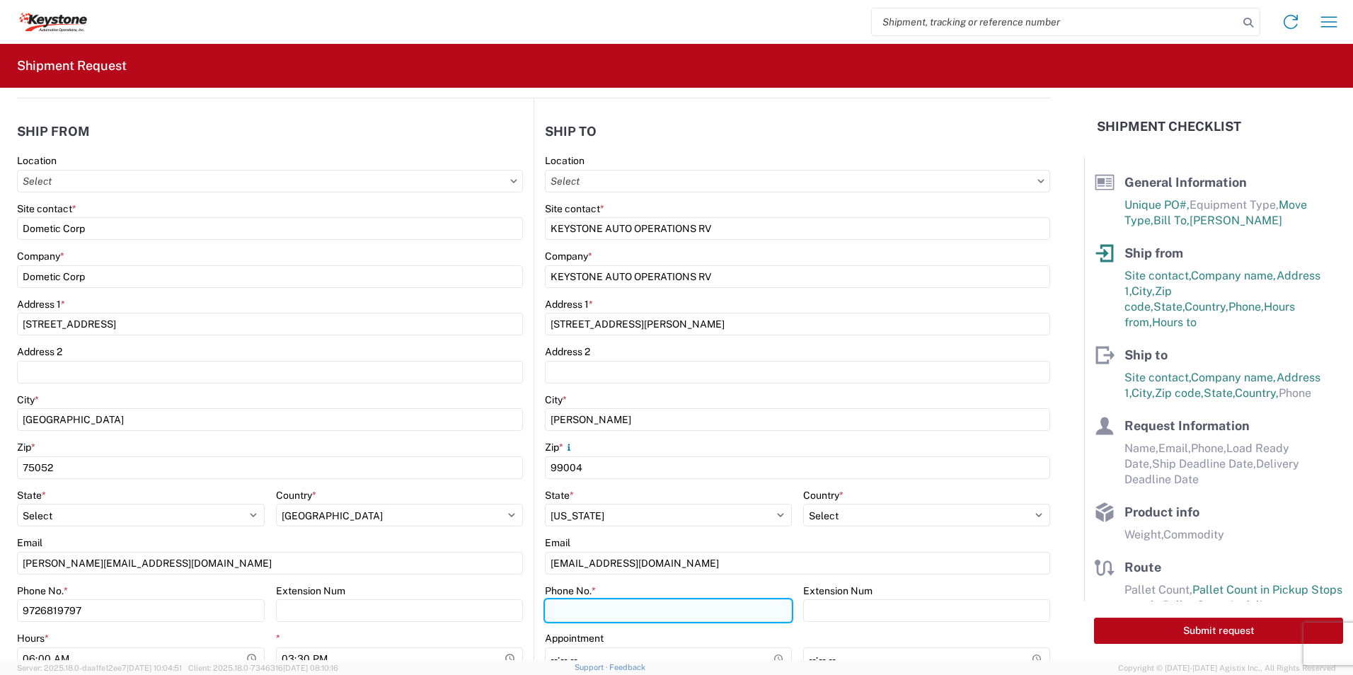
click at [592, 610] on input "Phone No. *" at bounding box center [668, 611] width 247 height 23
click at [619, 613] on input "Phone No. *" at bounding box center [668, 611] width 247 height 23
type input "[PHONE_NUMBER]"
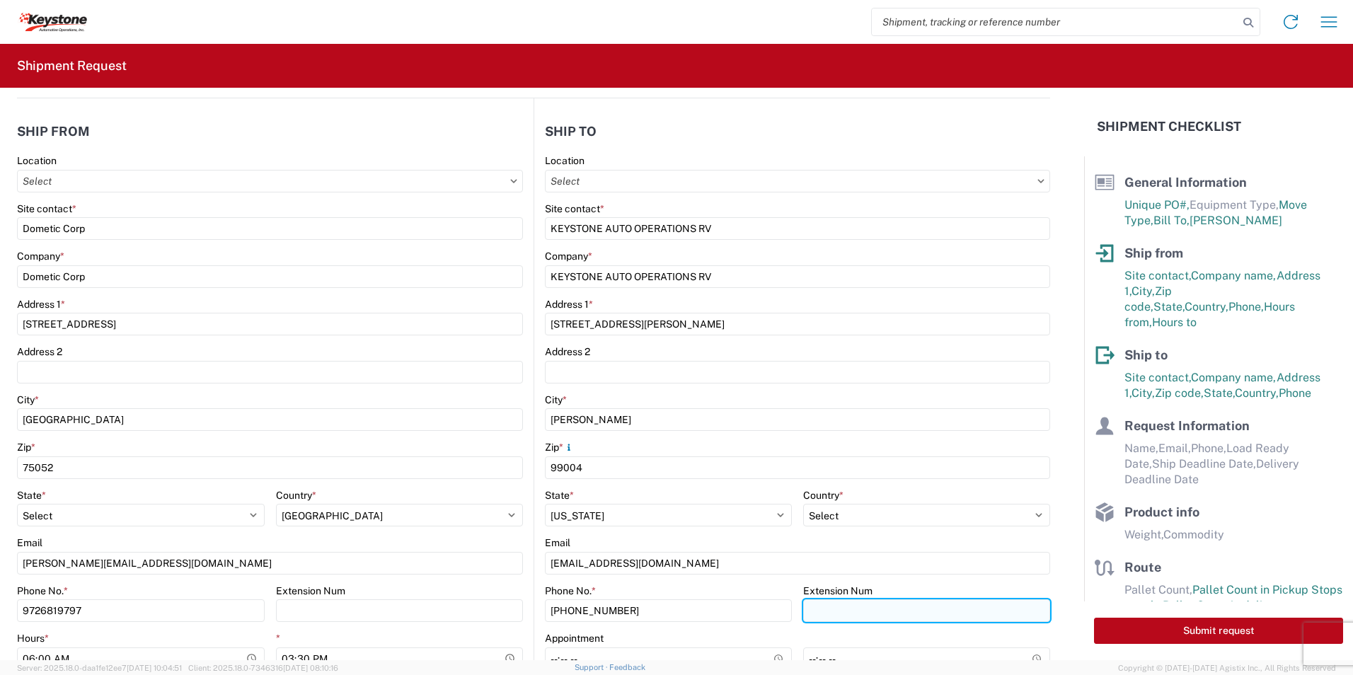
click at [851, 607] on input "Extension Num" at bounding box center [926, 611] width 247 height 23
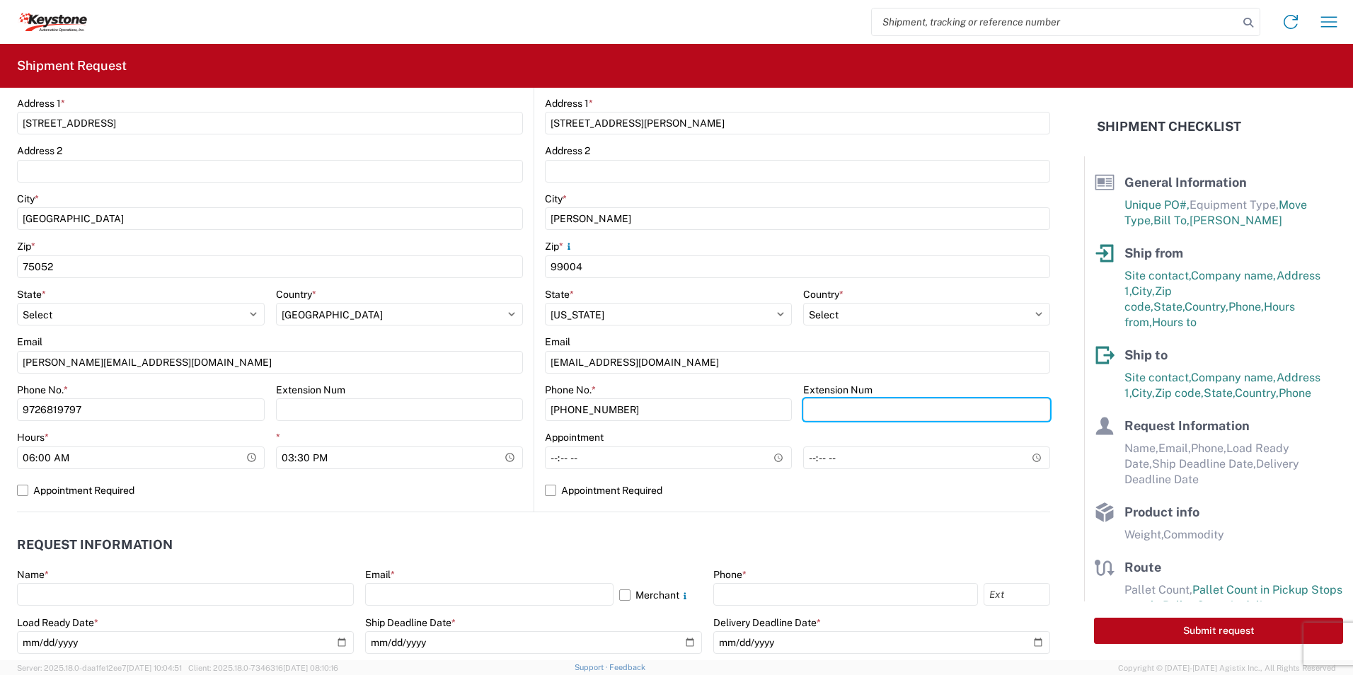
scroll to position [354, 0]
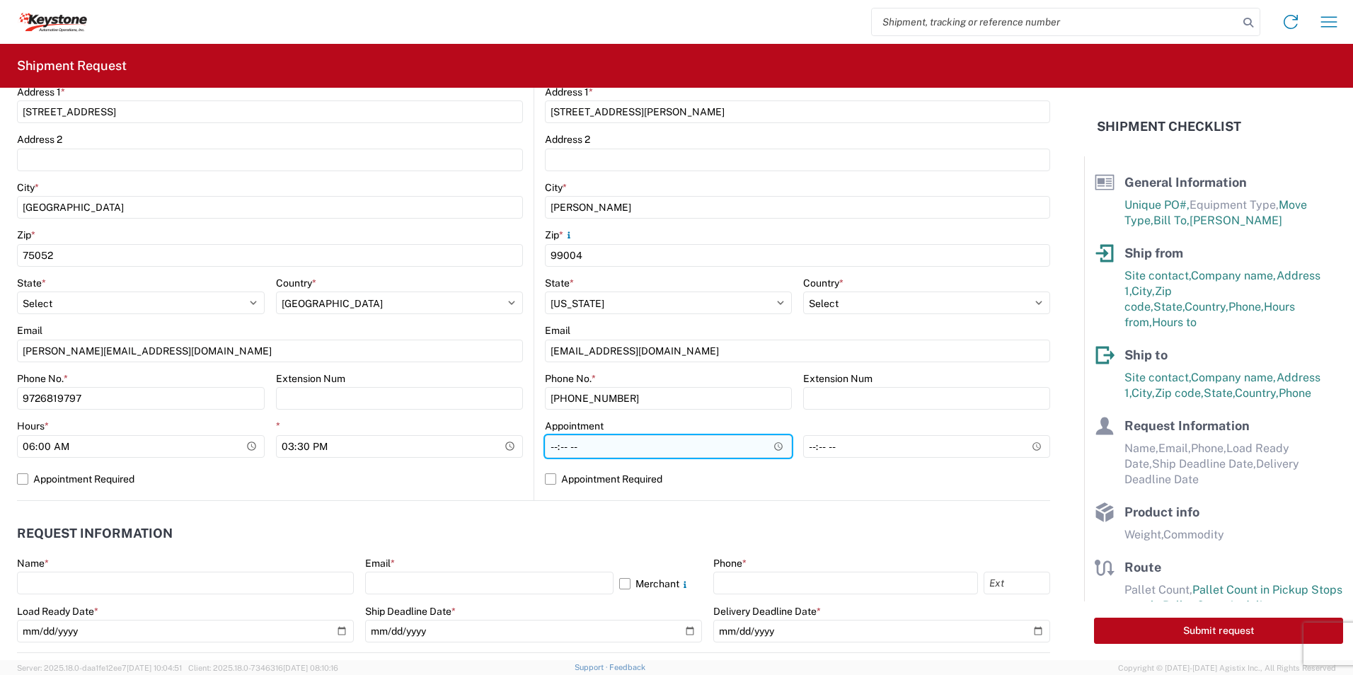
click at [592, 450] on input "Hours *" at bounding box center [668, 446] width 247 height 23
click at [861, 496] on div "Location Site contact * KEYSTONE AUTO OPERATIONS RV Company * KEYSTONE AUTO OPE…" at bounding box center [797, 221] width 505 height 558
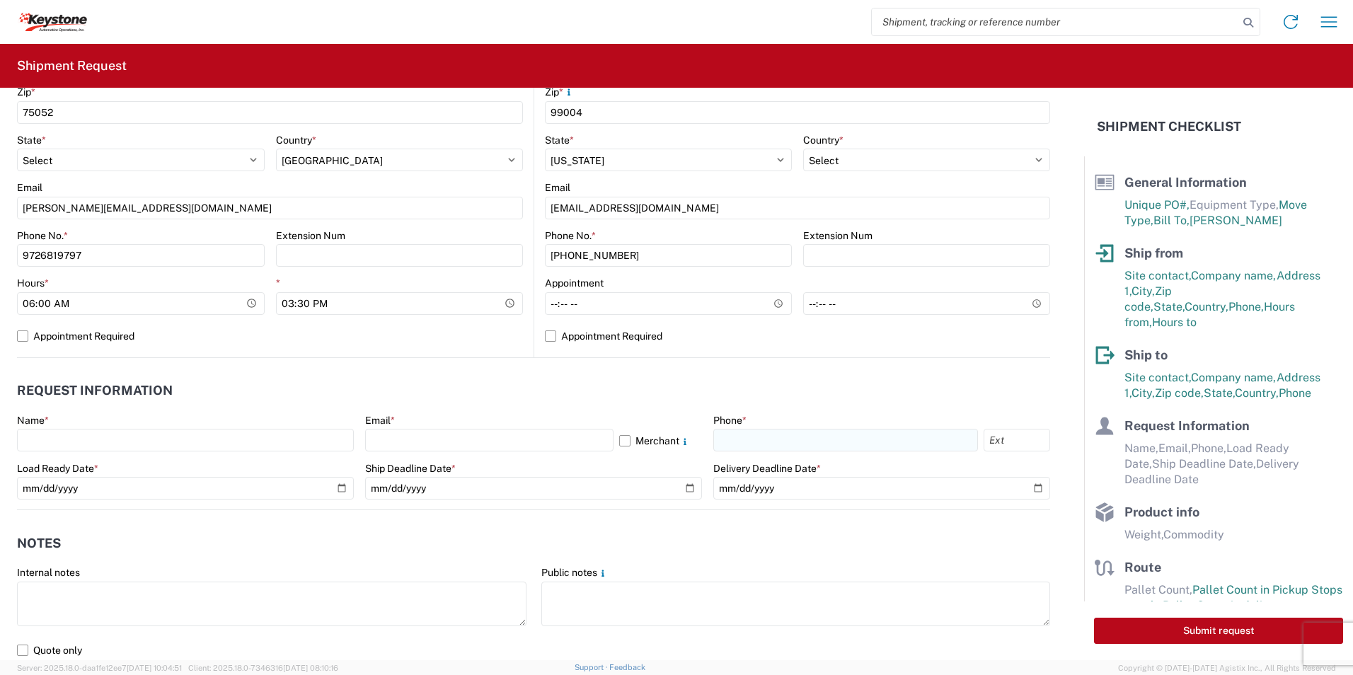
scroll to position [566, 0]
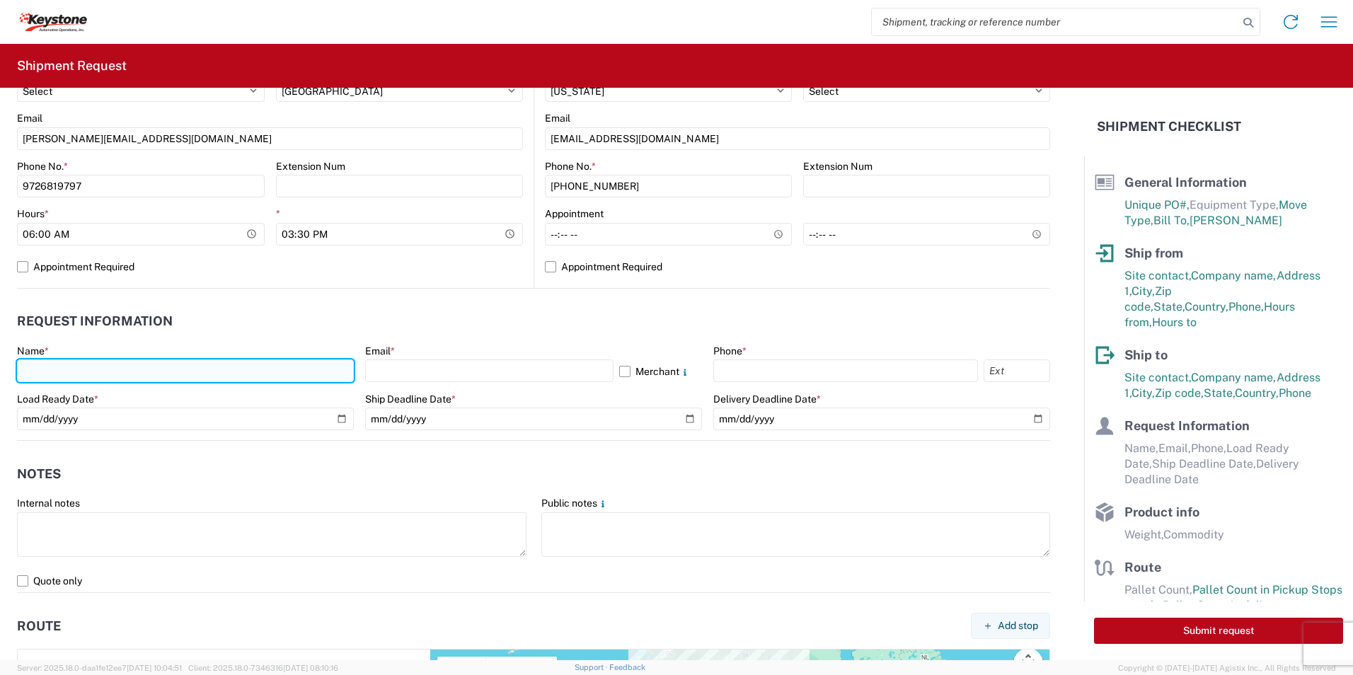
click at [116, 379] on input "text" at bounding box center [185, 371] width 337 height 23
type input "[PERSON_NAME] Merchnat"
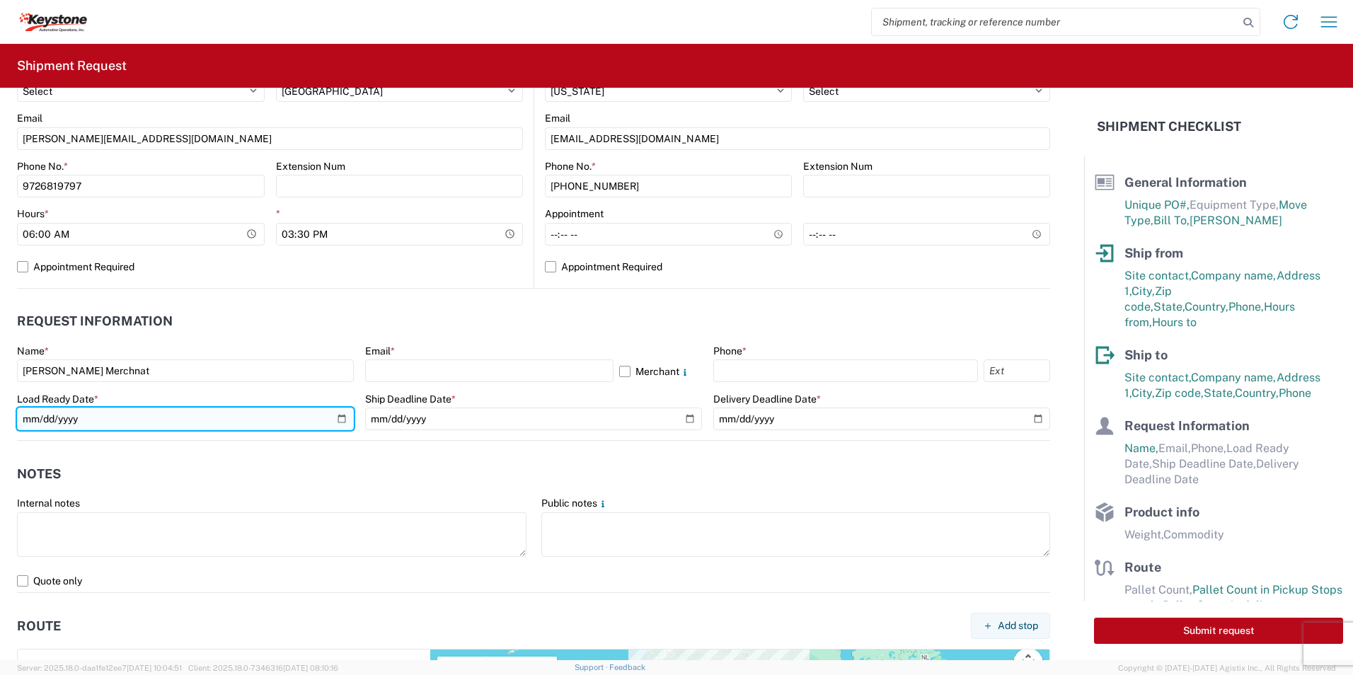
click at [103, 423] on input "date" at bounding box center [185, 419] width 337 height 23
click at [344, 418] on input "date" at bounding box center [185, 419] width 337 height 23
type input "[DATE]"
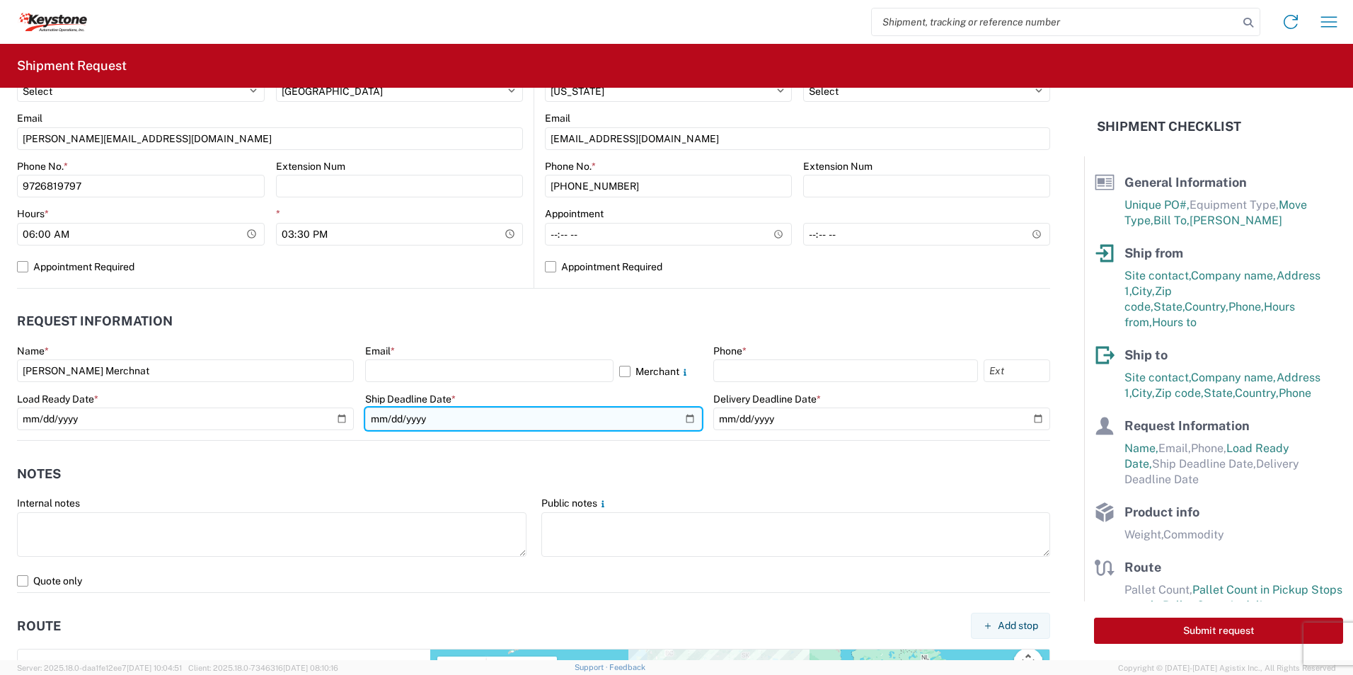
click at [515, 418] on input "date" at bounding box center [533, 419] width 337 height 23
click at [678, 414] on input "date" at bounding box center [533, 419] width 337 height 23
type input "[DATE]"
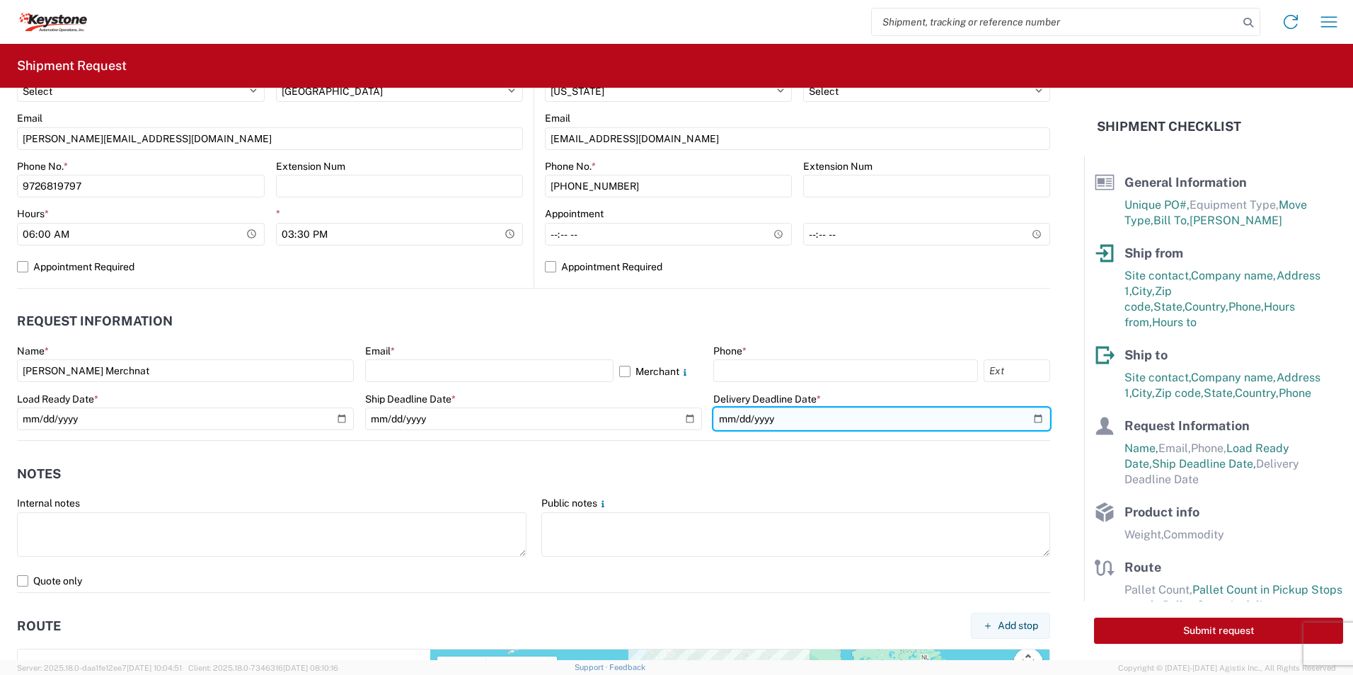
click at [856, 424] on input "date" at bounding box center [881, 419] width 337 height 23
click at [1033, 422] on input "date" at bounding box center [881, 419] width 337 height 23
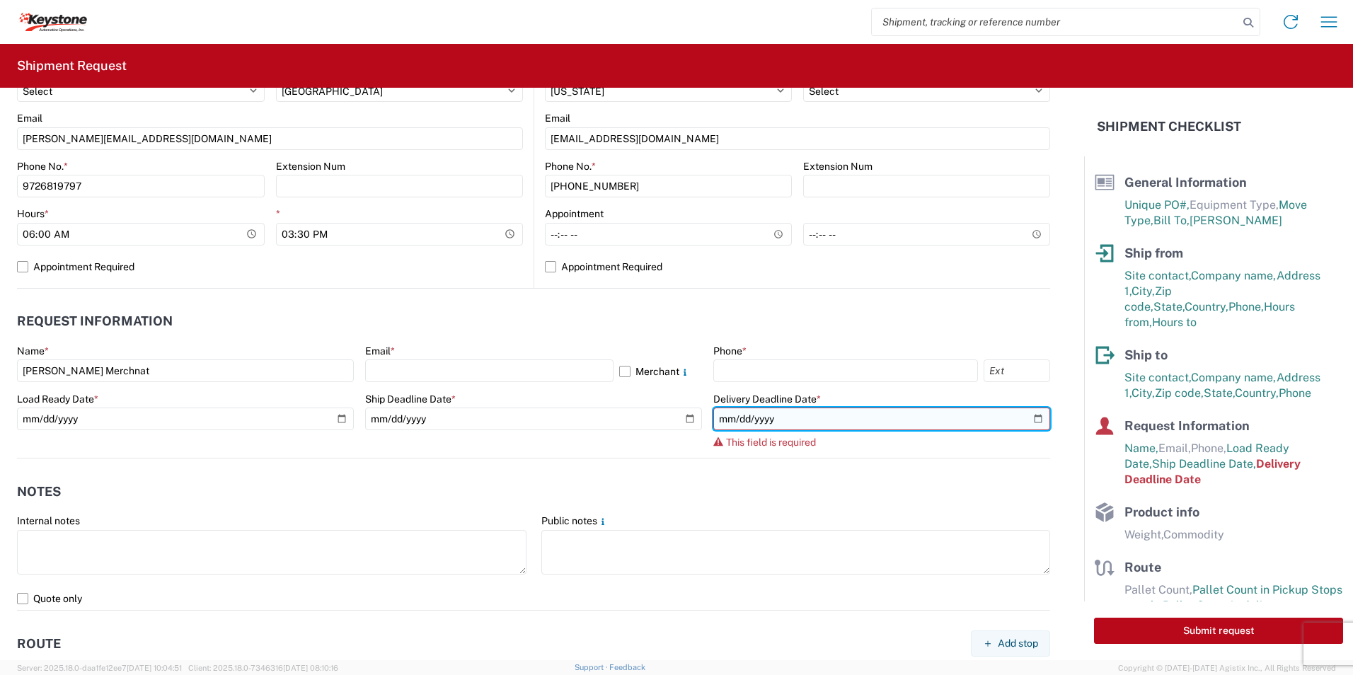
drag, startPoint x: 1022, startPoint y: 415, endPoint x: 1031, endPoint y: 418, distance: 9.2
click at [1024, 415] on input "date" at bounding box center [881, 419] width 337 height 23
click at [1031, 418] on input "date" at bounding box center [881, 419] width 337 height 23
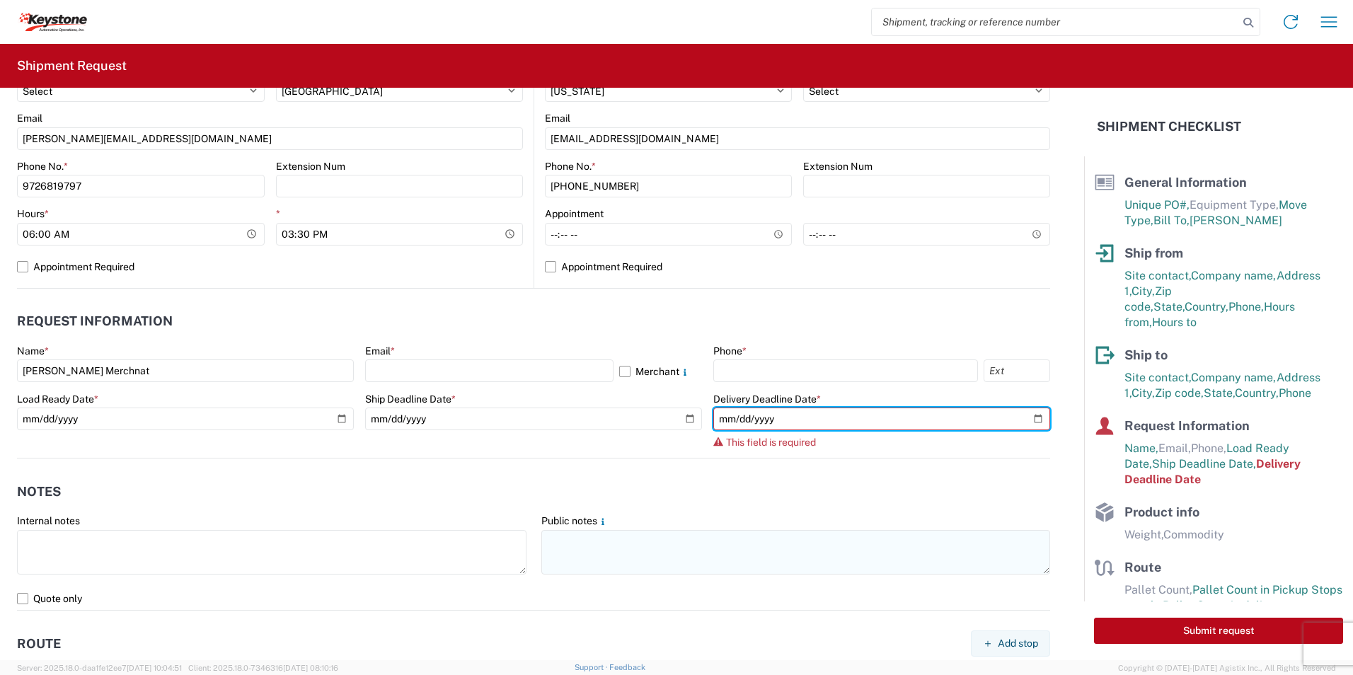
type input "[DATE]"
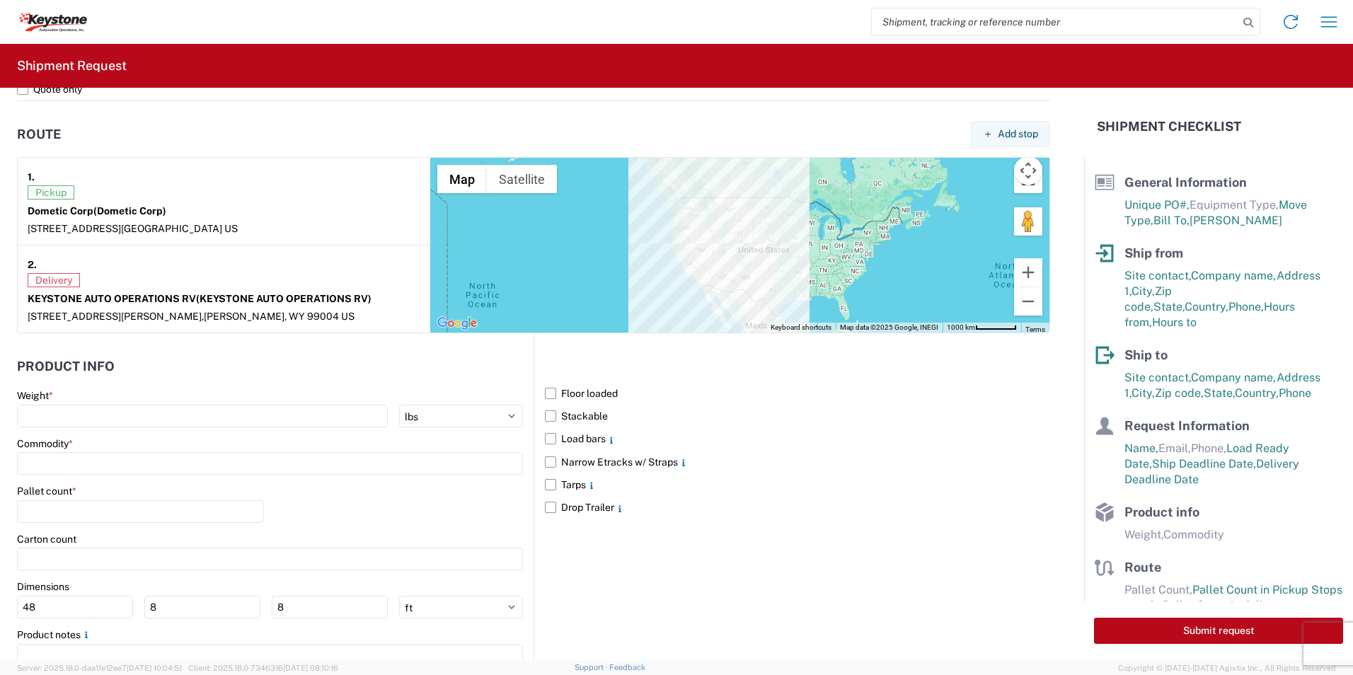
scroll to position [1062, 0]
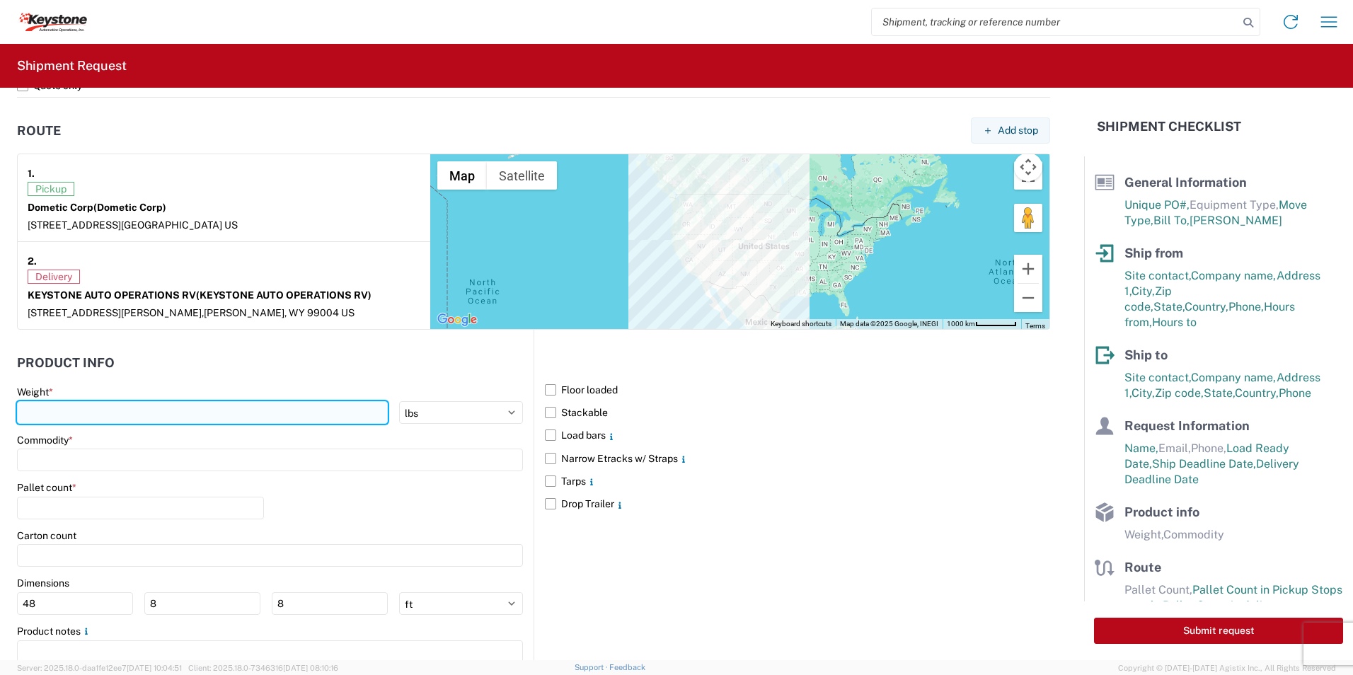
click at [63, 418] on input "number" at bounding box center [202, 412] width 371 height 23
type input "1500"
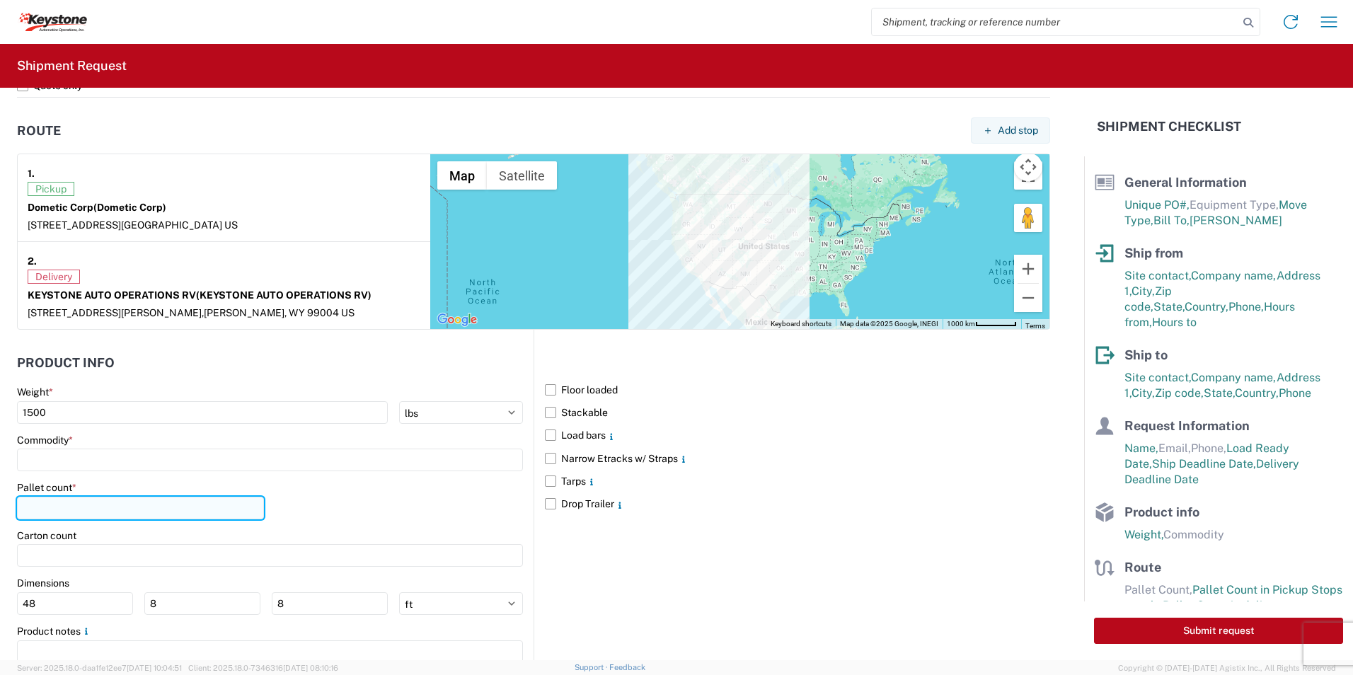
click at [40, 502] on input "number" at bounding box center [140, 508] width 247 height 23
type input "1"
type input "26"
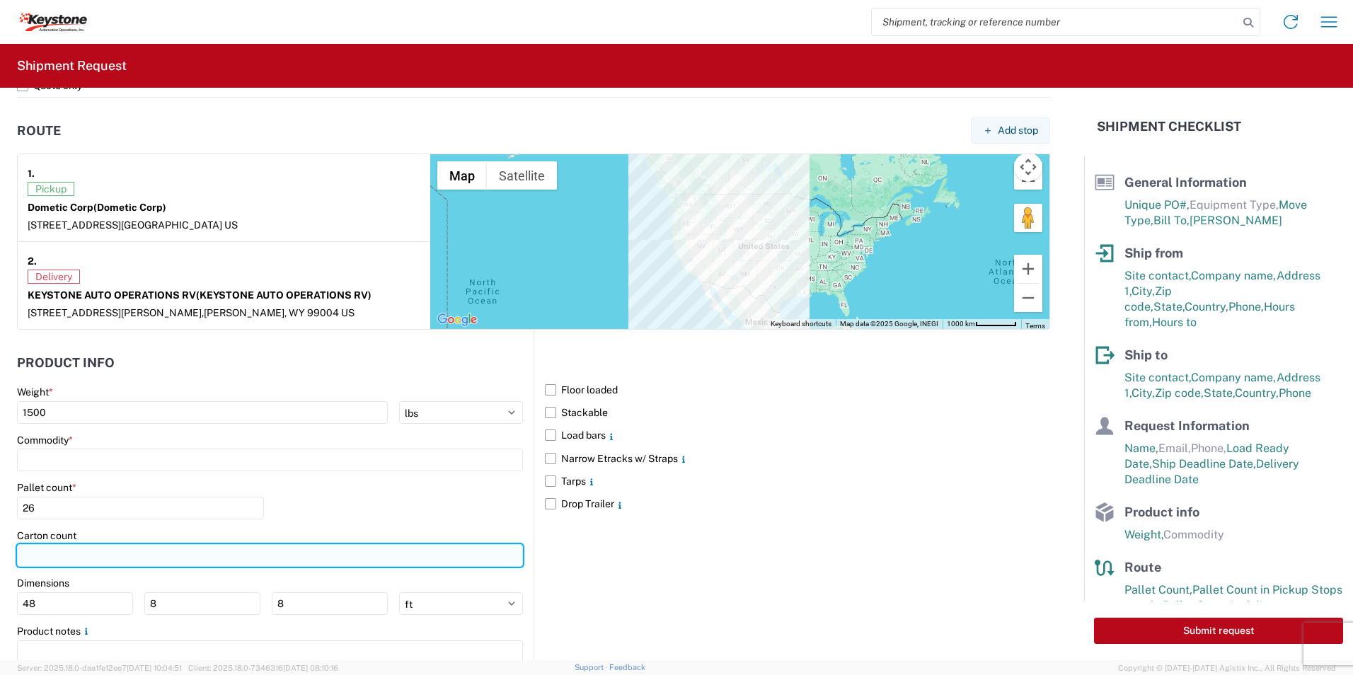
click at [76, 551] on input "number" at bounding box center [270, 555] width 506 height 23
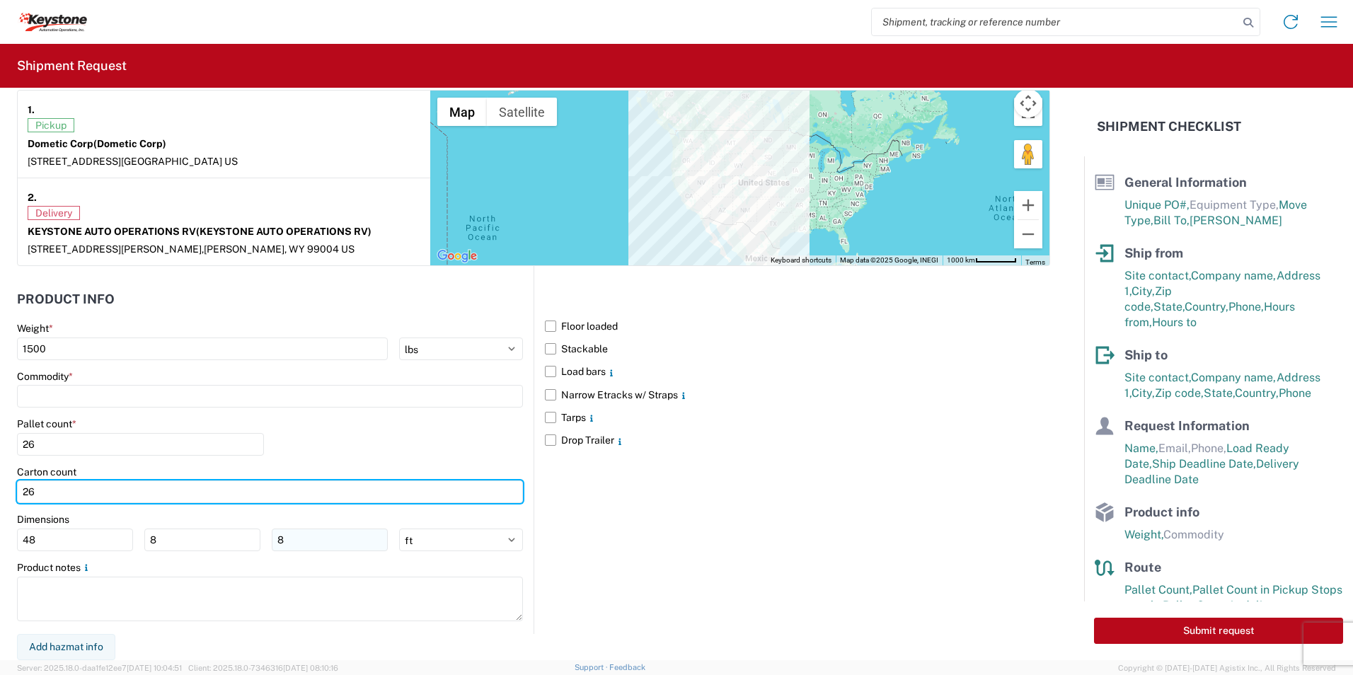
type input "26"
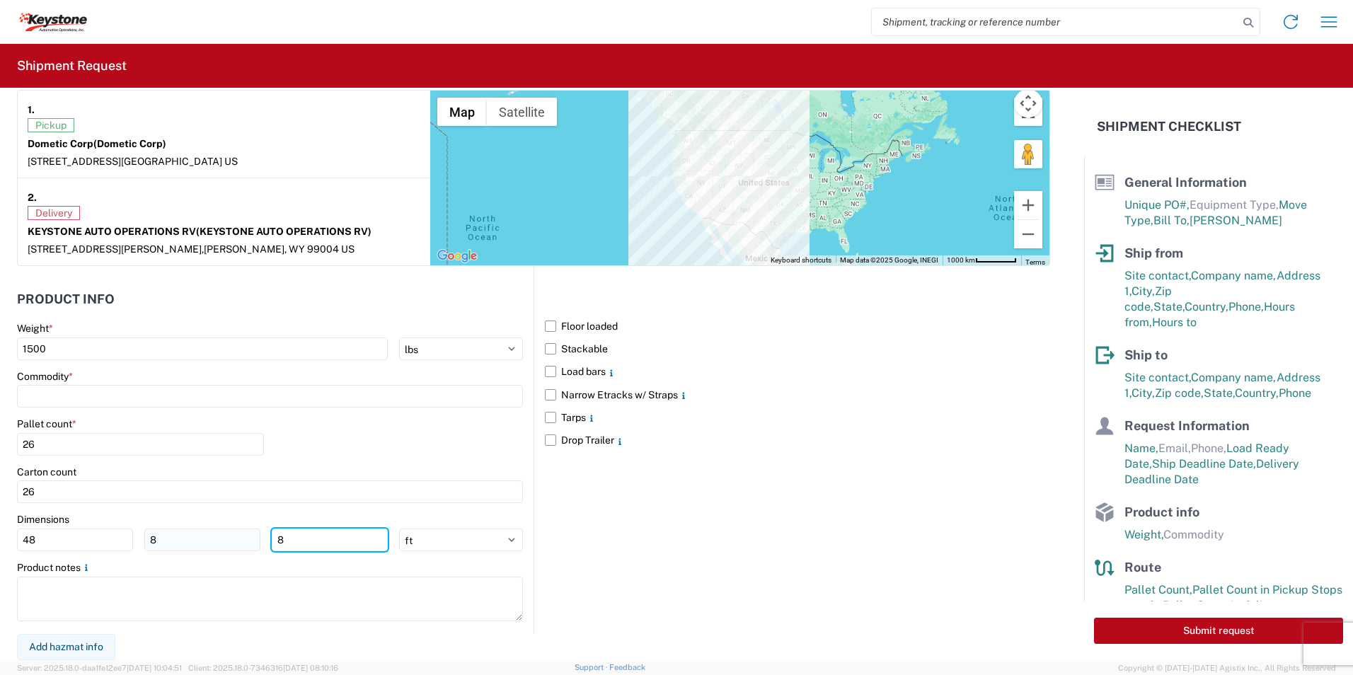
drag, startPoint x: 307, startPoint y: 539, endPoint x: 207, endPoint y: 534, distance: 99.9
click at [207, 534] on div "48 8 8" at bounding box center [202, 540] width 371 height 23
type input "64"
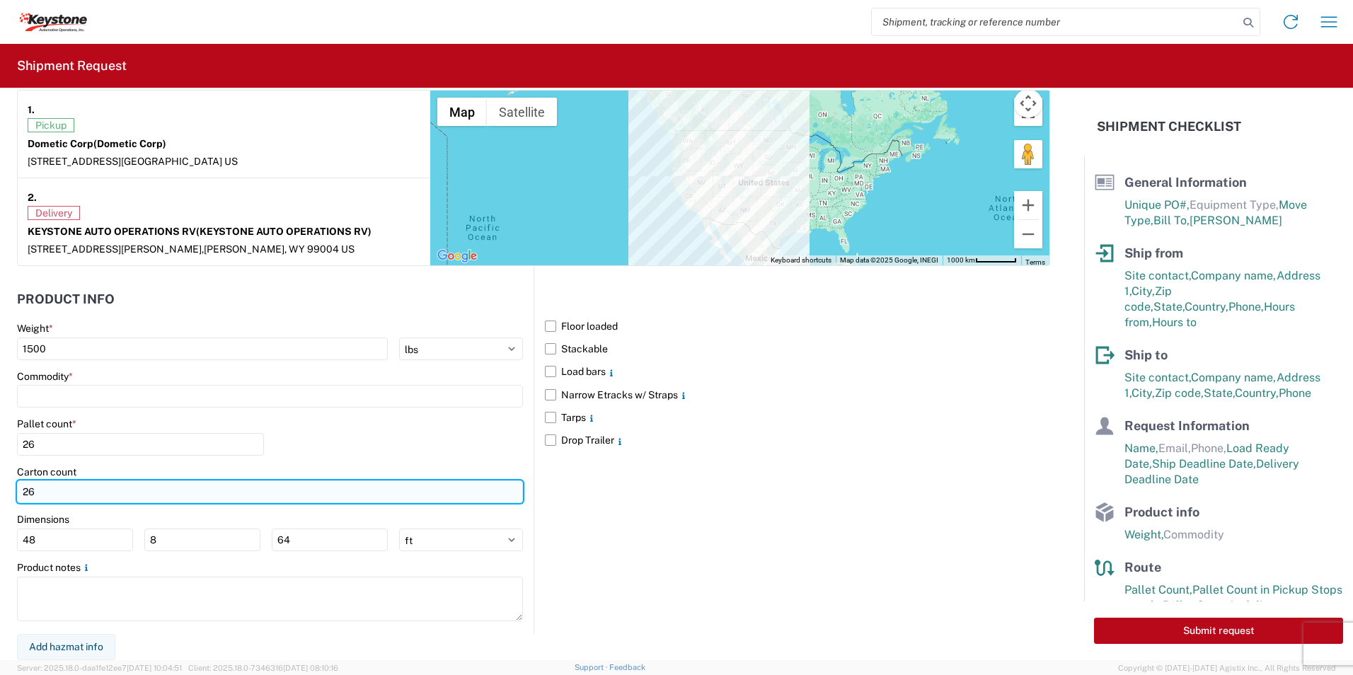
click at [408, 501] on input "26" at bounding box center [270, 492] width 506 height 23
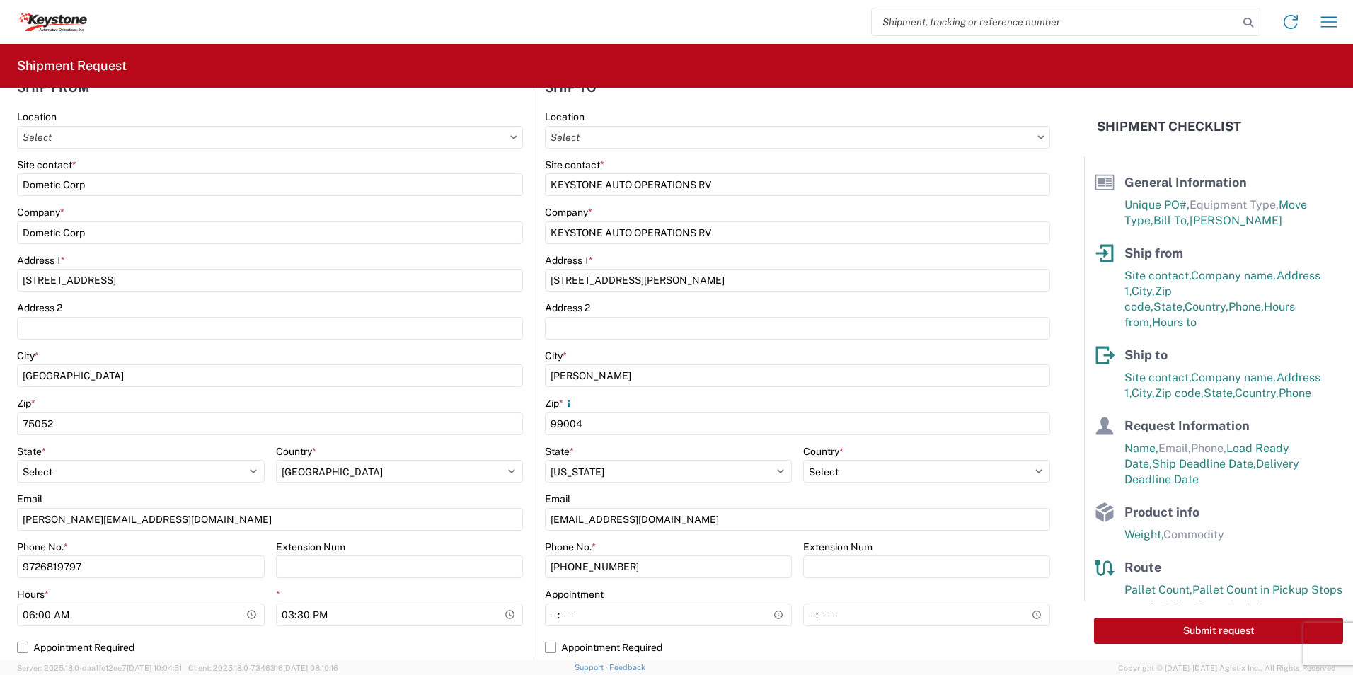
scroll to position [0, 0]
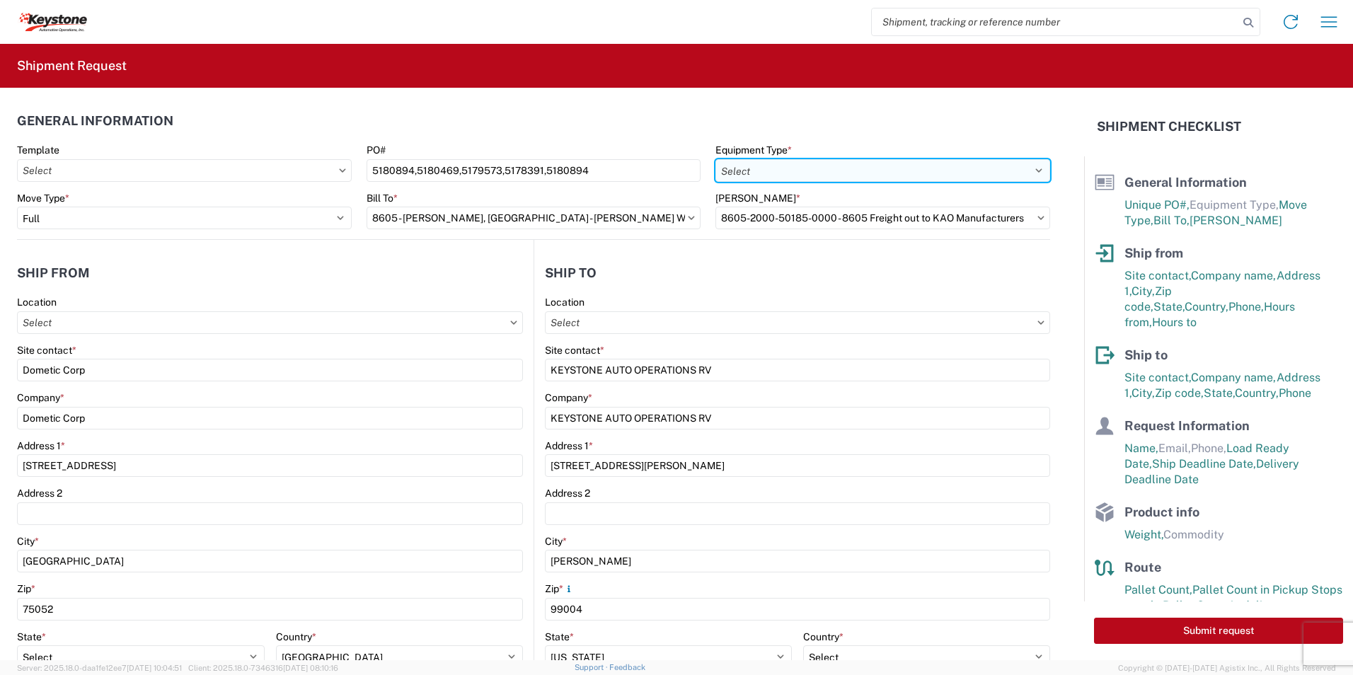
click at [816, 177] on select "Select 53’ Dry Van Flatbed Dropdeck (van) Lowboy (flatbed) Rail" at bounding box center [883, 170] width 335 height 23
select select "STDV"
click at [716, 159] on select "Select 53’ Dry Van Flatbed Dropdeck (van) Lowboy (flatbed) Rail" at bounding box center [883, 170] width 335 height 23
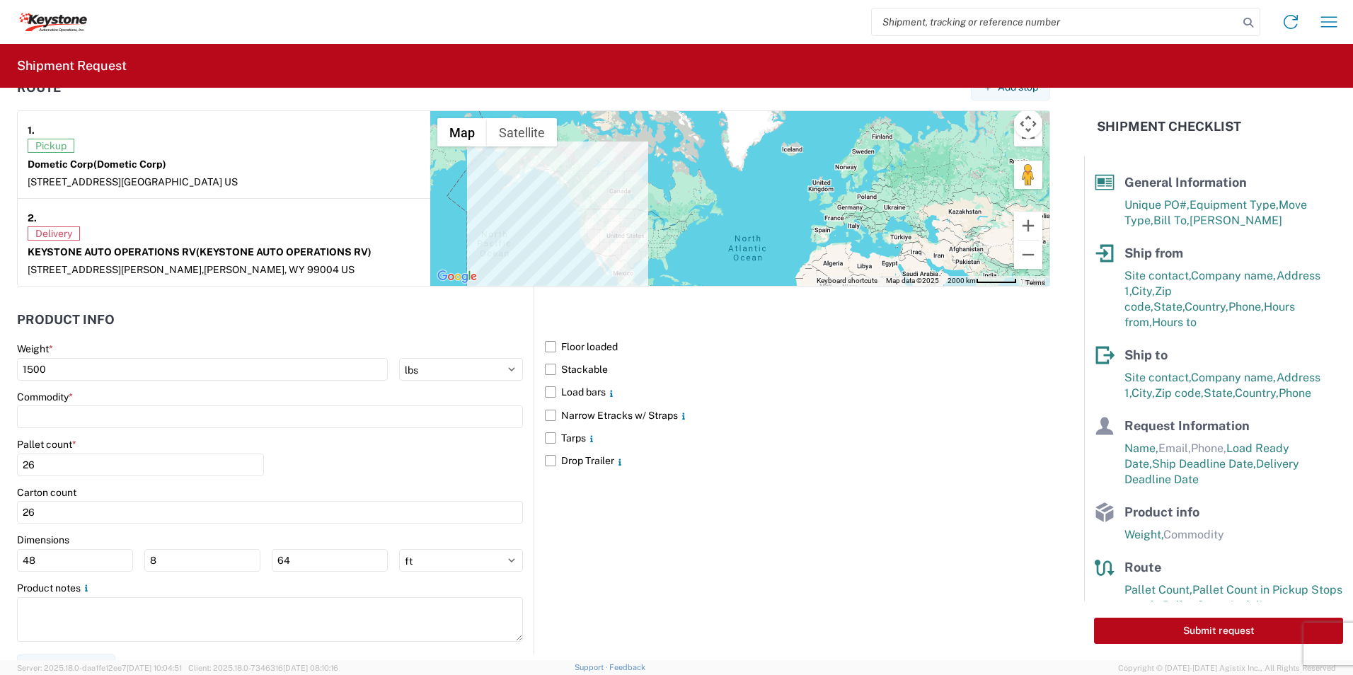
scroll to position [1125, 0]
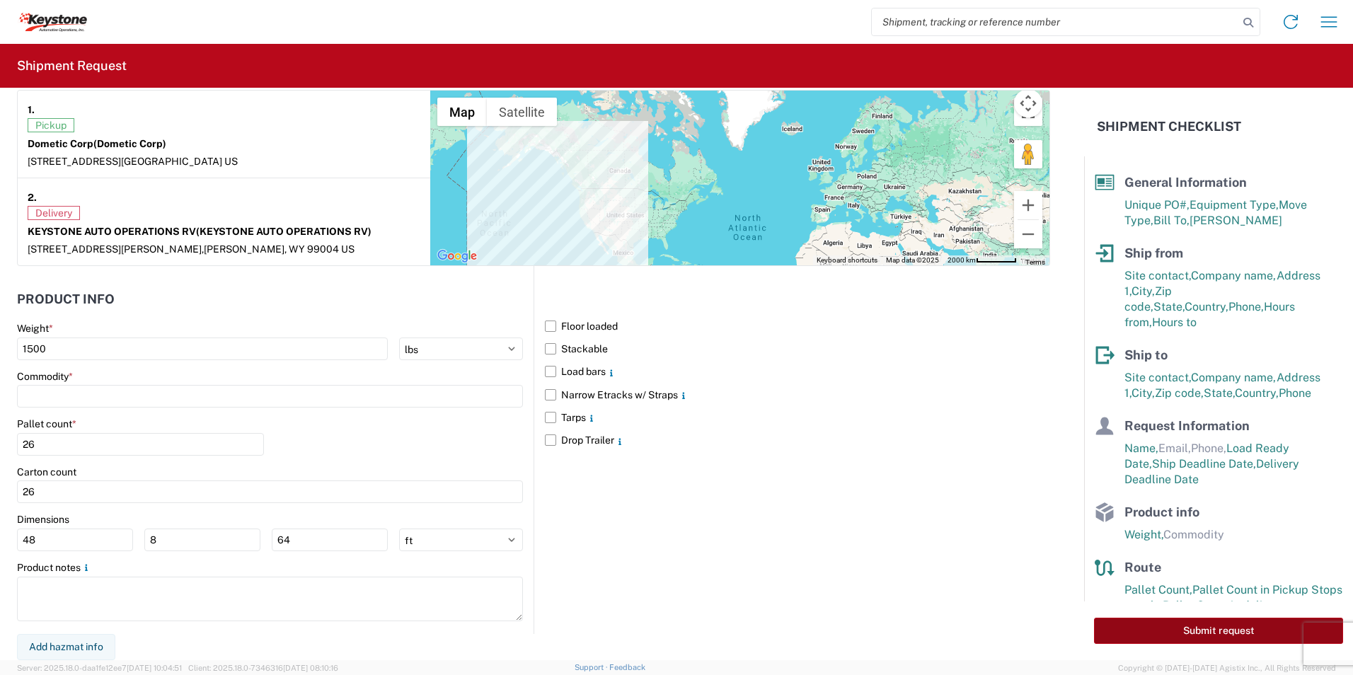
click at [1217, 629] on button "Submit request" at bounding box center [1218, 631] width 249 height 26
select select "US"
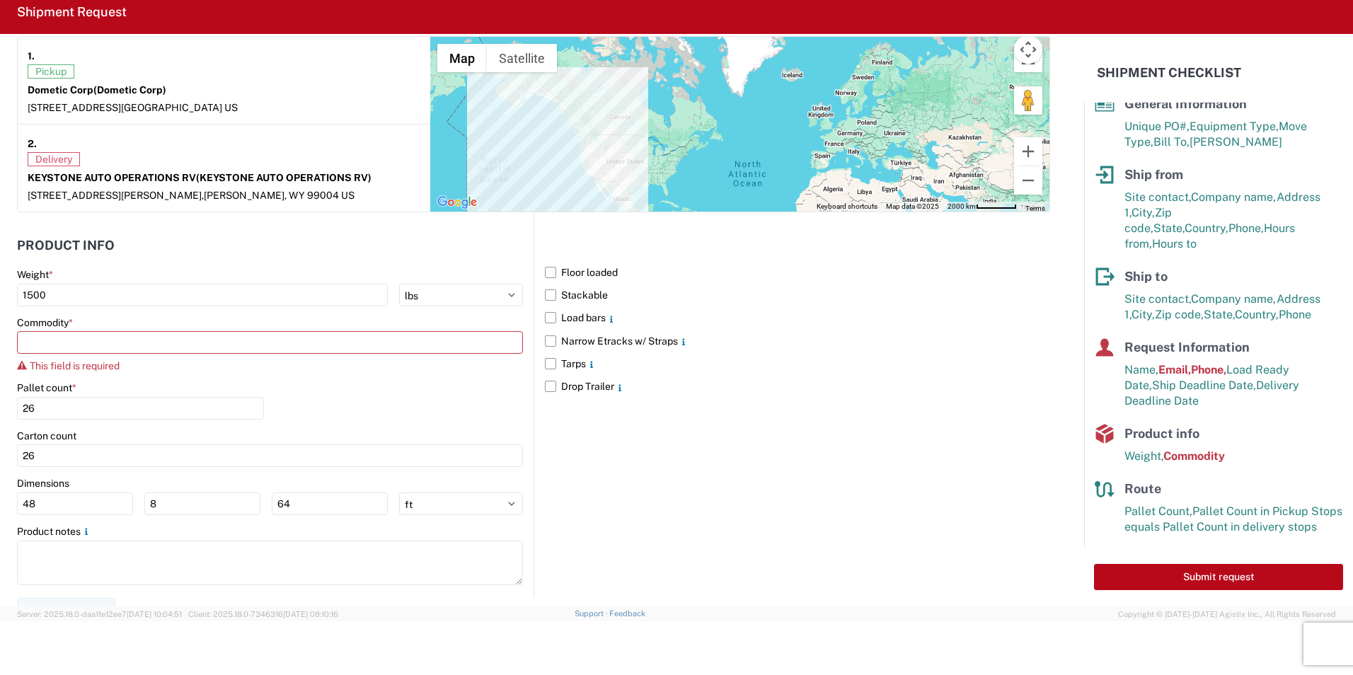
scroll to position [27, 0]
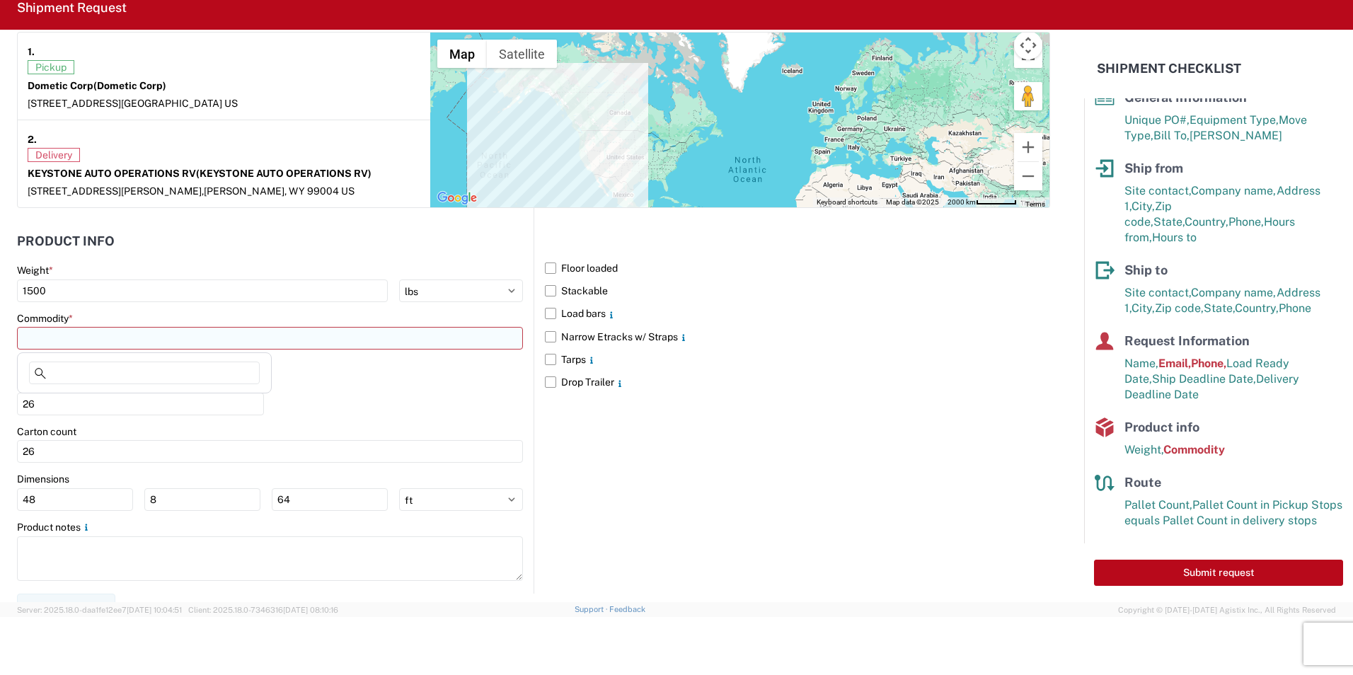
click at [120, 339] on input at bounding box center [270, 338] width 506 height 23
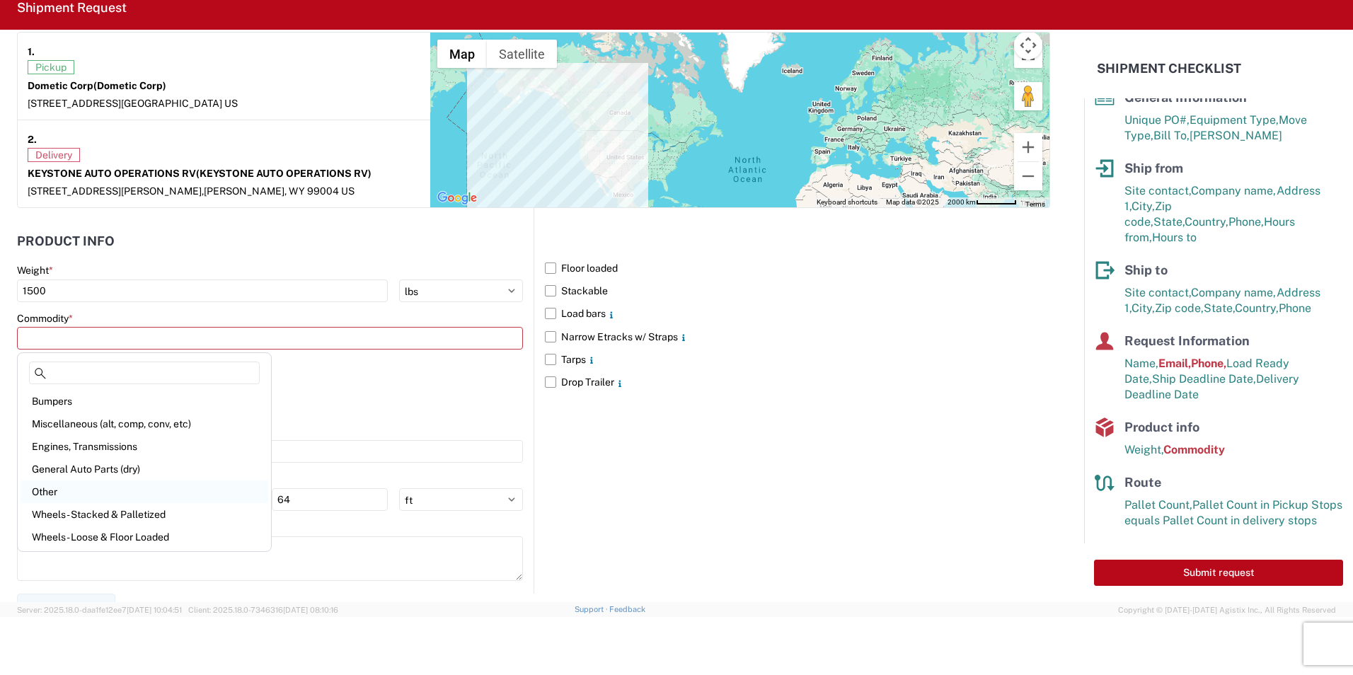
click at [50, 494] on div "Other" at bounding box center [145, 492] width 248 height 23
type input "Other"
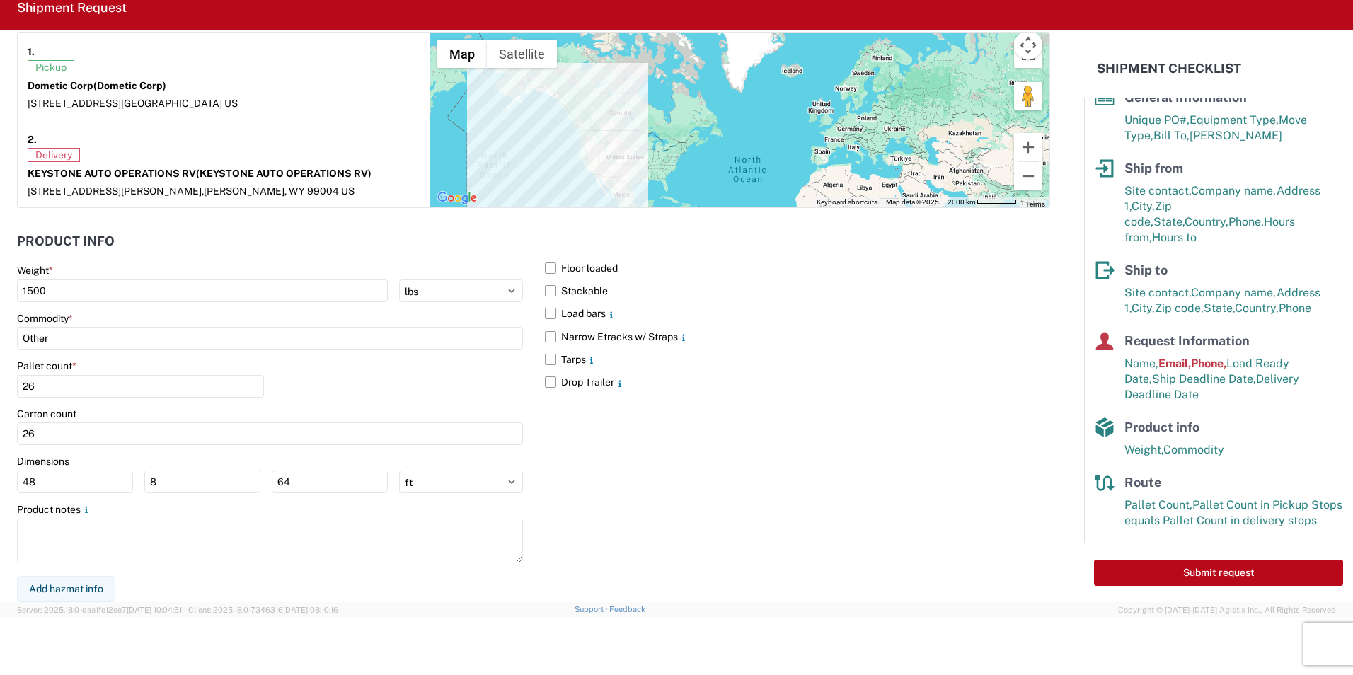
click at [706, 453] on div "Floor loaded Stackable Load bars Narrow Etracks w/ Straps Tarps Drop Trailer" at bounding box center [792, 391] width 517 height 367
click at [1200, 578] on button "Submit request" at bounding box center [1218, 573] width 249 height 26
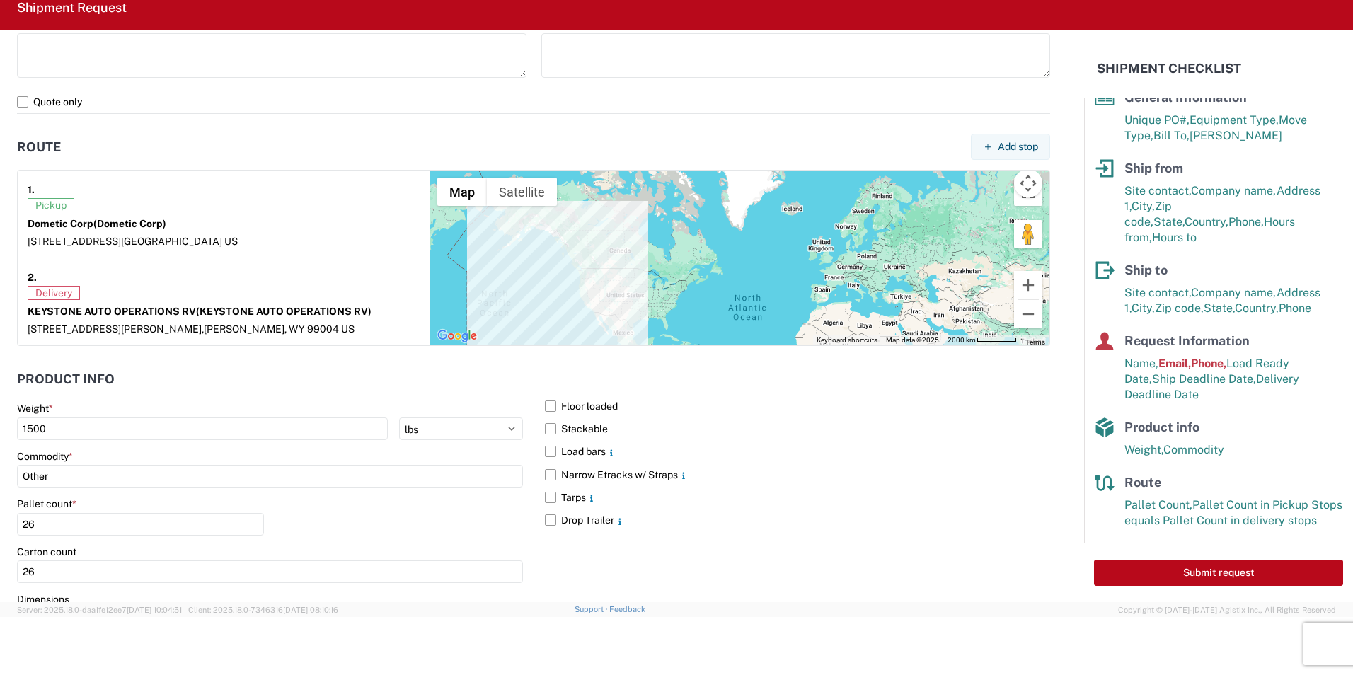
scroll to position [801, 0]
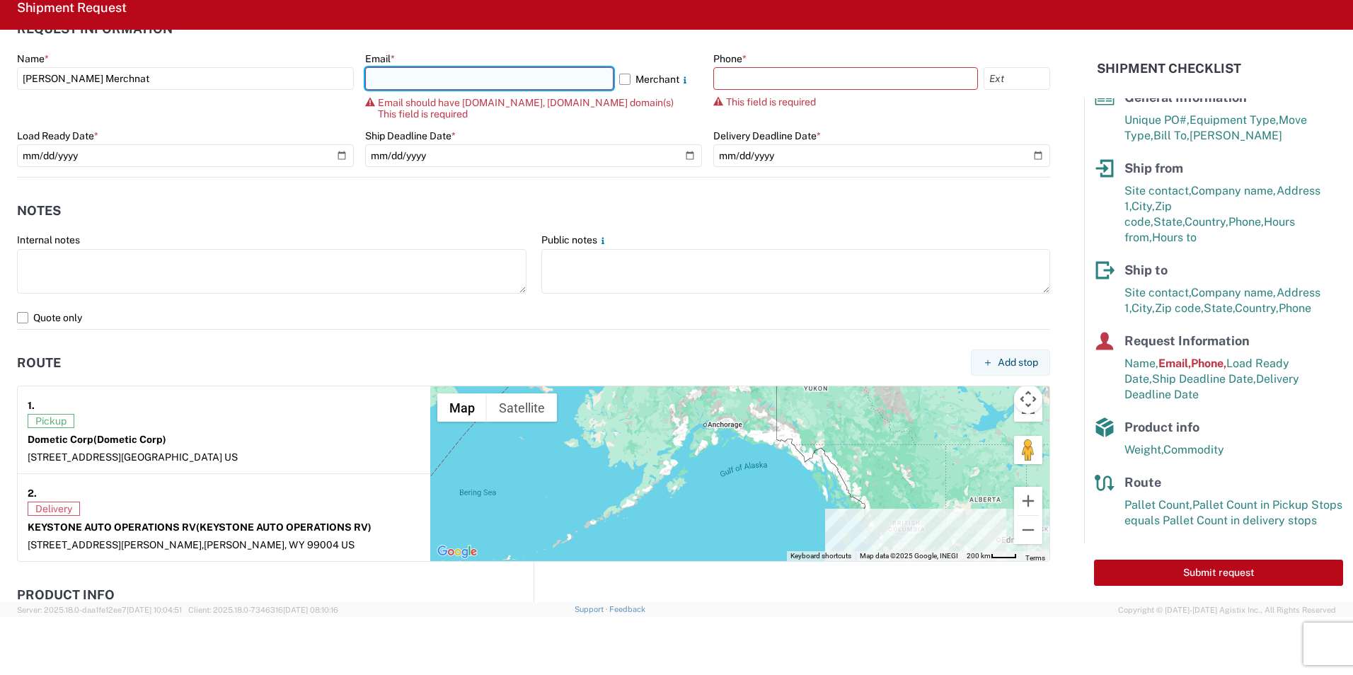
click at [417, 75] on input "text" at bounding box center [489, 78] width 248 height 23
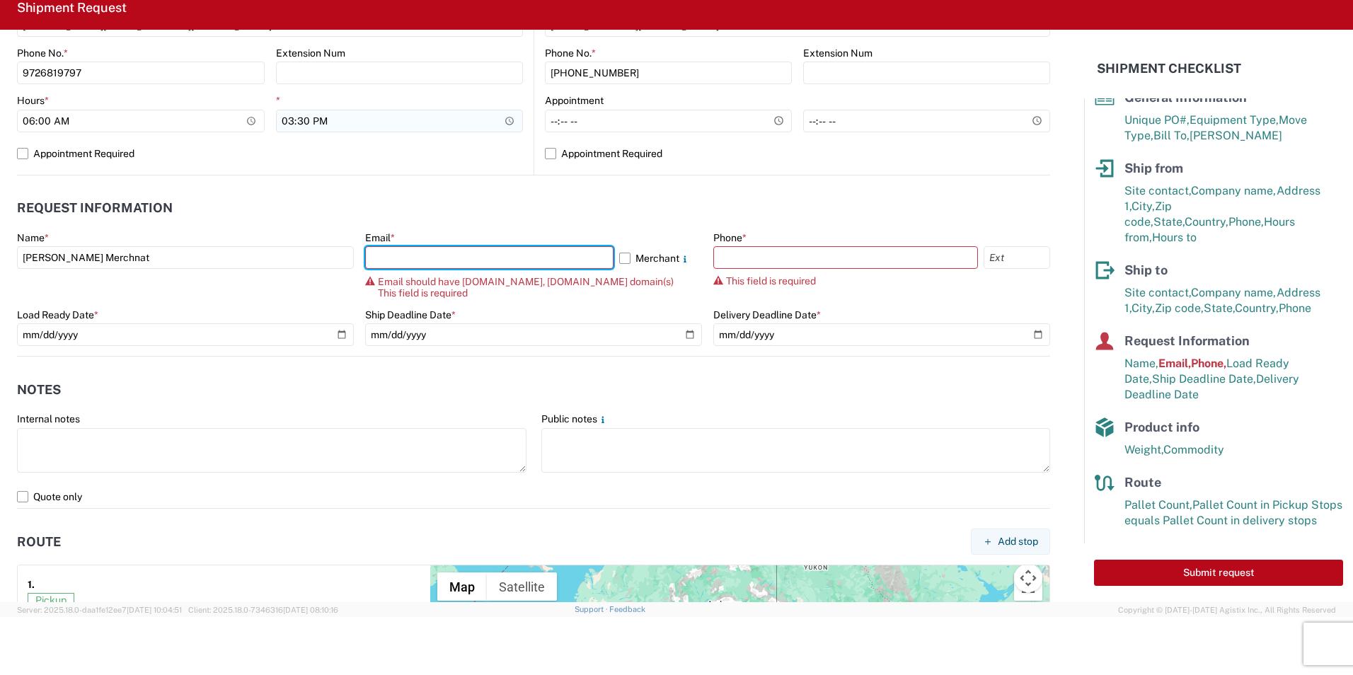
scroll to position [376, 0]
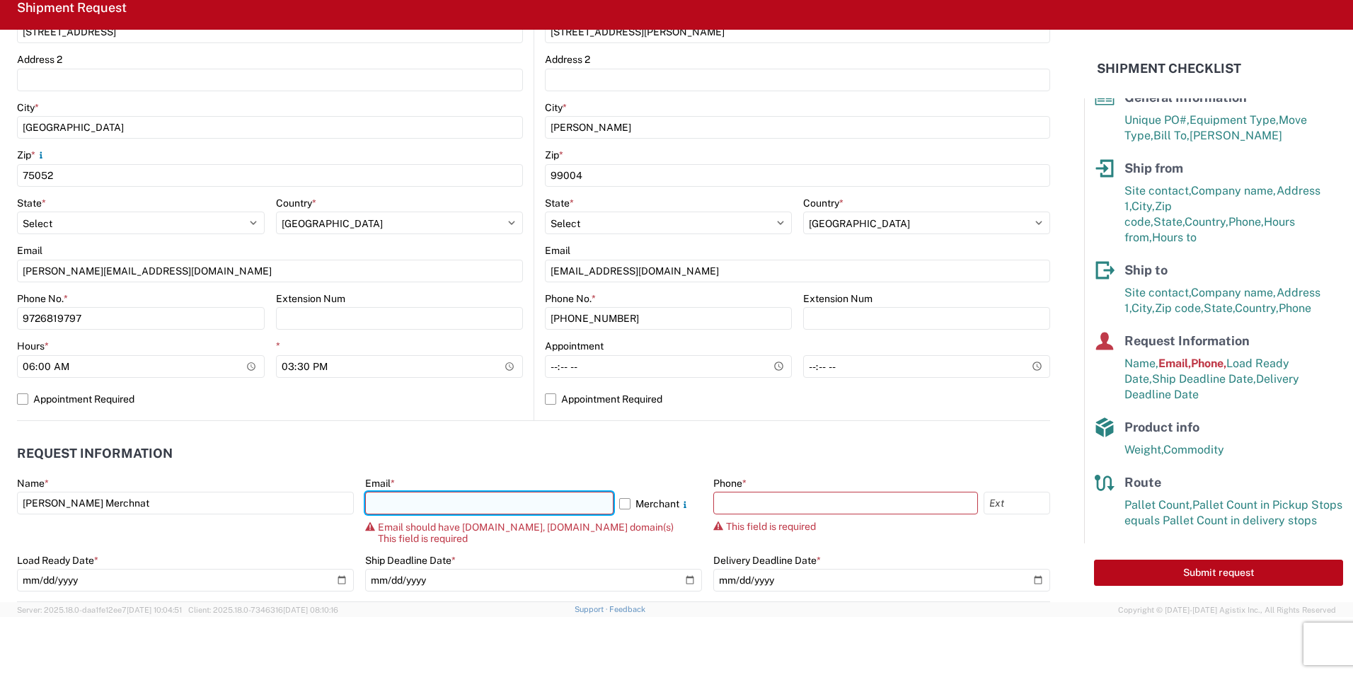
click at [399, 502] on input "text" at bounding box center [489, 503] width 248 height 23
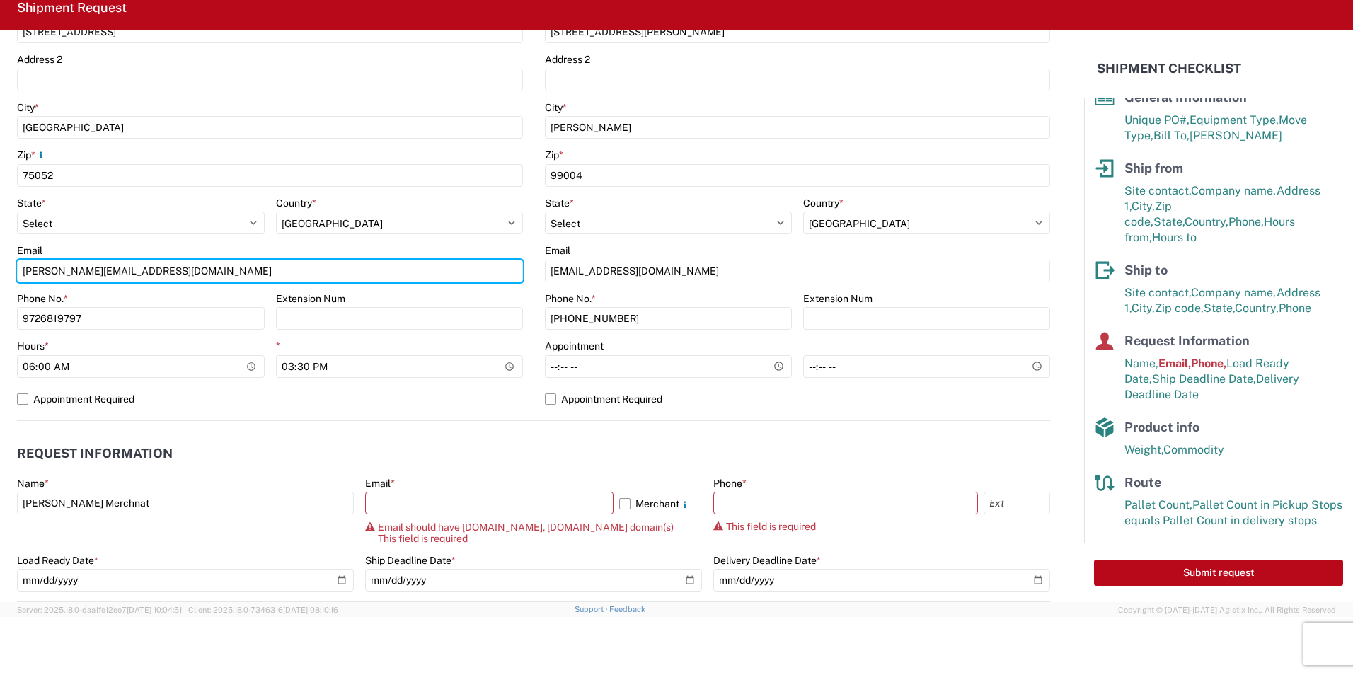
drag, startPoint x: 193, startPoint y: 273, endPoint x: -3, endPoint y: 270, distance: 195.4
click at [0, 270] on html "Home Shipment request Shipment tracking Shipment Request General Information Te…" at bounding box center [676, 337] width 1353 height 675
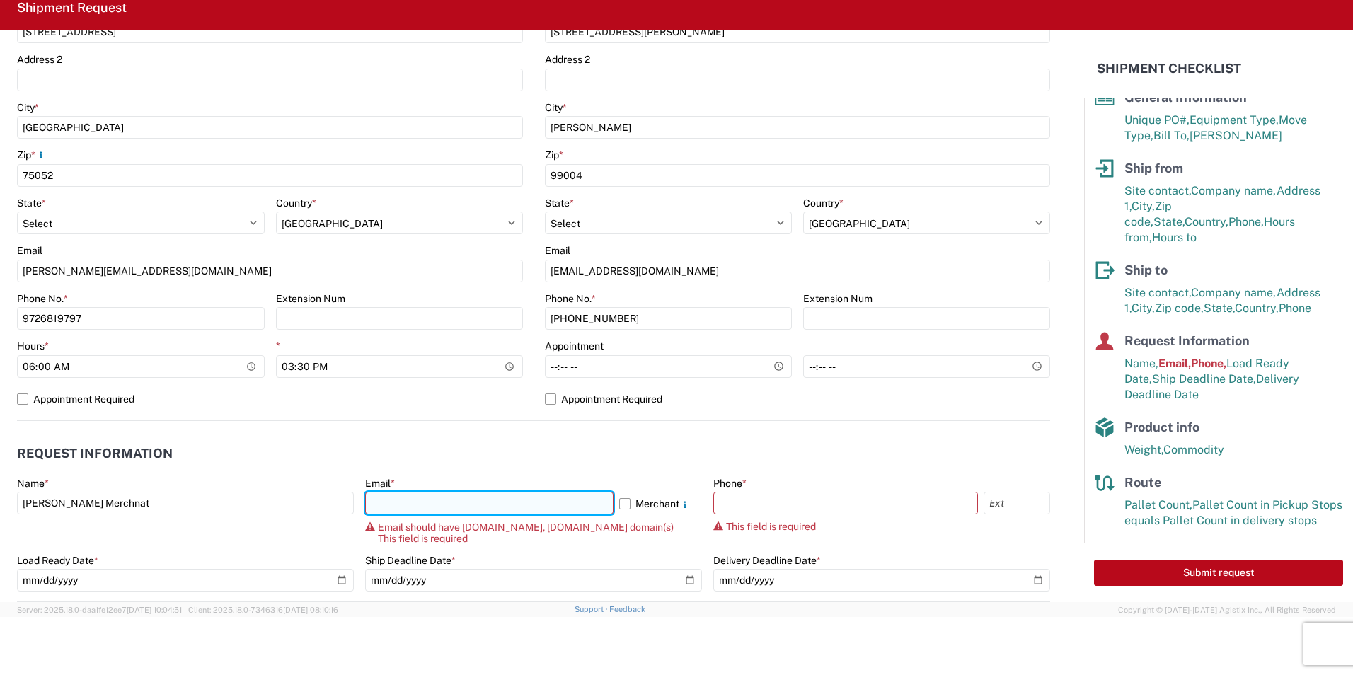
click at [465, 500] on input "text" at bounding box center [489, 503] width 248 height 23
paste input "[PERSON_NAME][EMAIL_ADDRESS][DOMAIN_NAME]"
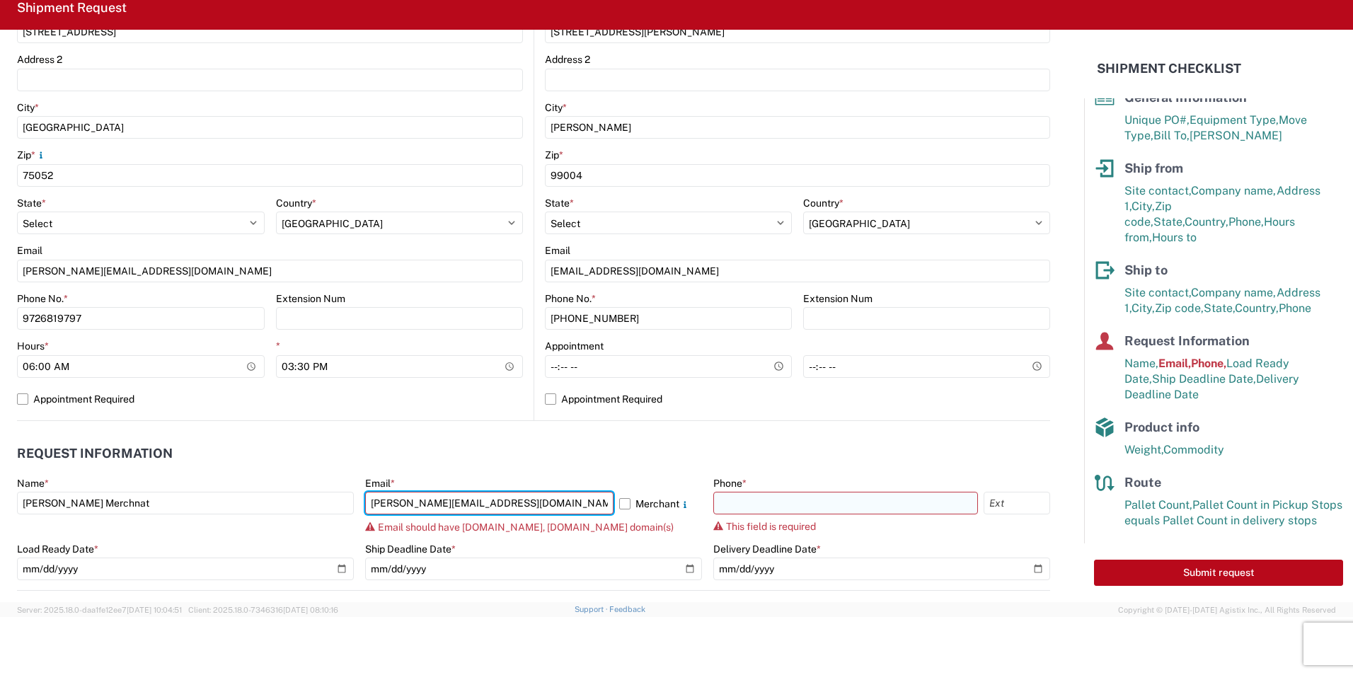
type input "[PERSON_NAME][EMAIL_ADDRESS][DOMAIN_NAME]"
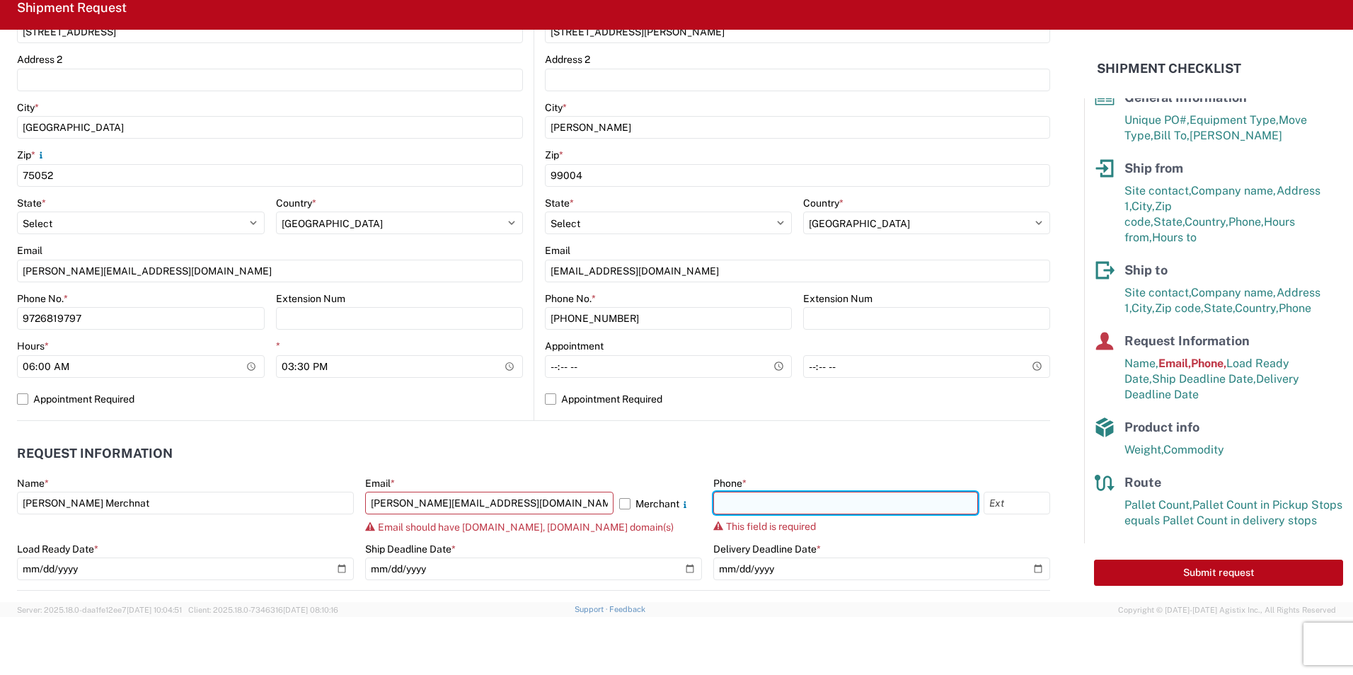
click at [751, 504] on input "text" at bounding box center [845, 503] width 265 height 23
type input "9726819797"
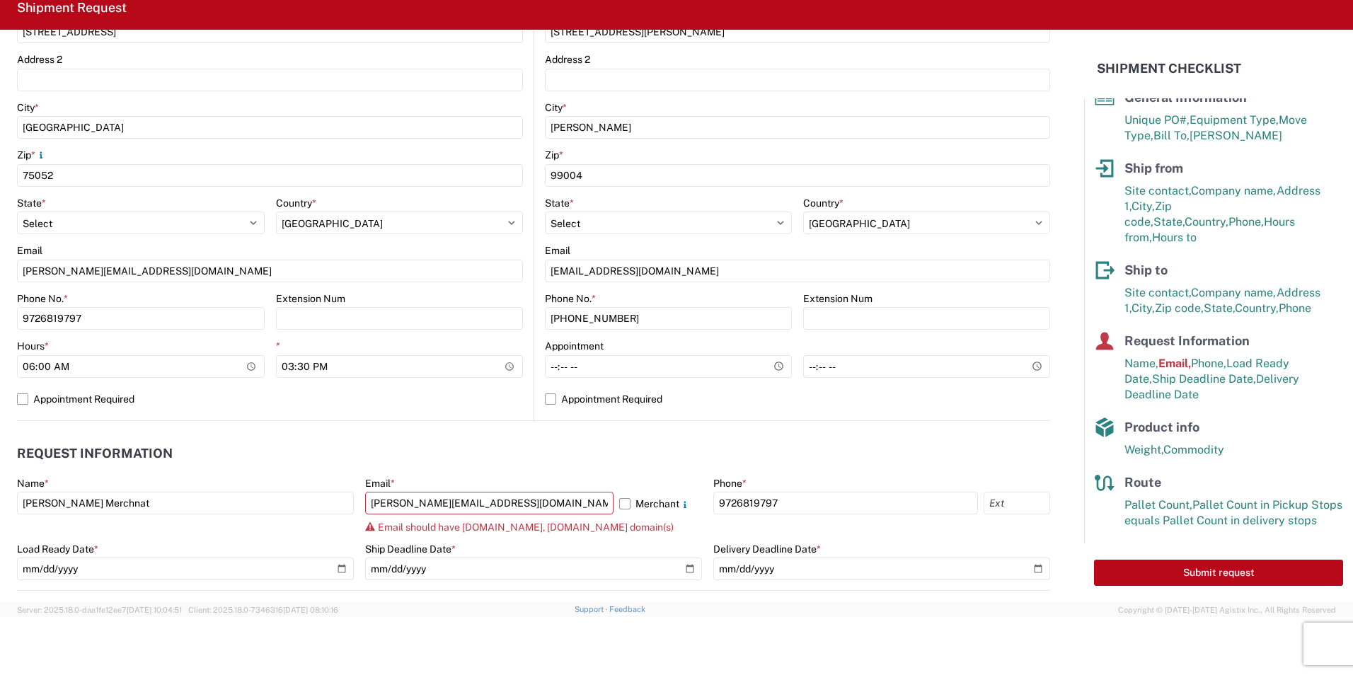
click at [774, 450] on header "Request Information" at bounding box center [533, 454] width 1033 height 32
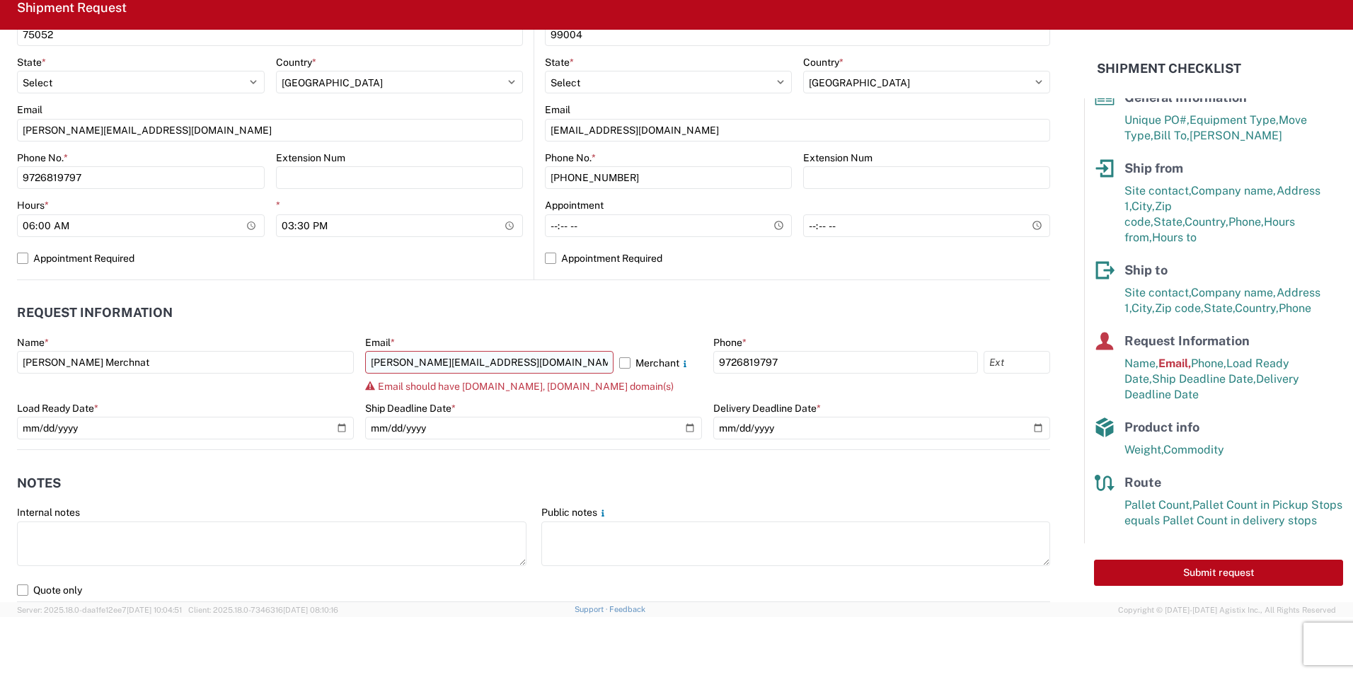
scroll to position [517, 0]
click at [537, 323] on header "Request Information" at bounding box center [533, 313] width 1033 height 32
click at [529, 358] on input "[PERSON_NAME][EMAIL_ADDRESS][DOMAIN_NAME]" at bounding box center [489, 361] width 248 height 23
click at [576, 411] on div "Ship Deadline Date *" at bounding box center [533, 407] width 337 height 13
click at [619, 362] on label "Merchant" at bounding box center [660, 361] width 83 height 23
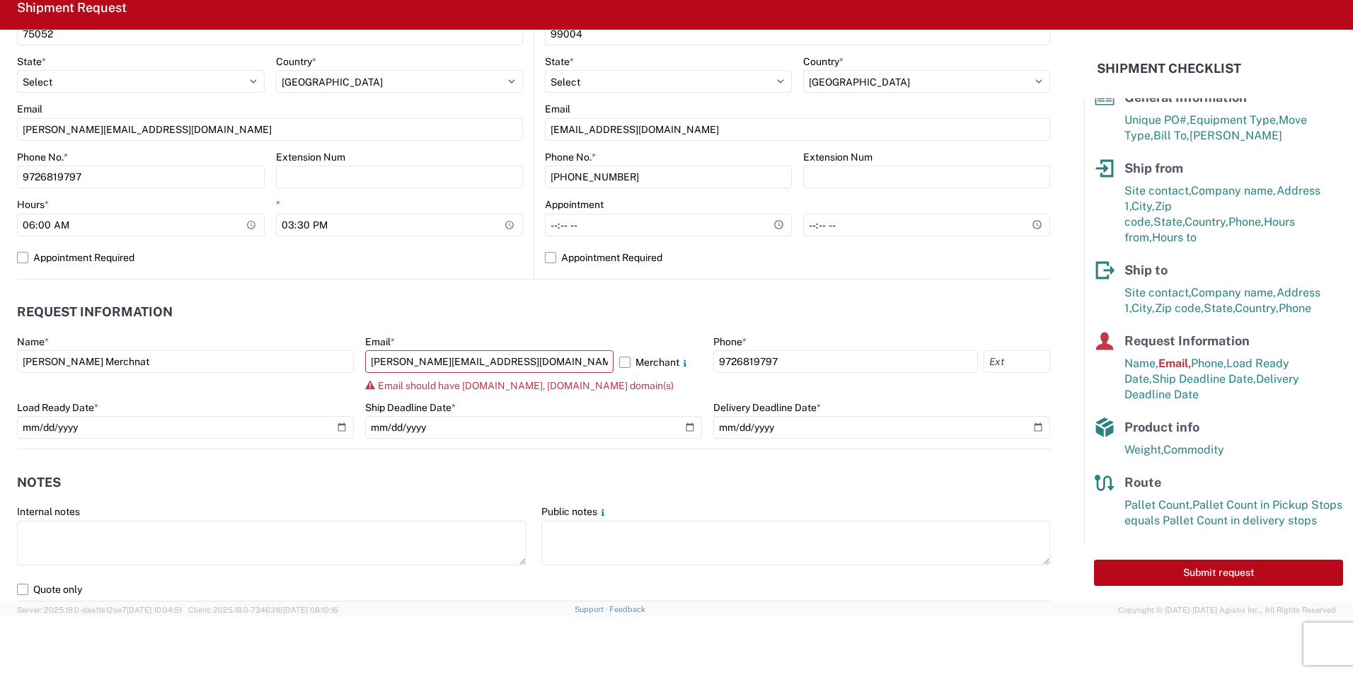
click at [0, 0] on input "Merchant" at bounding box center [0, 0] width 0 height 0
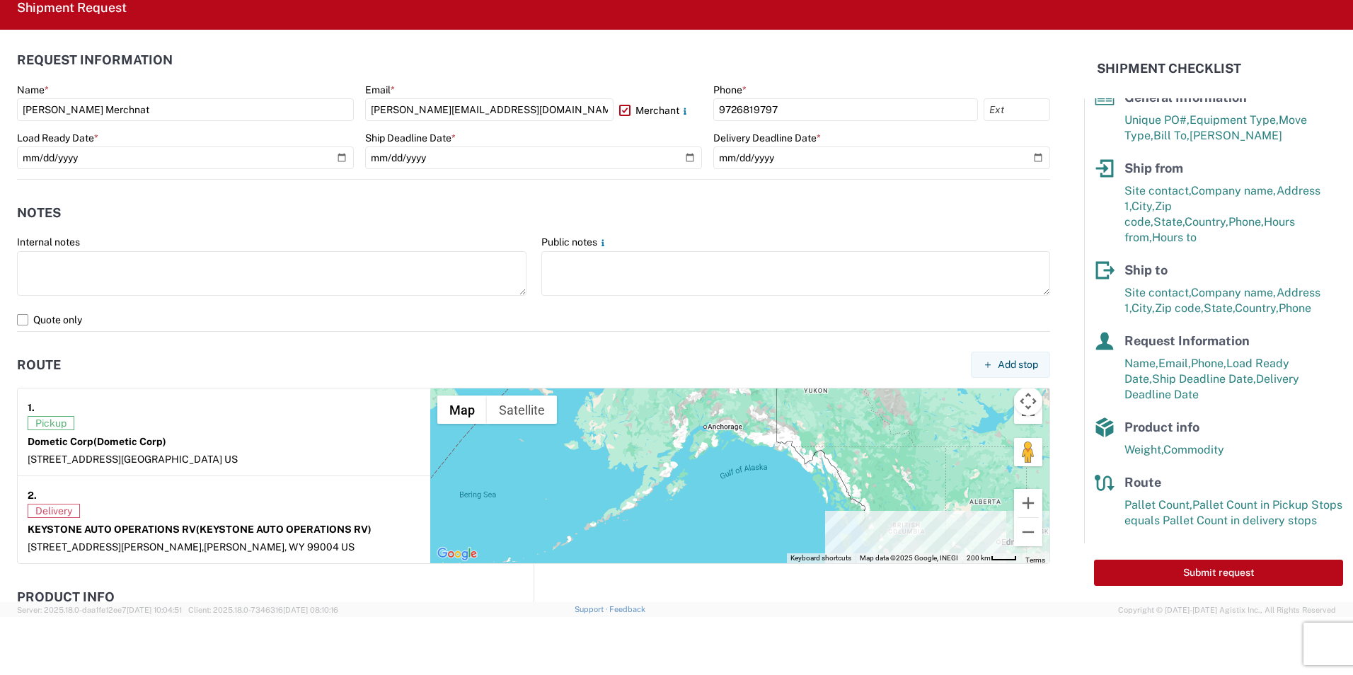
scroll to position [801, 0]
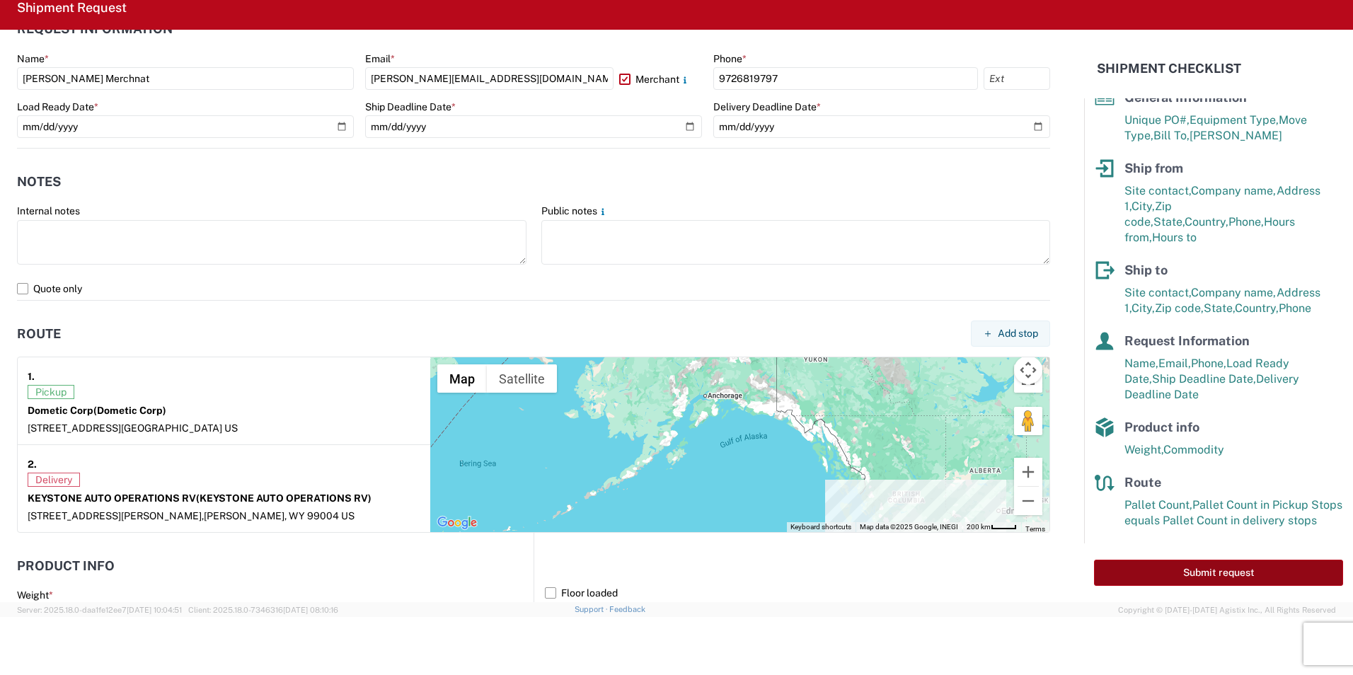
click at [1228, 575] on button "Submit request" at bounding box center [1218, 573] width 249 height 26
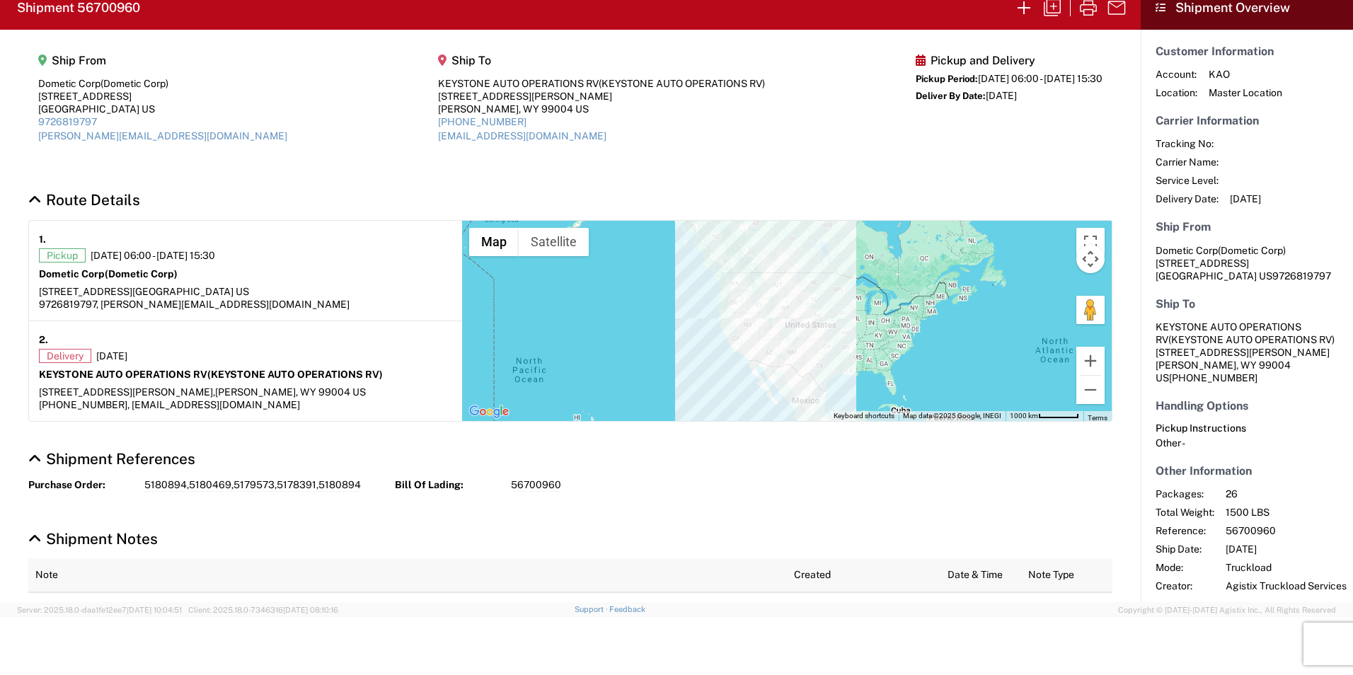
drag, startPoint x: 861, startPoint y: 131, endPoint x: 877, endPoint y: 134, distance: 16.5
click at [916, 132] on div "Pickup and Delivery Pickup Period: [DATE] 06:00 - [DATE] 15:30 Deliver By Date:…" at bounding box center [1009, 103] width 187 height 99
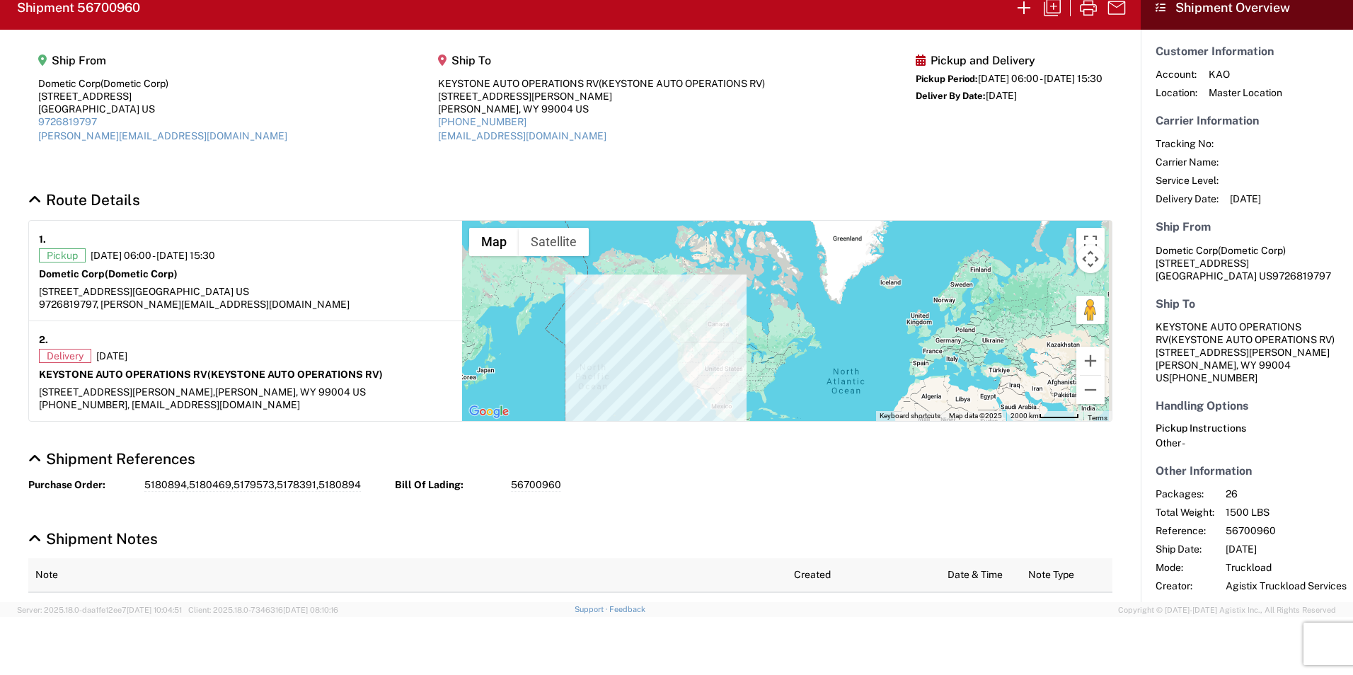
click at [114, 3] on h2 "Shipment 56700960" at bounding box center [78, 7] width 123 height 17
copy h2 "56700960"
